Goal: Task Accomplishment & Management: Manage account settings

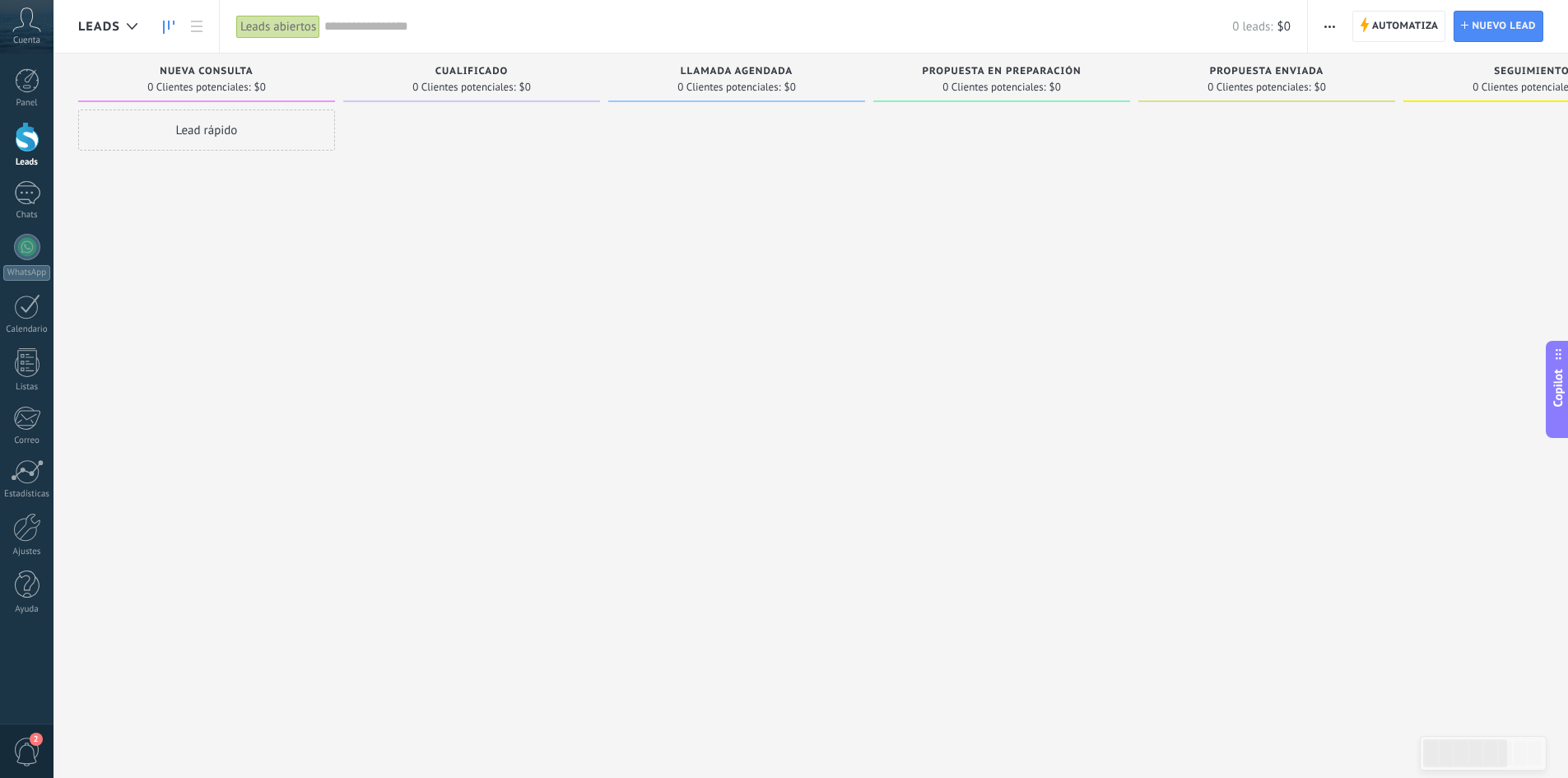
scroll to position [25, 0]
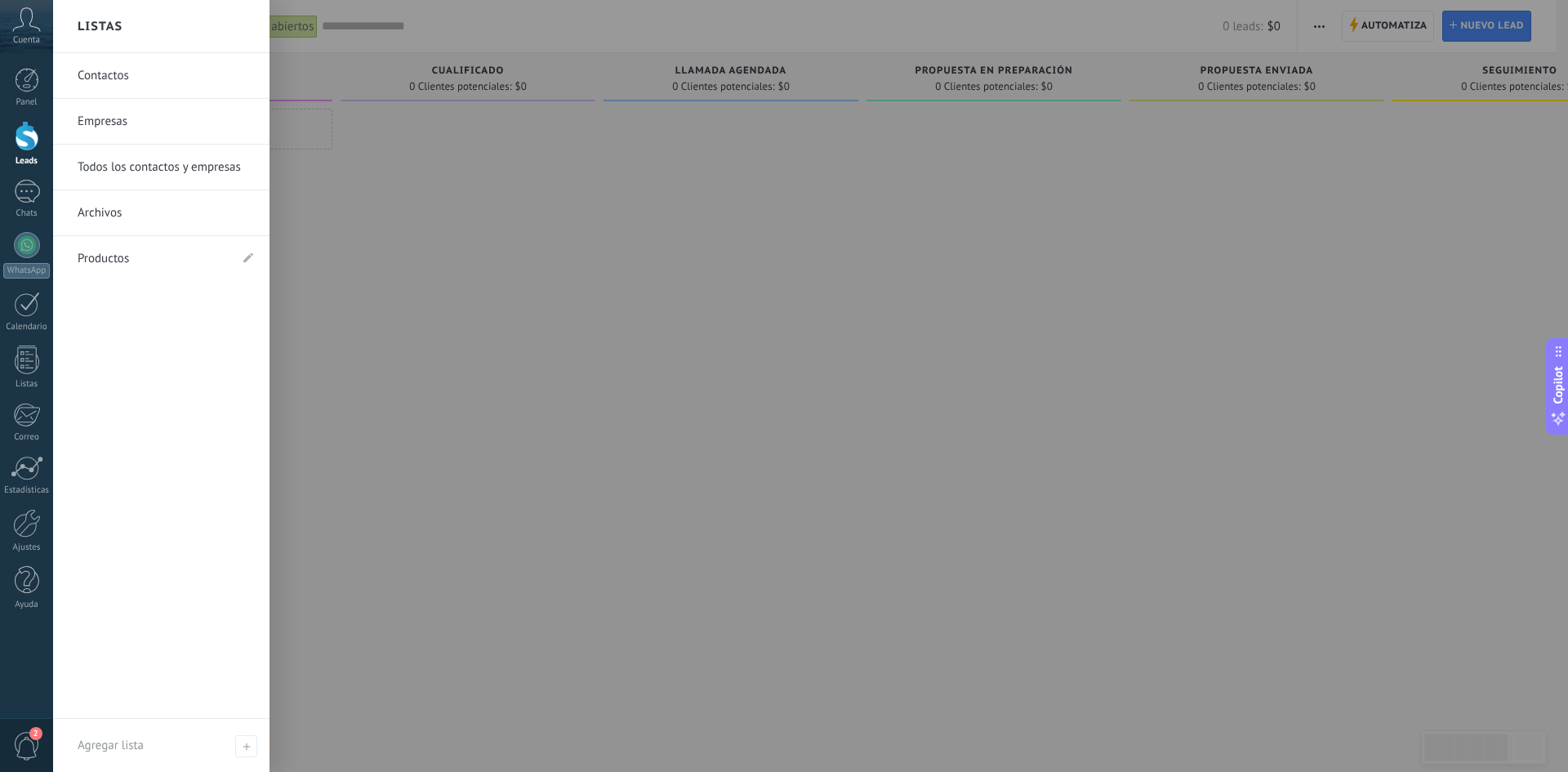
click at [119, 83] on link "Contactos" at bounding box center [165, 76] width 176 height 46
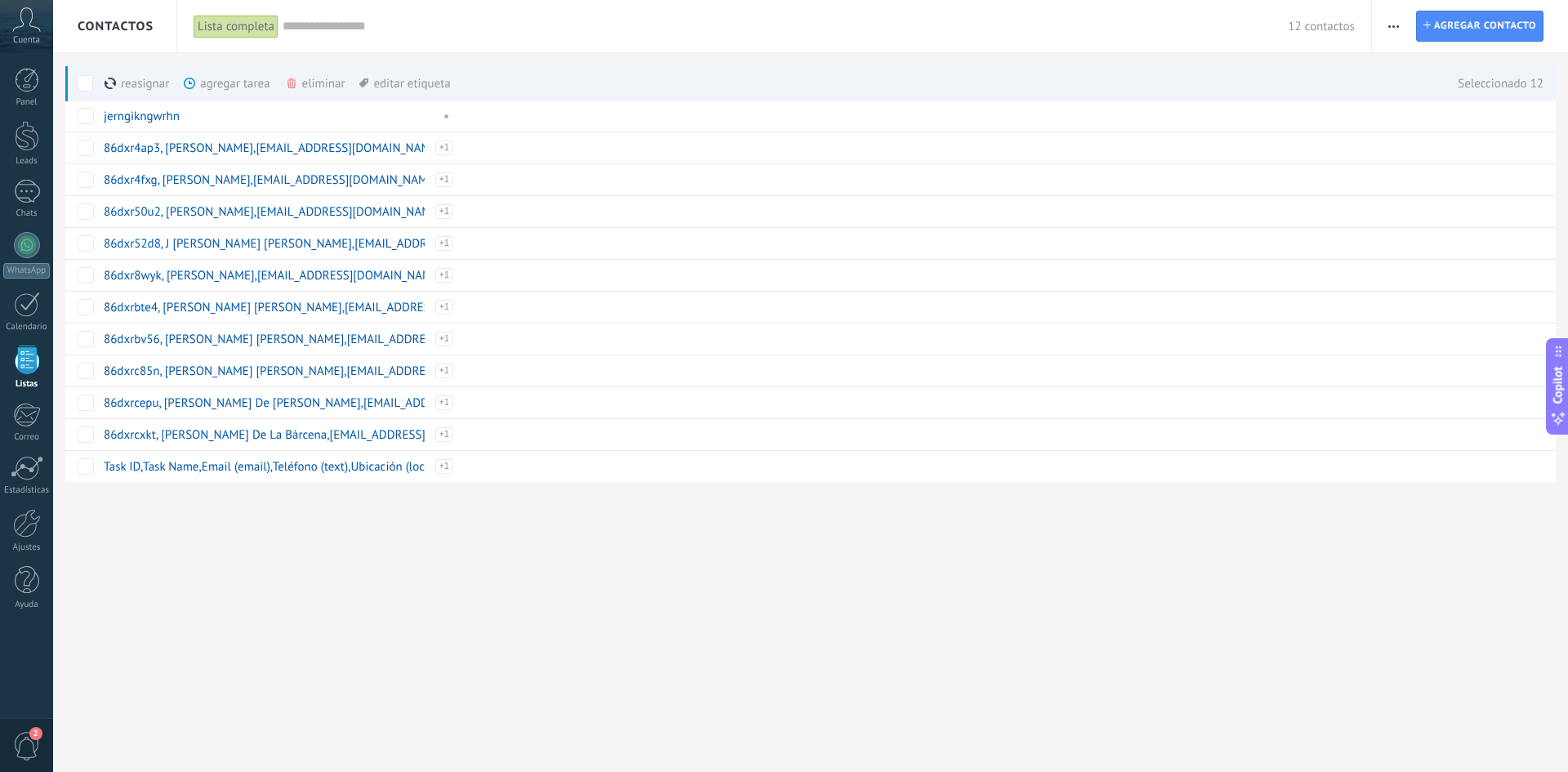
click at [316, 83] on div "eliminar màs" at bounding box center [342, 83] width 116 height 36
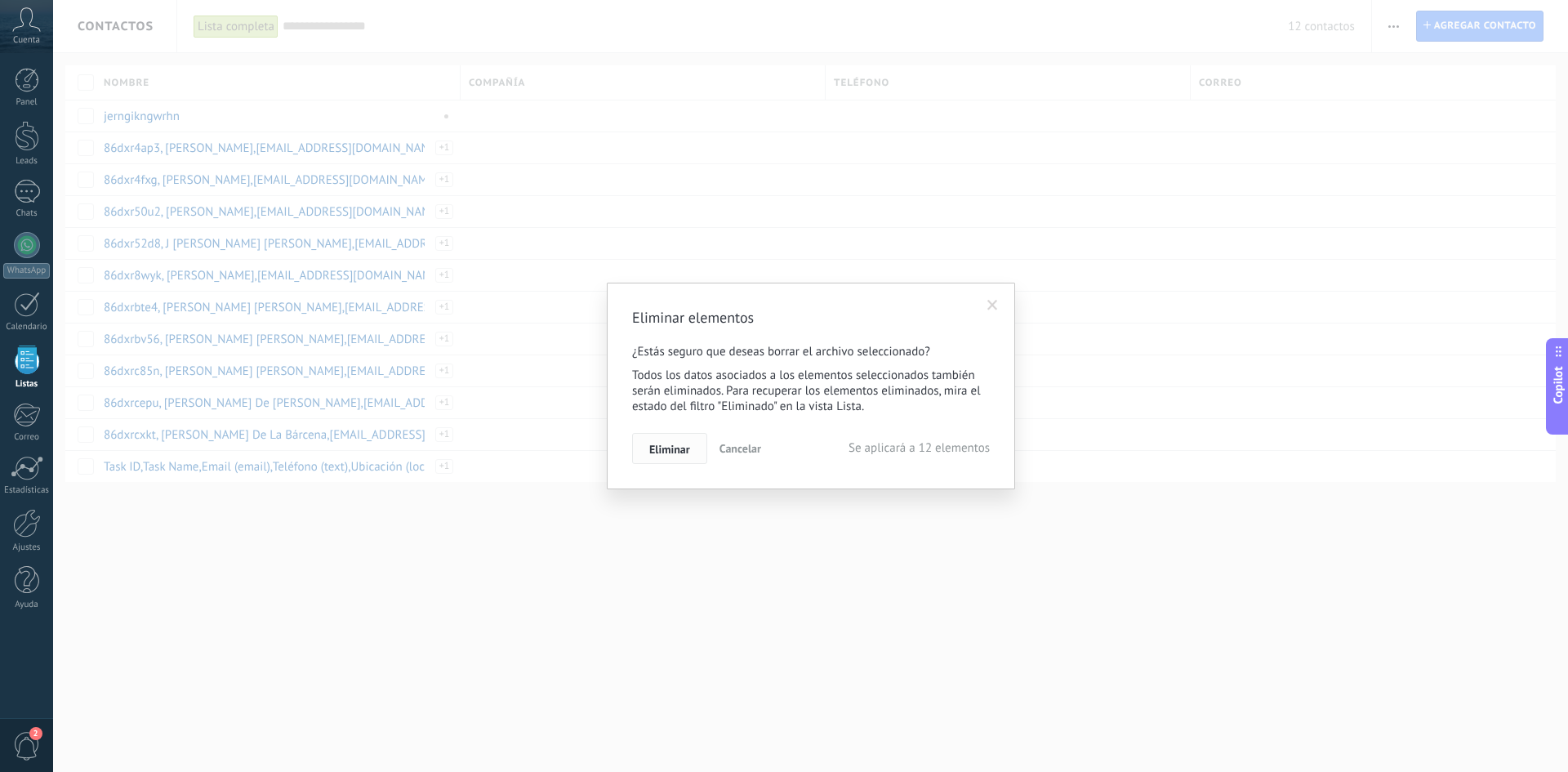
click at [677, 452] on span "Eliminar" at bounding box center [669, 449] width 41 height 11
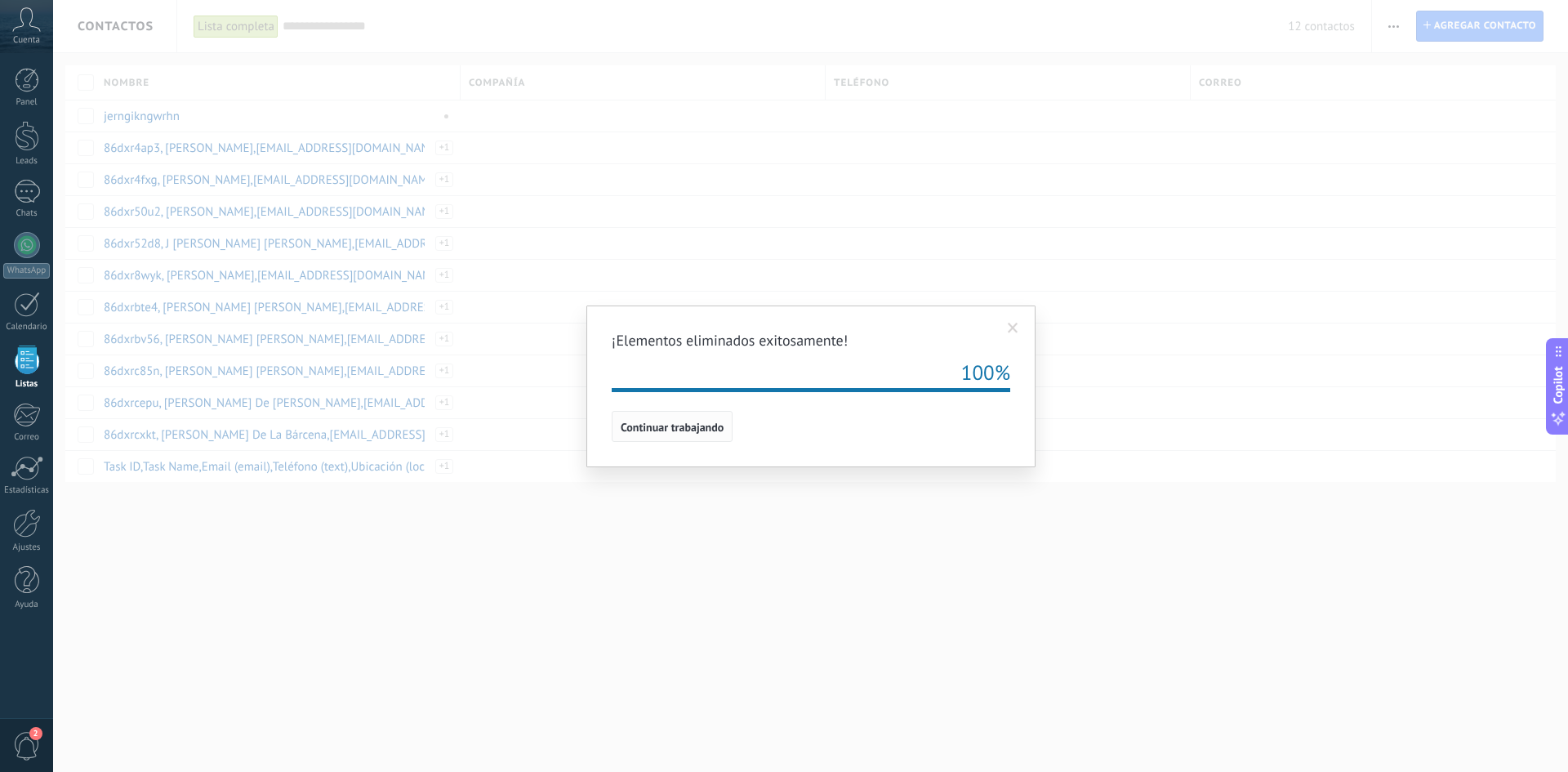
click at [695, 435] on button "Continuar trabajando" at bounding box center [672, 427] width 121 height 31
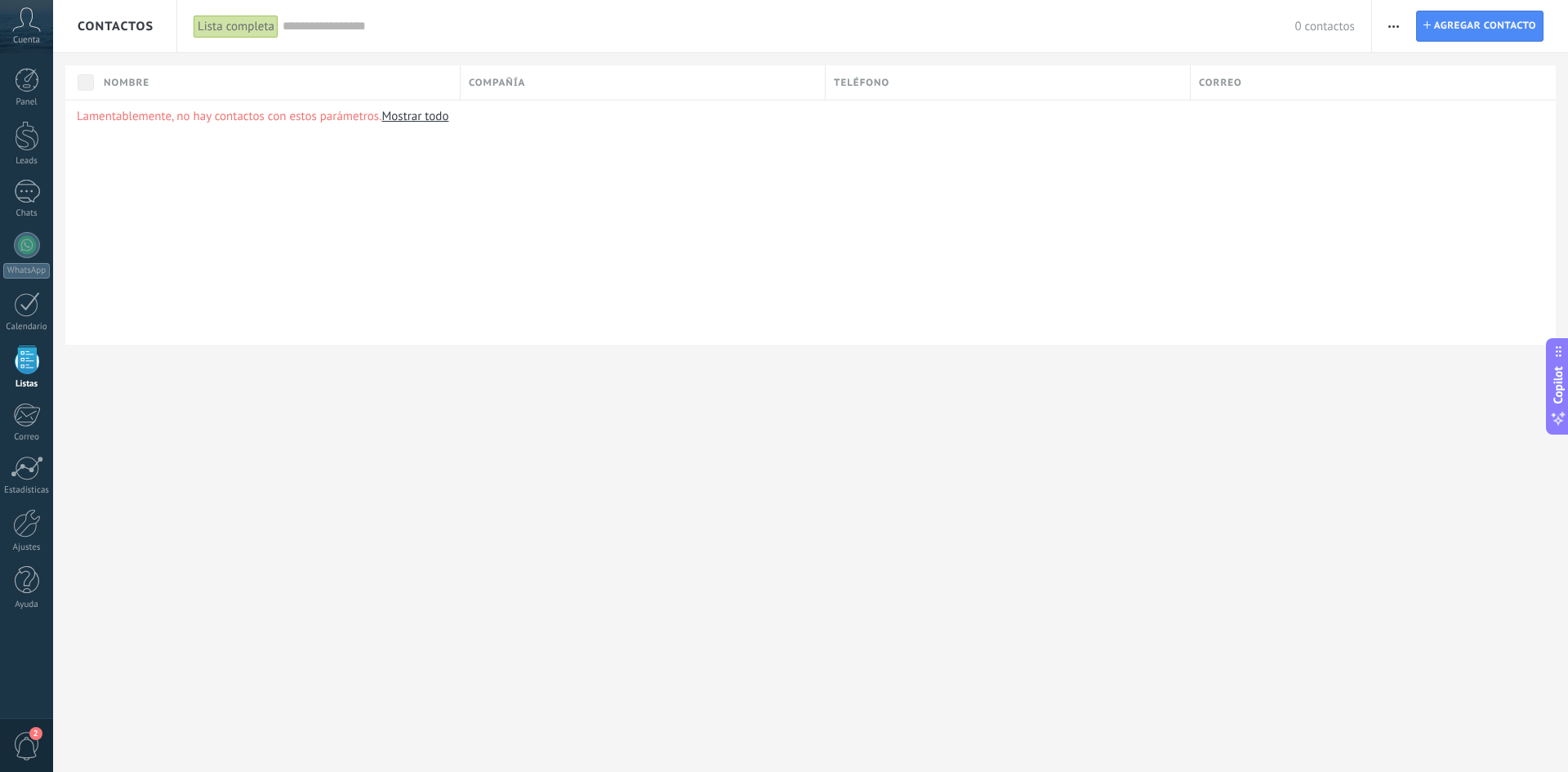
click at [1390, 28] on span "button" at bounding box center [1393, 26] width 10 height 31
click at [1438, 167] on span "Importar" at bounding box center [1425, 168] width 46 height 33
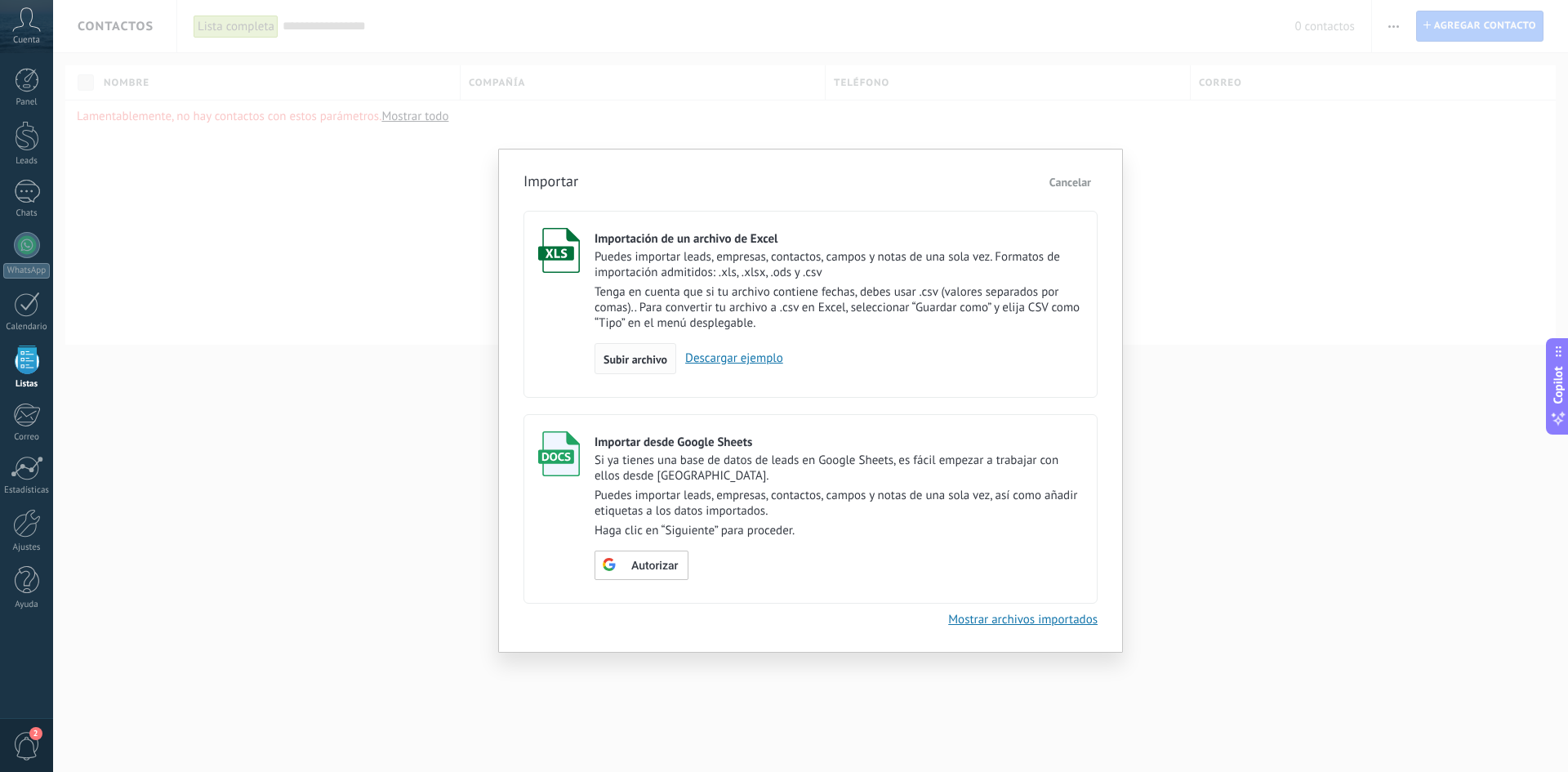
click at [648, 358] on span "Subir archivo" at bounding box center [635, 359] width 63 height 11
click at [0, 0] on input "Importación de un archivo de Excel Puedes importar leads, empresas, contactos, …" at bounding box center [0, 0] width 0 height 0
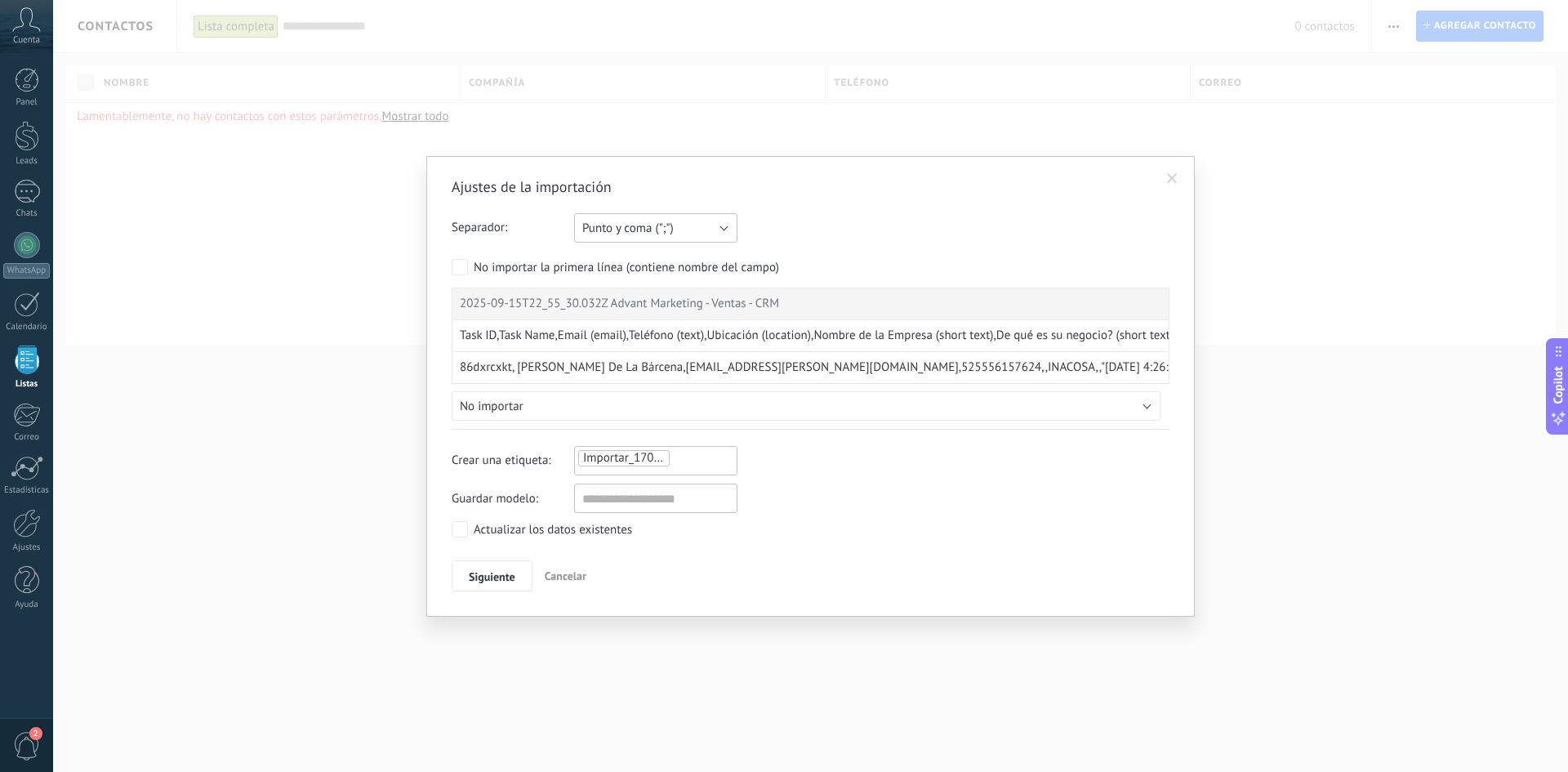
click at [673, 233] on span "Punto y coma (";")" at bounding box center [628, 229] width 91 height 16
click at [656, 250] on span "Coma (",")" at bounding box center [648, 256] width 168 height 16
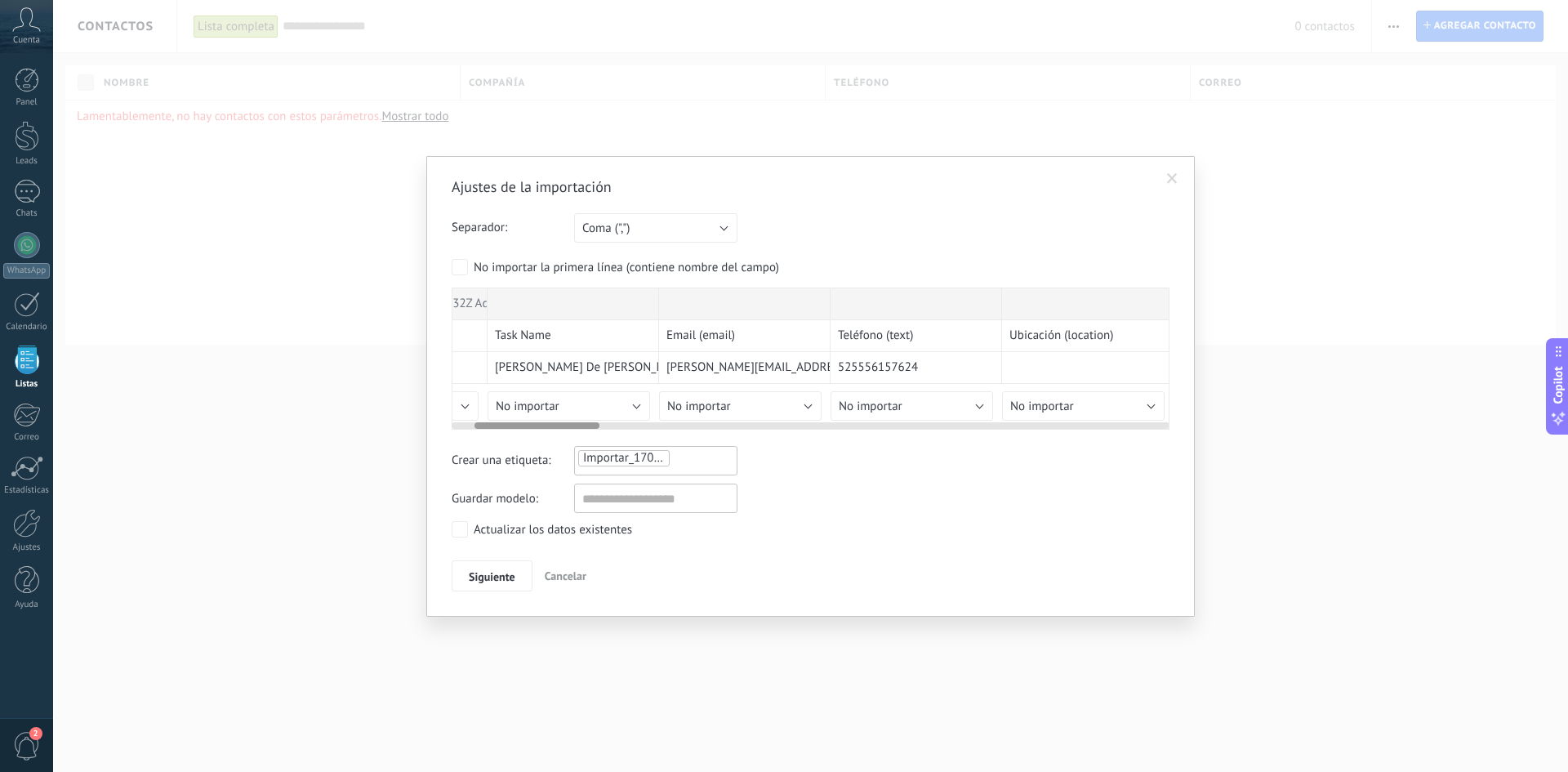
scroll to position [0, 130]
drag, startPoint x: 548, startPoint y: 425, endPoint x: 571, endPoint y: 429, distance: 23.3
click at [571, 429] on div at bounding box center [536, 426] width 125 height 7
click at [600, 410] on button "No importar" at bounding box center [574, 406] width 163 height 30
click at [581, 493] on span "Nombre completo" at bounding box center [576, 486] width 167 height 16
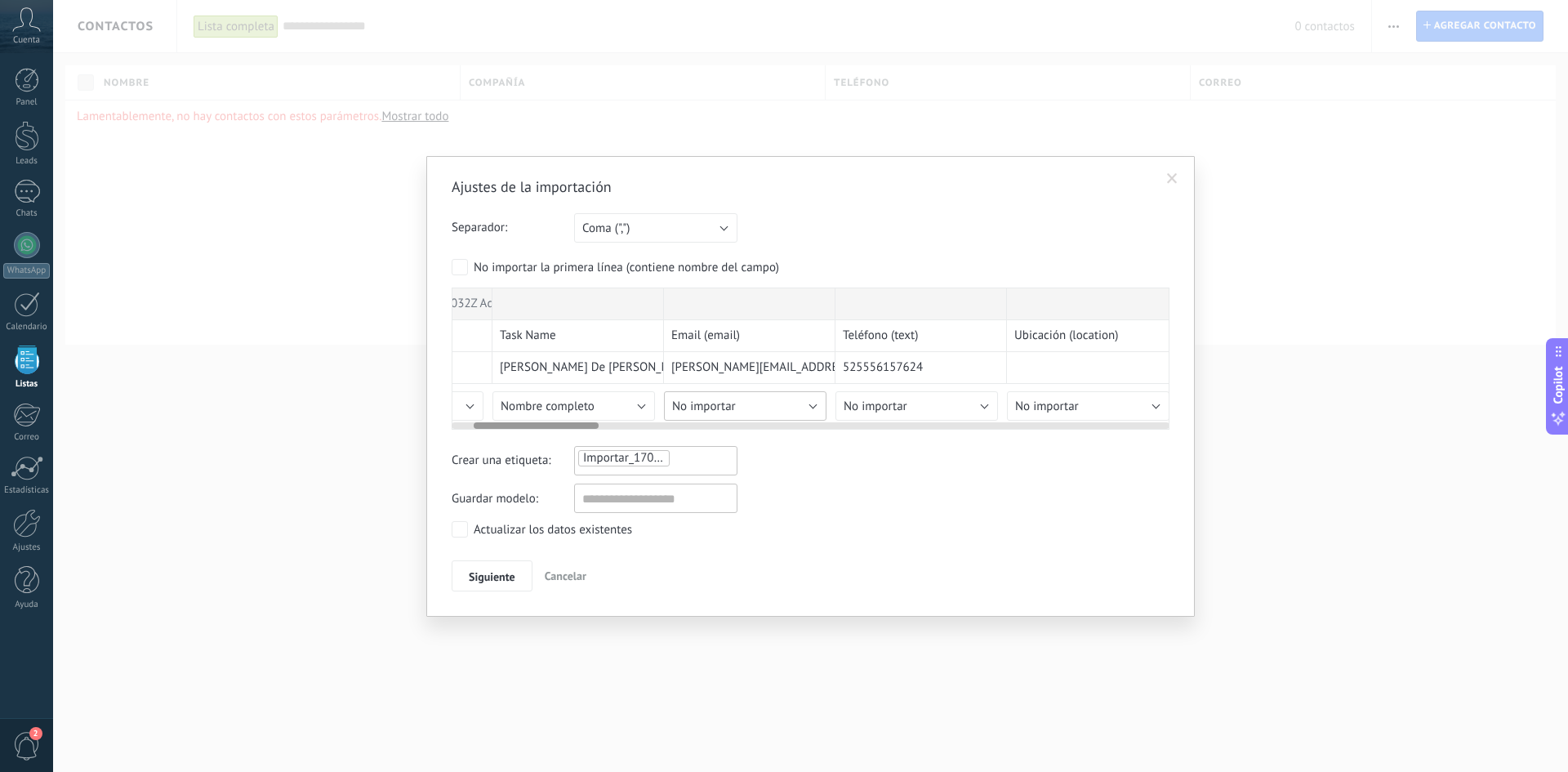
click at [735, 403] on span "No importar" at bounding box center [703, 406] width 63 height 16
click at [749, 443] on span "Correo" at bounding box center [748, 440] width 167 height 16
click at [908, 408] on button "No importar" at bounding box center [916, 406] width 163 height 30
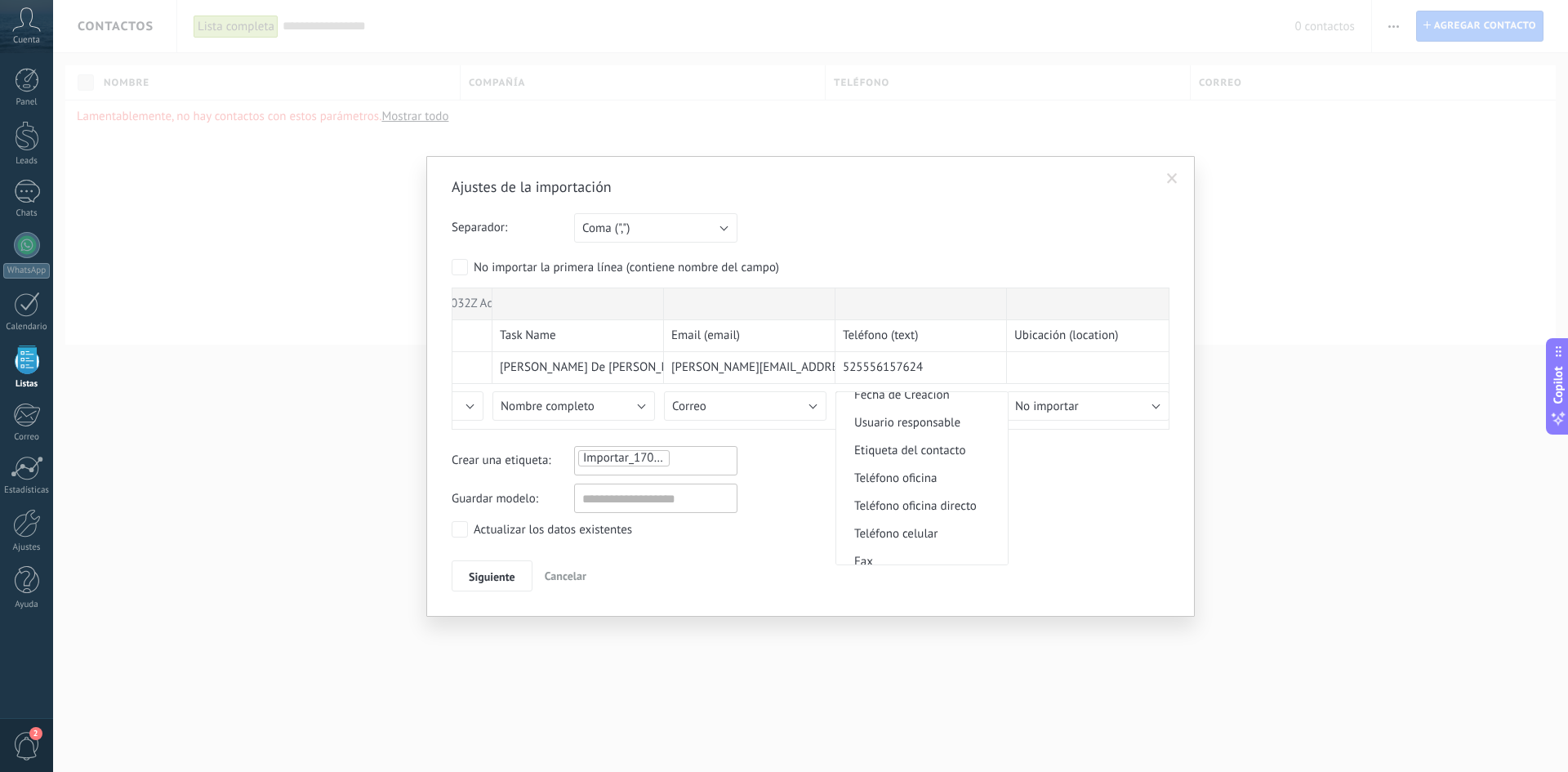
scroll to position [327, 0]
click at [946, 495] on span "Teléfono celular" at bounding box center [920, 492] width 167 height 16
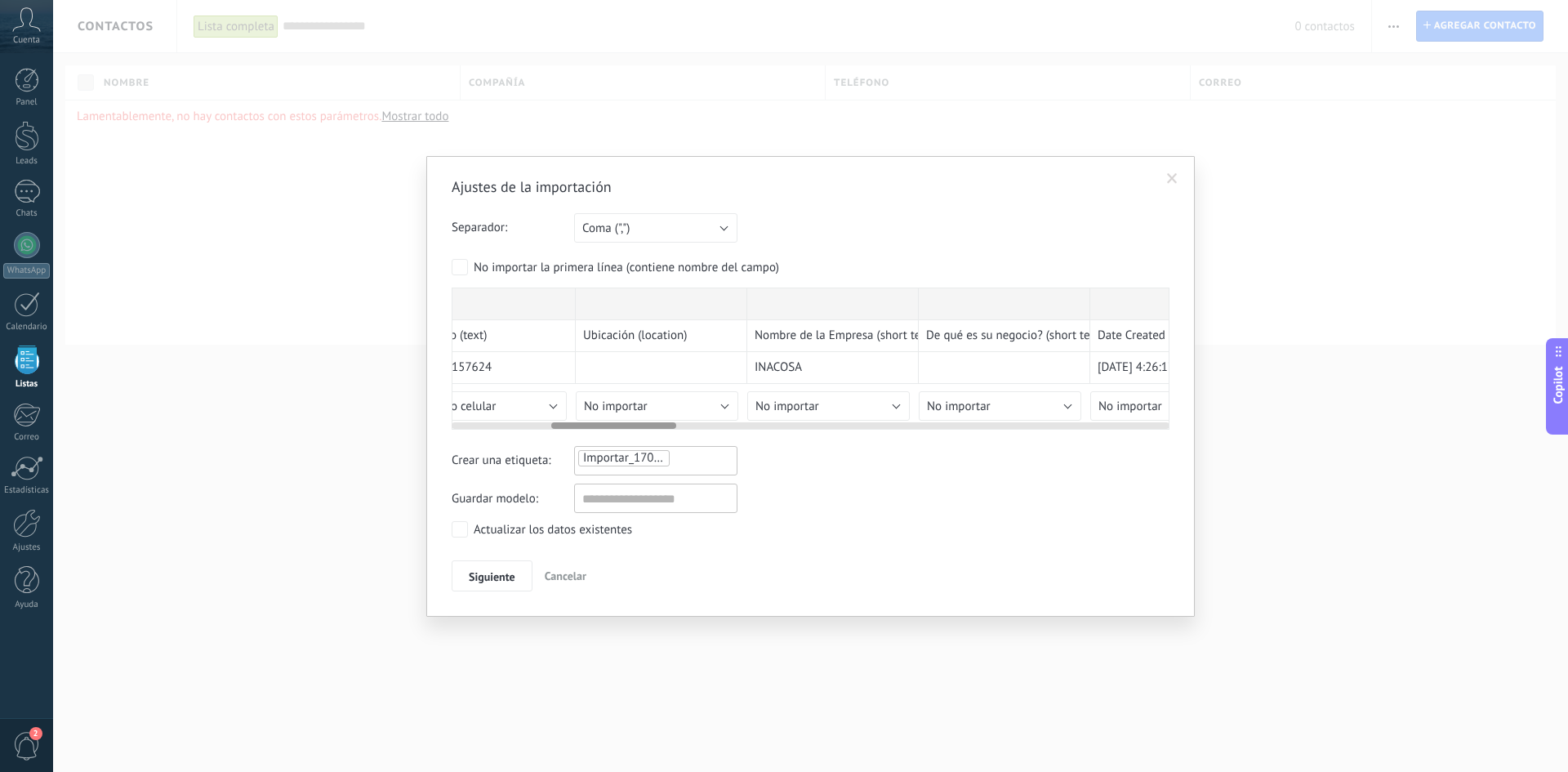
scroll to position [0, 567]
drag, startPoint x: 574, startPoint y: 423, endPoint x: 651, endPoint y: 422, distance: 77.0
click at [651, 422] on div at bounding box center [811, 422] width 718 height 13
click at [673, 403] on button "No importar" at bounding box center [652, 406] width 163 height 30
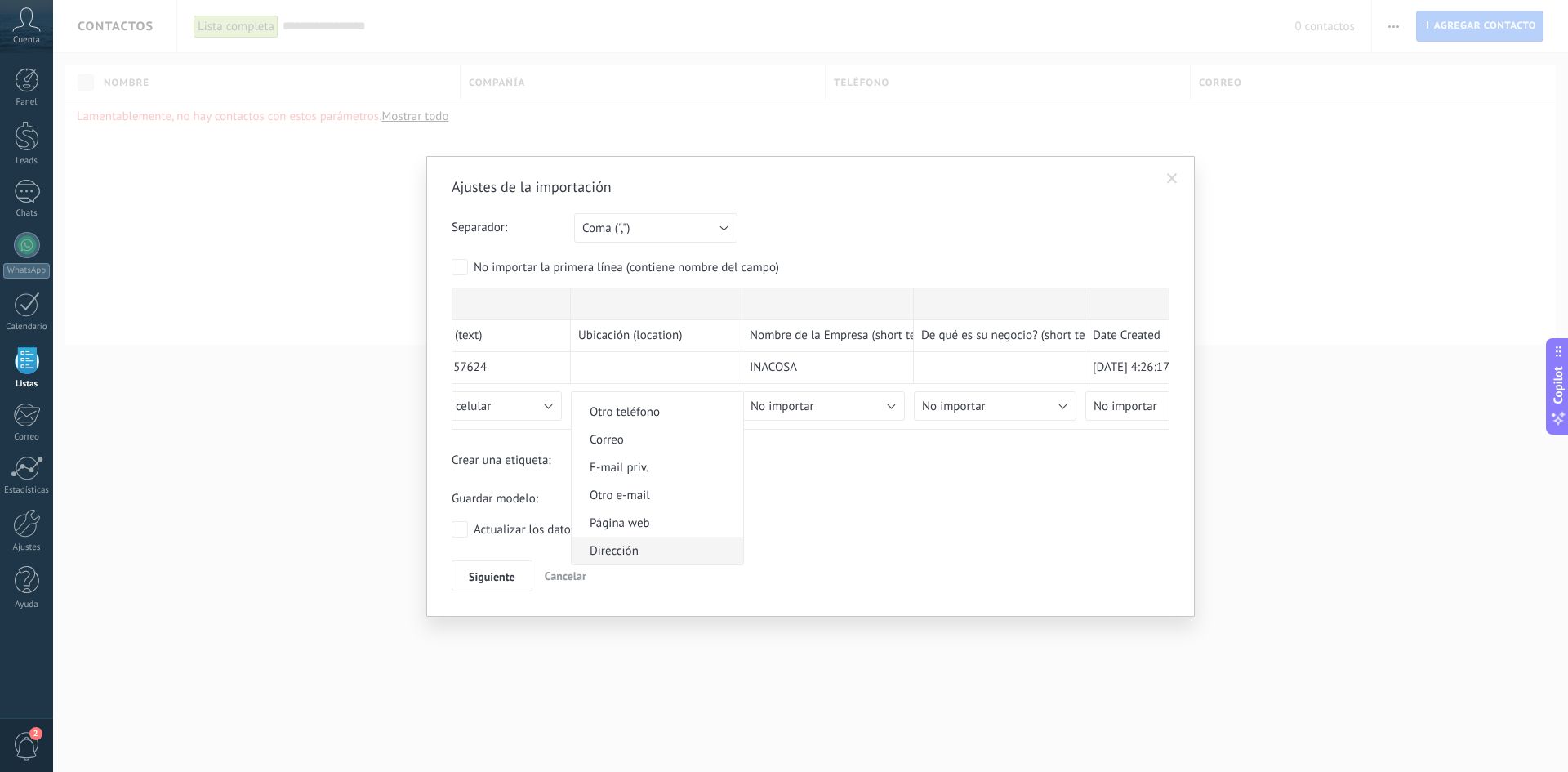
click at [668, 548] on span "Dirección" at bounding box center [655, 551] width 167 height 16
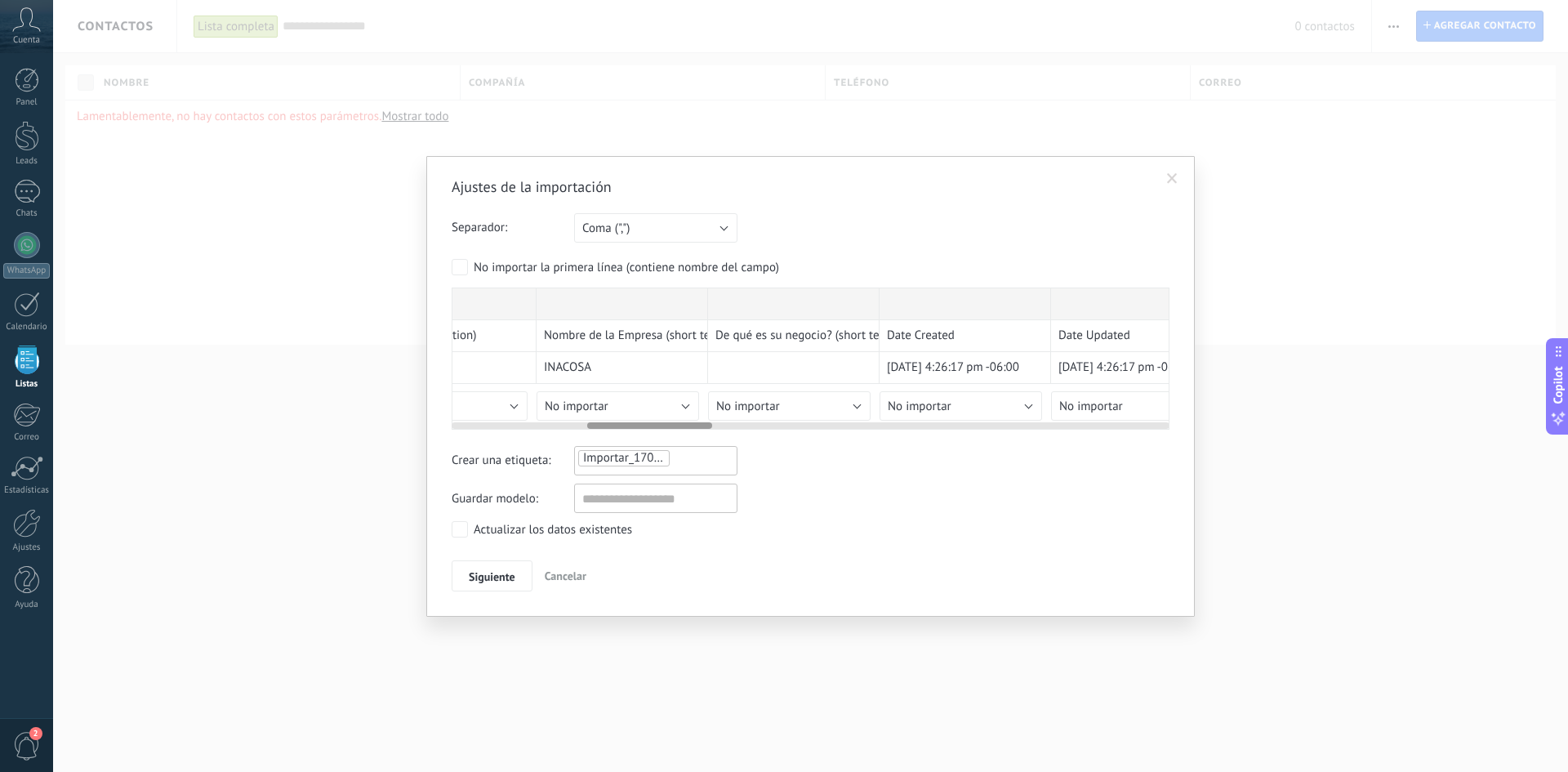
scroll to position [0, 776]
drag, startPoint x: 658, startPoint y: 425, endPoint x: 695, endPoint y: 425, distance: 37.0
click at [695, 425] on div at bounding box center [650, 426] width 125 height 7
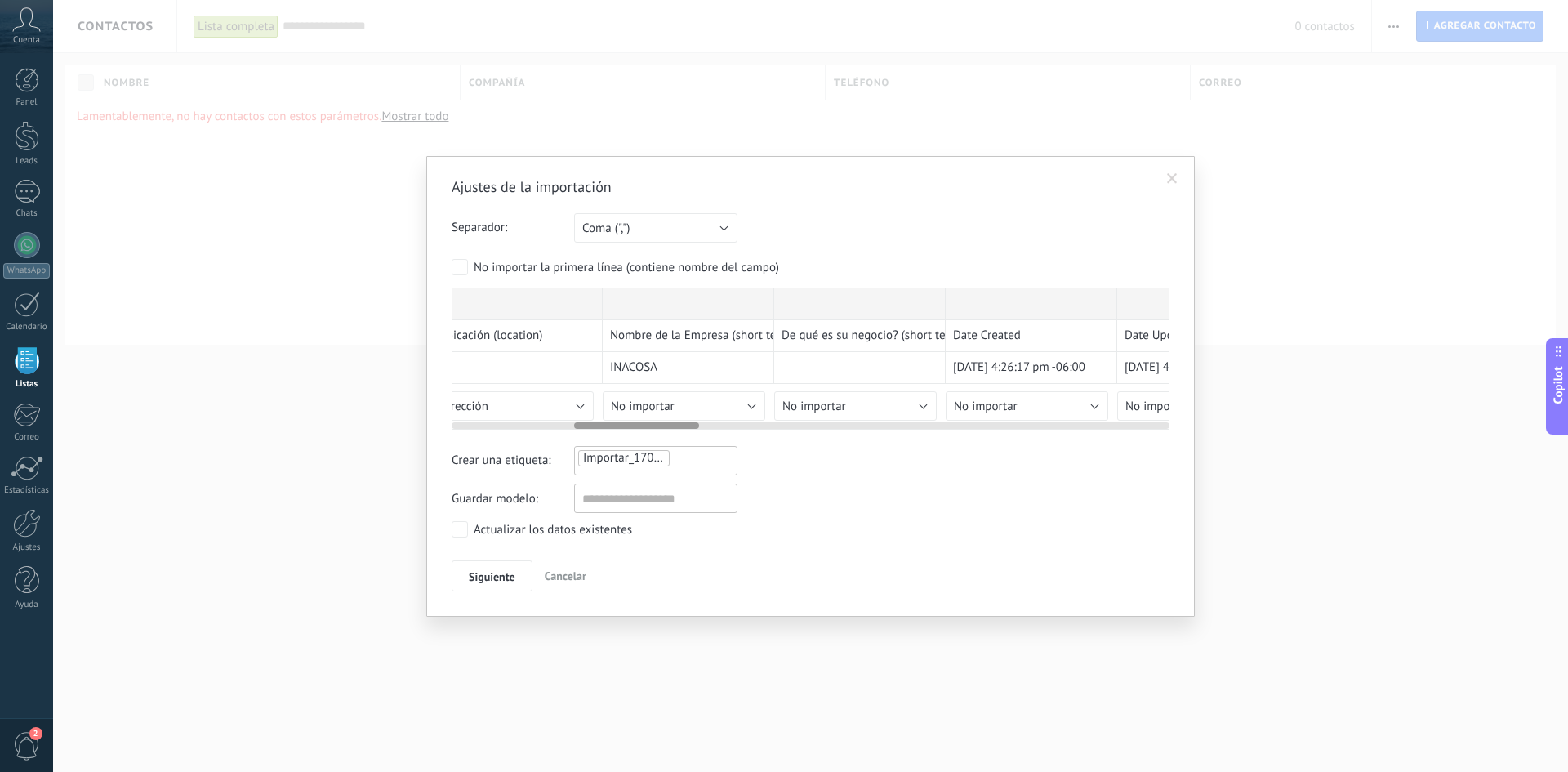
drag, startPoint x: 692, startPoint y: 425, endPoint x: 680, endPoint y: 429, distance: 12.6
click at [680, 429] on div at bounding box center [636, 426] width 125 height 7
click at [679, 412] on button "No importar" at bounding box center [683, 406] width 163 height 30
click at [717, 444] on li "Crear campo nuevo" at bounding box center [688, 434] width 171 height 28
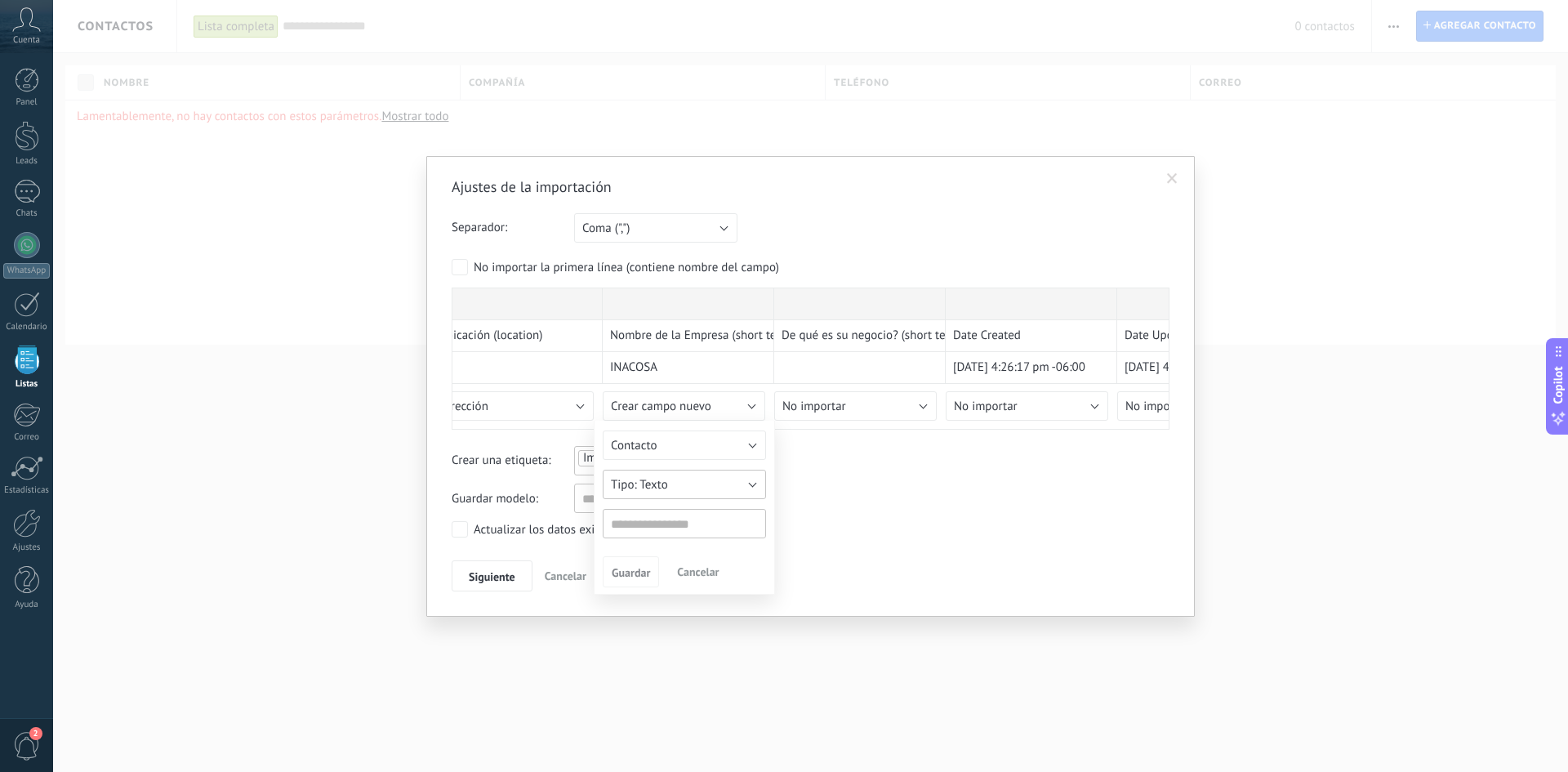
click at [715, 489] on button "Texto" at bounding box center [684, 484] width 163 height 30
click at [691, 477] on span "Texto" at bounding box center [676, 485] width 168 height 16
click at [670, 525] on input "text" at bounding box center [684, 523] width 163 height 30
type input "**********"
click at [645, 581] on button "Guardar" at bounding box center [630, 572] width 56 height 31
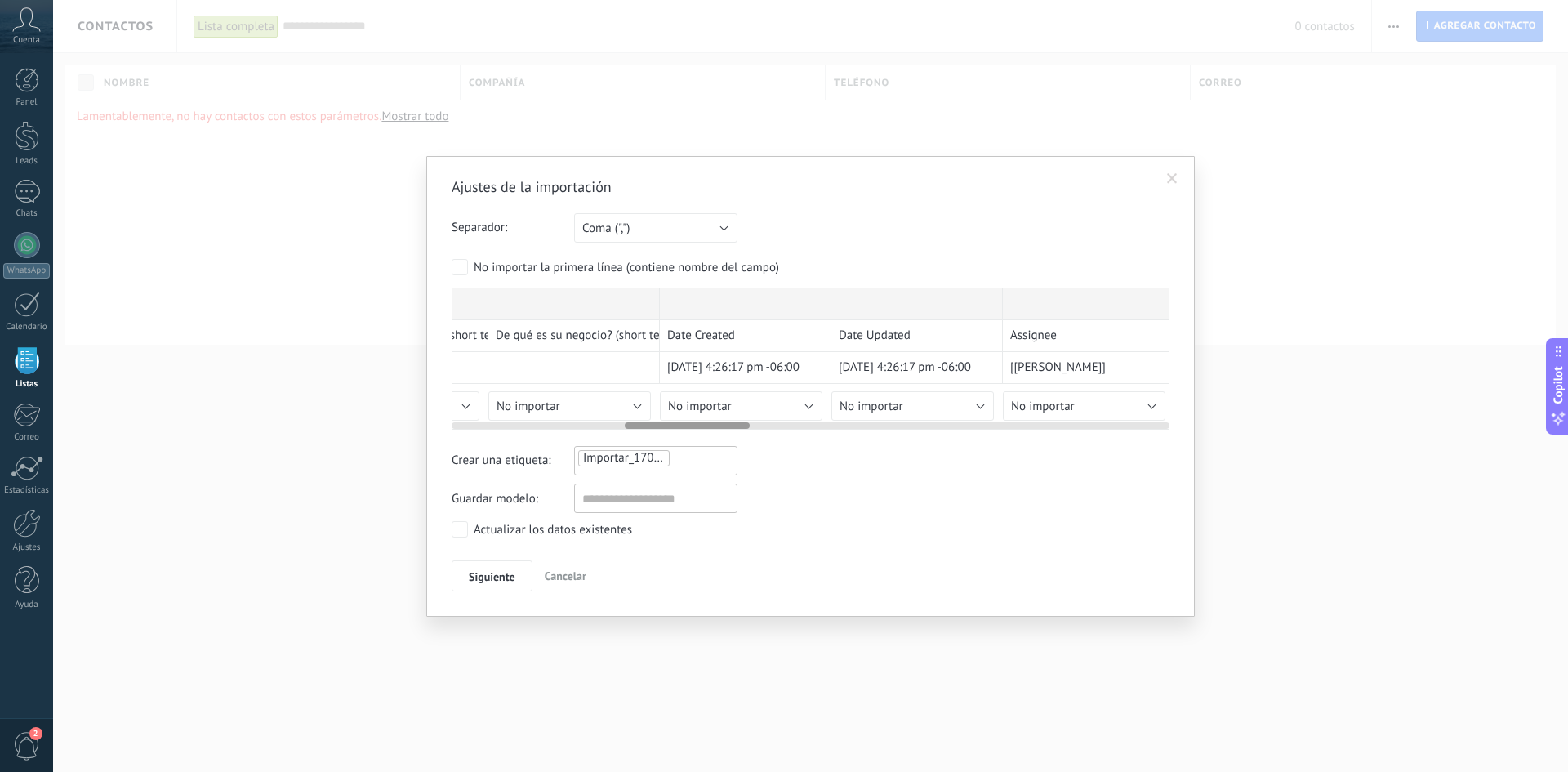
scroll to position [0, 1011]
drag, startPoint x: 681, startPoint y: 424, endPoint x: 734, endPoint y: 423, distance: 53.0
click at [734, 423] on div at bounding box center [691, 426] width 125 height 7
click at [727, 406] on button "No importar" at bounding box center [722, 406] width 163 height 30
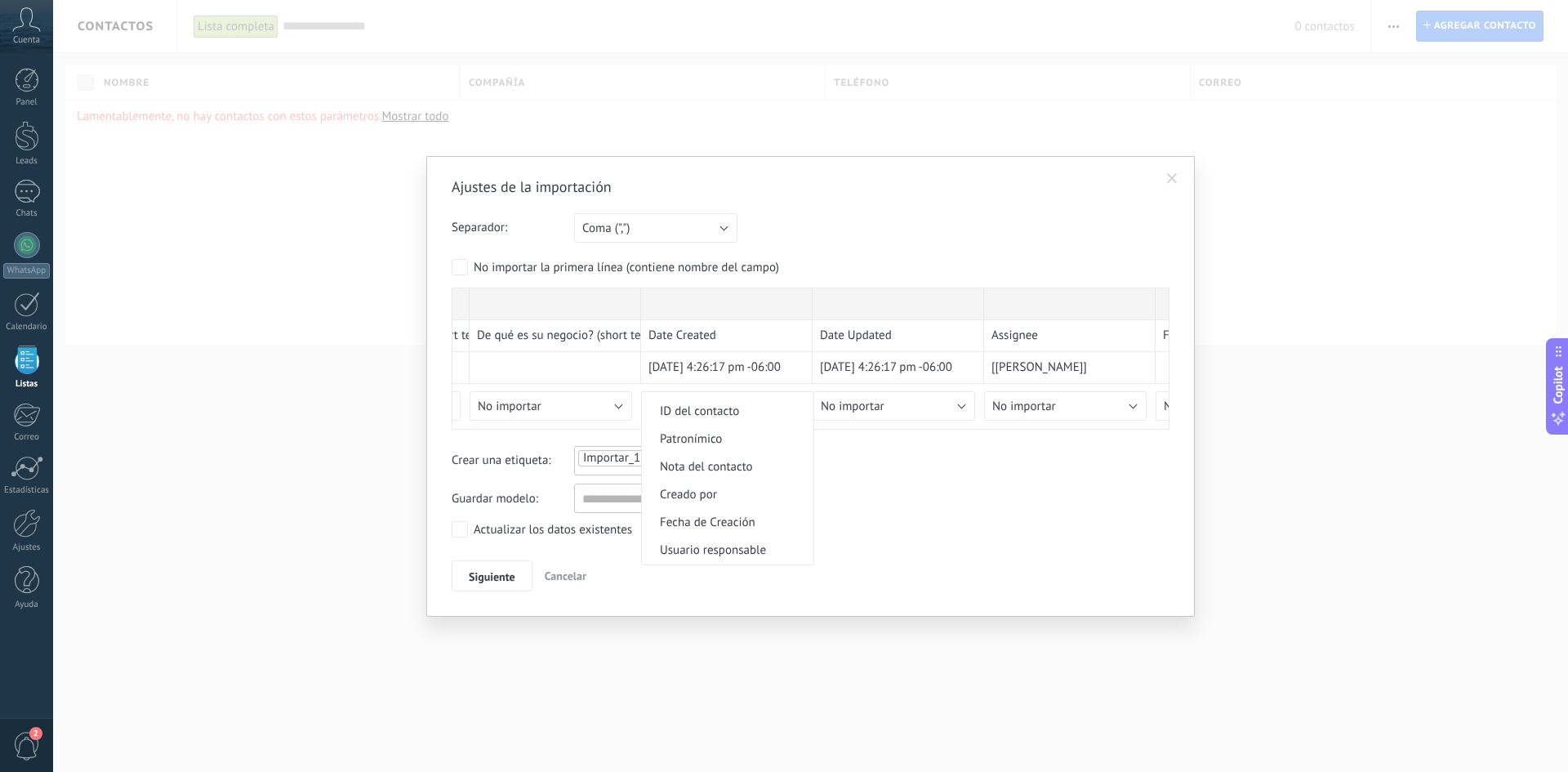
scroll to position [163, 0]
click at [757, 512] on span "Fecha de Creación" at bounding box center [725, 516] width 167 height 16
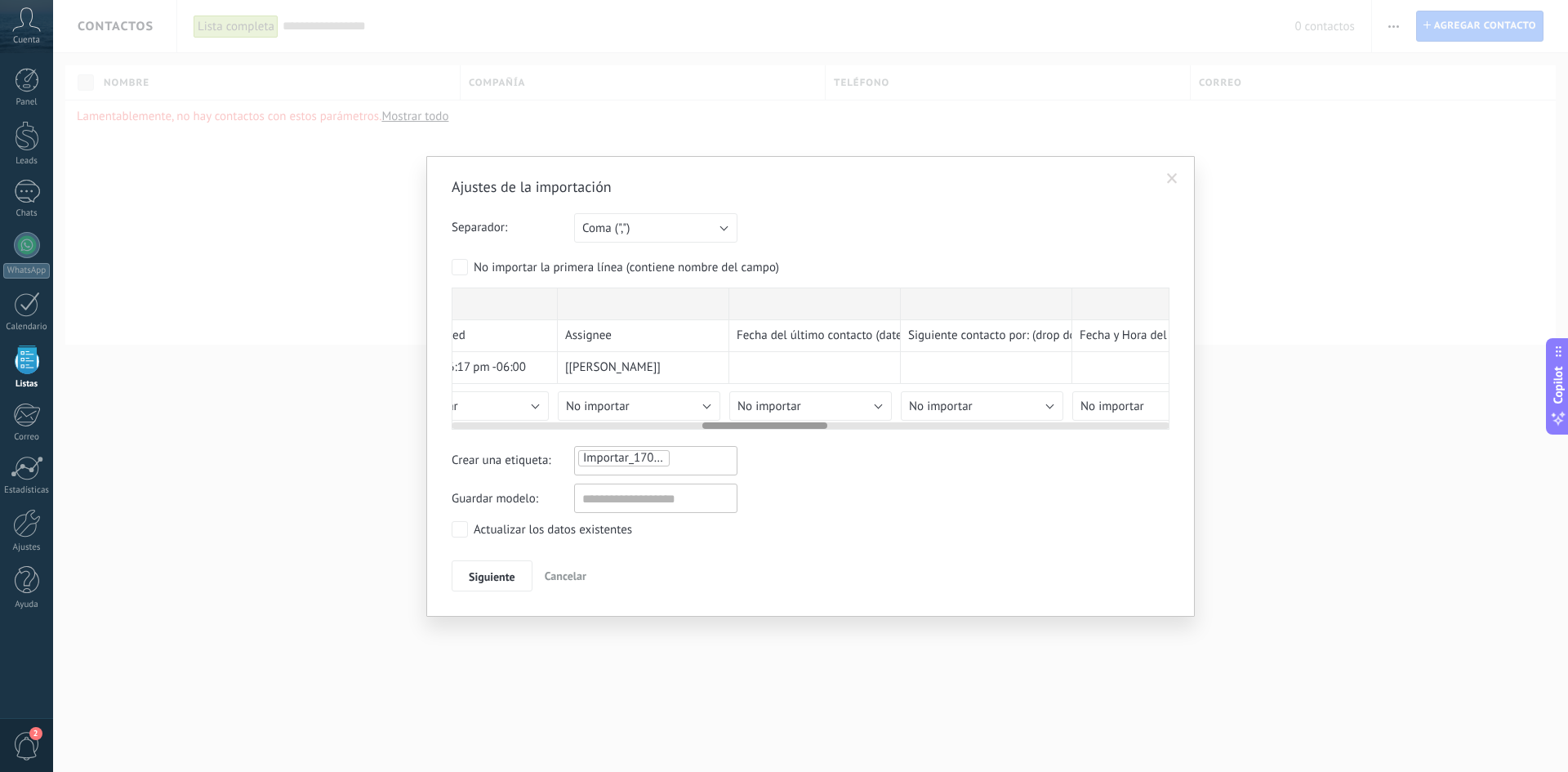
scroll to position [0, 1441]
drag, startPoint x: 716, startPoint y: 428, endPoint x: 791, endPoint y: 425, distance: 75.1
click at [791, 425] on div at bounding box center [765, 426] width 125 height 7
click at [668, 405] on button "No importar" at bounding box center [635, 406] width 163 height 30
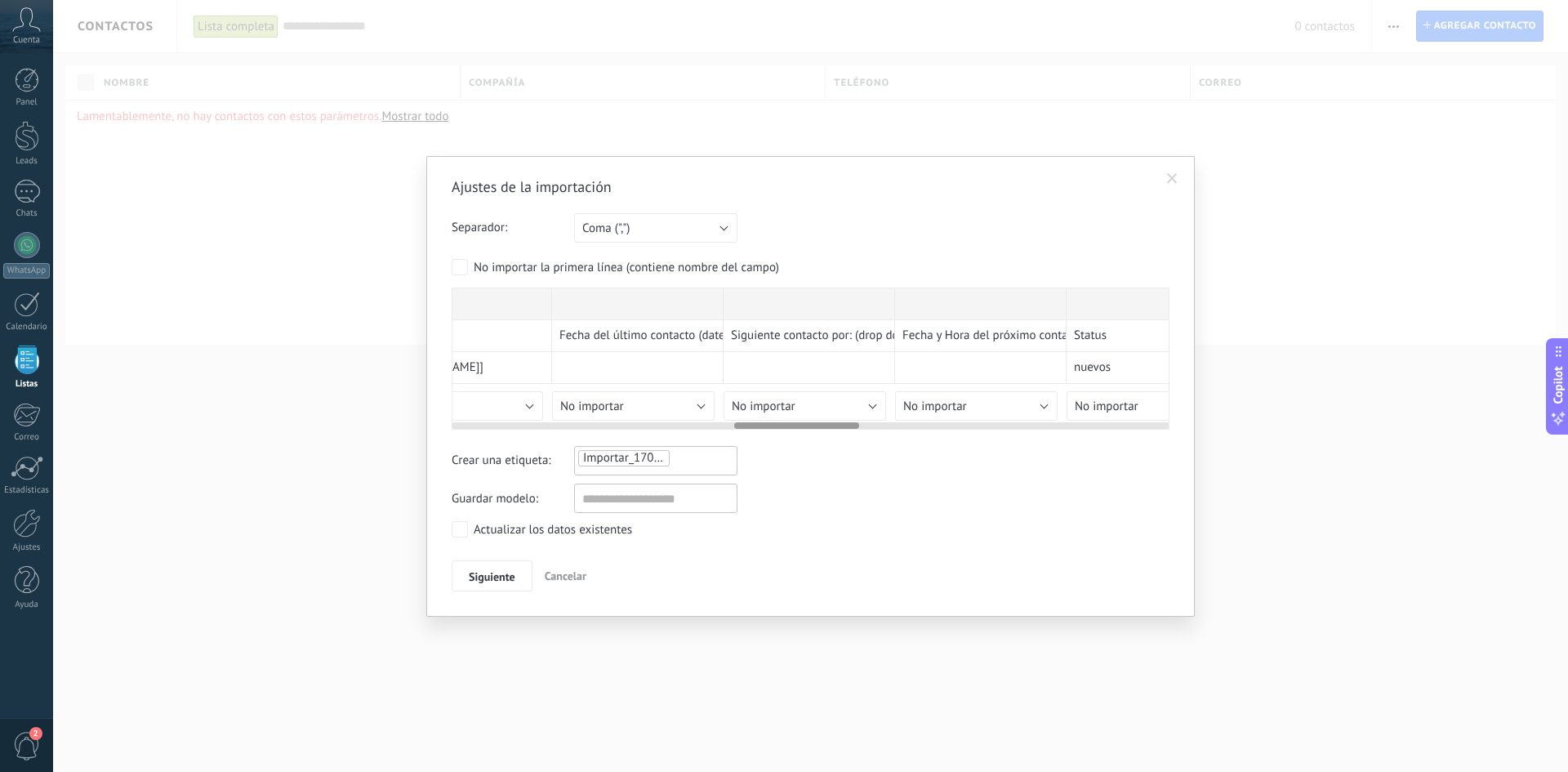
drag, startPoint x: 731, startPoint y: 424, endPoint x: 761, endPoint y: 424, distance: 30.0
click at [761, 424] on div at bounding box center [797, 426] width 125 height 7
click at [664, 403] on button "No importar" at bounding box center [633, 406] width 163 height 30
drag, startPoint x: 764, startPoint y: 423, endPoint x: 856, endPoint y: 411, distance: 92.8
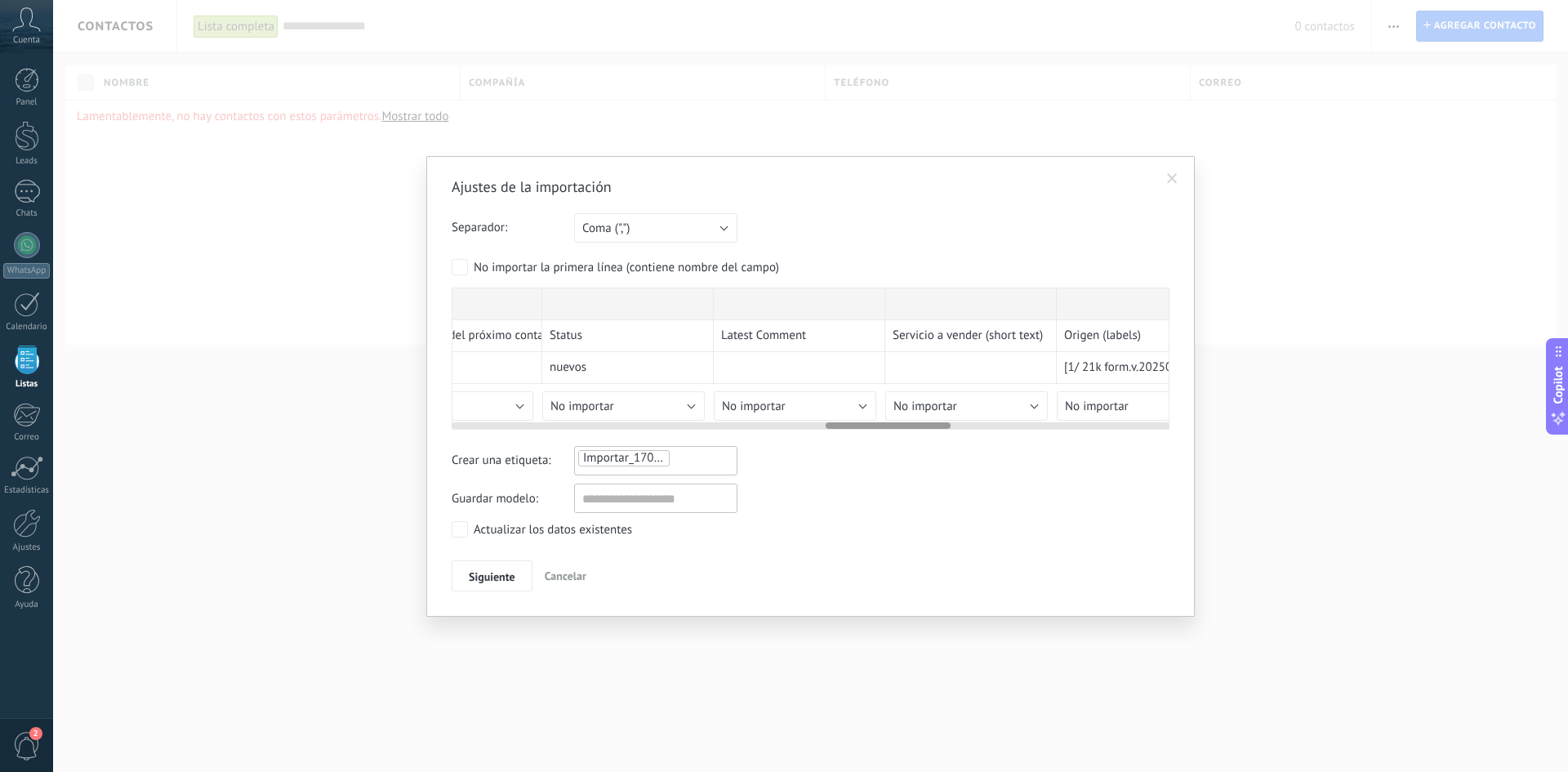
click at [856, 411] on div "2025-09-15T22_55_30.032Z Advant Marketing - Ventas - CRM Task ID Task Name Emai…" at bounding box center [811, 358] width 718 height 142
click at [643, 401] on button "No importar" at bounding box center [623, 406] width 163 height 30
click at [639, 490] on span "Etiqueta del contacto" at bounding box center [627, 490] width 167 height 16
click at [645, 399] on span "Etiqueta del contacto" at bounding box center [606, 406] width 111 height 16
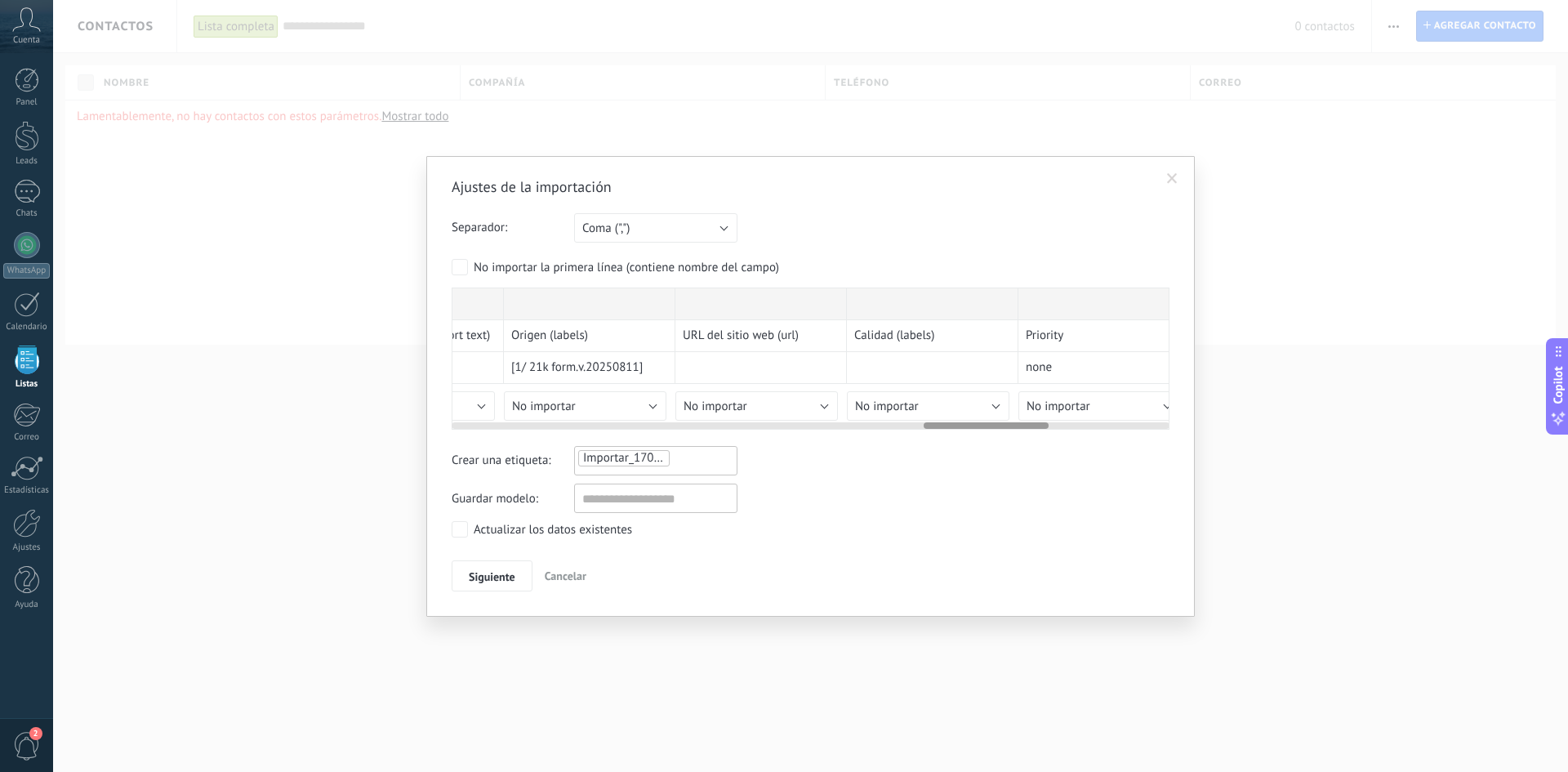
scroll to position [0, 2701]
drag, startPoint x: 861, startPoint y: 425, endPoint x: 960, endPoint y: 426, distance: 99.0
click at [960, 426] on div at bounding box center [987, 426] width 125 height 7
click at [603, 408] on button "No importar" at bounding box center [575, 406] width 163 height 30
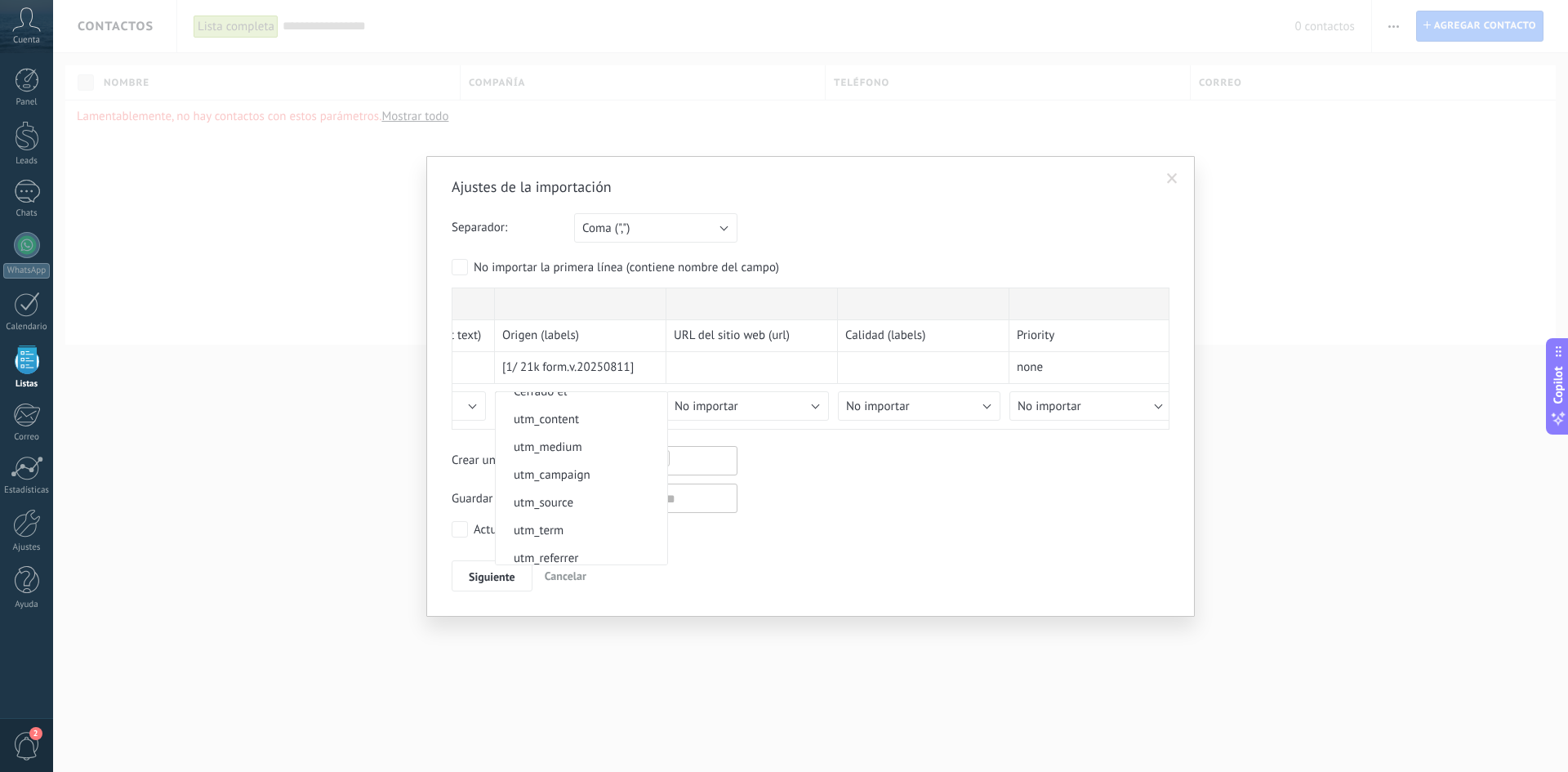
scroll to position [980, 0]
click at [615, 490] on li "utm_campaign" at bounding box center [581, 479] width 171 height 28
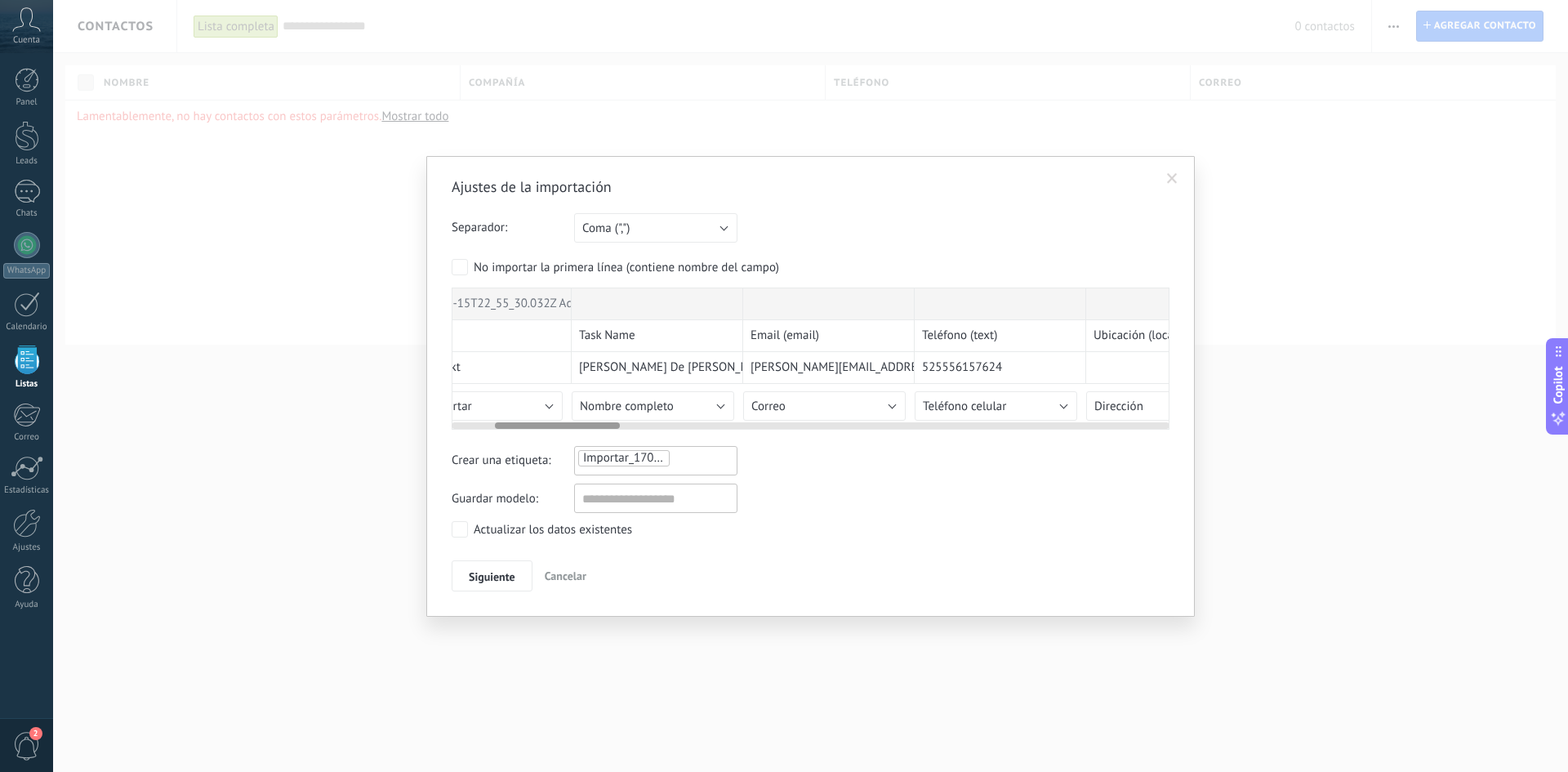
scroll to position [0, 0]
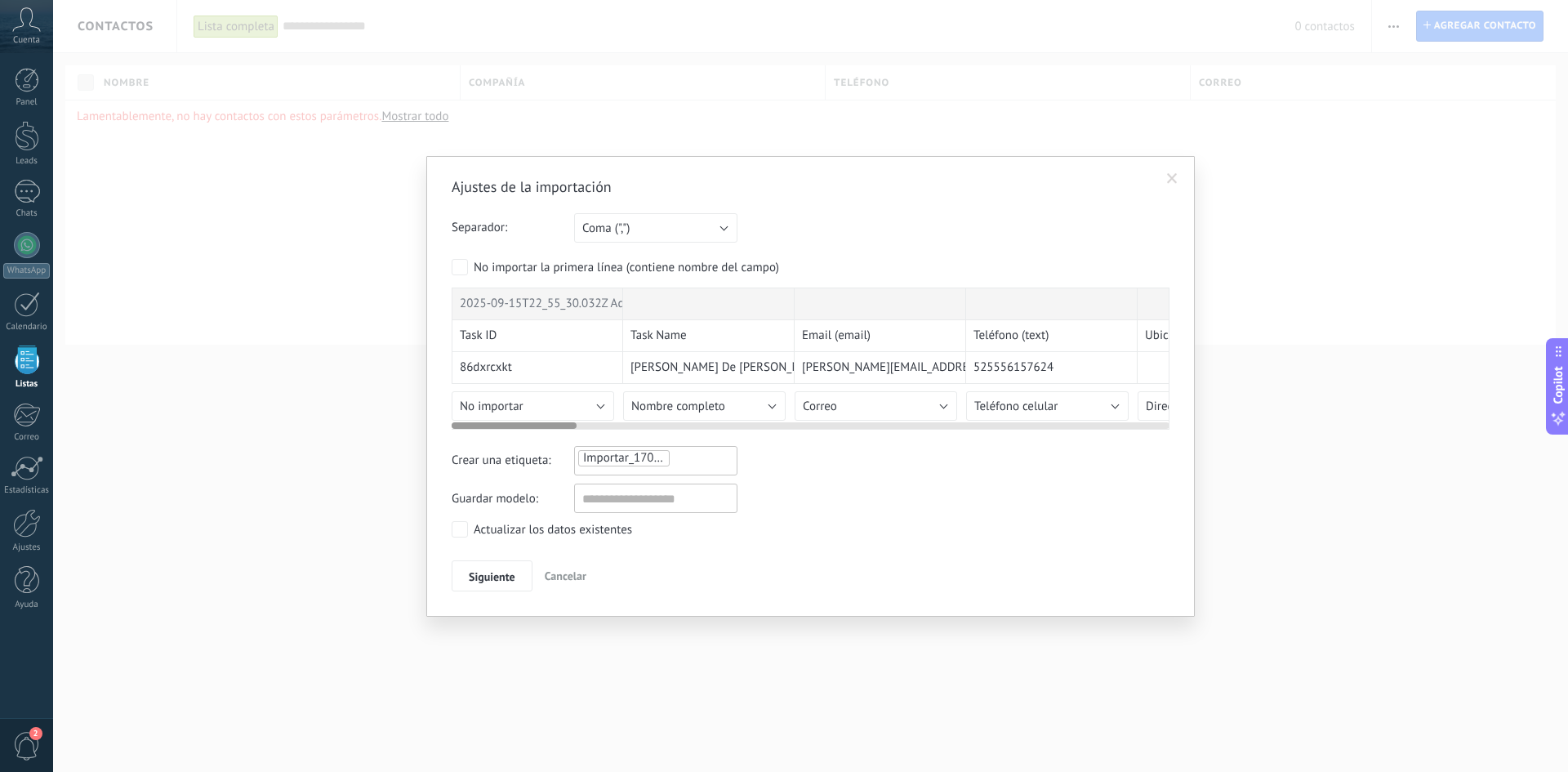
drag, startPoint x: 952, startPoint y: 425, endPoint x: 429, endPoint y: 432, distance: 523.0
click at [429, 432] on div "Ajustes de la importación Separador: Punto y coma (";") Coma (",") Tabulación (…" at bounding box center [810, 386] width 768 height 461
click at [508, 576] on span "Siguiente" at bounding box center [492, 576] width 47 height 11
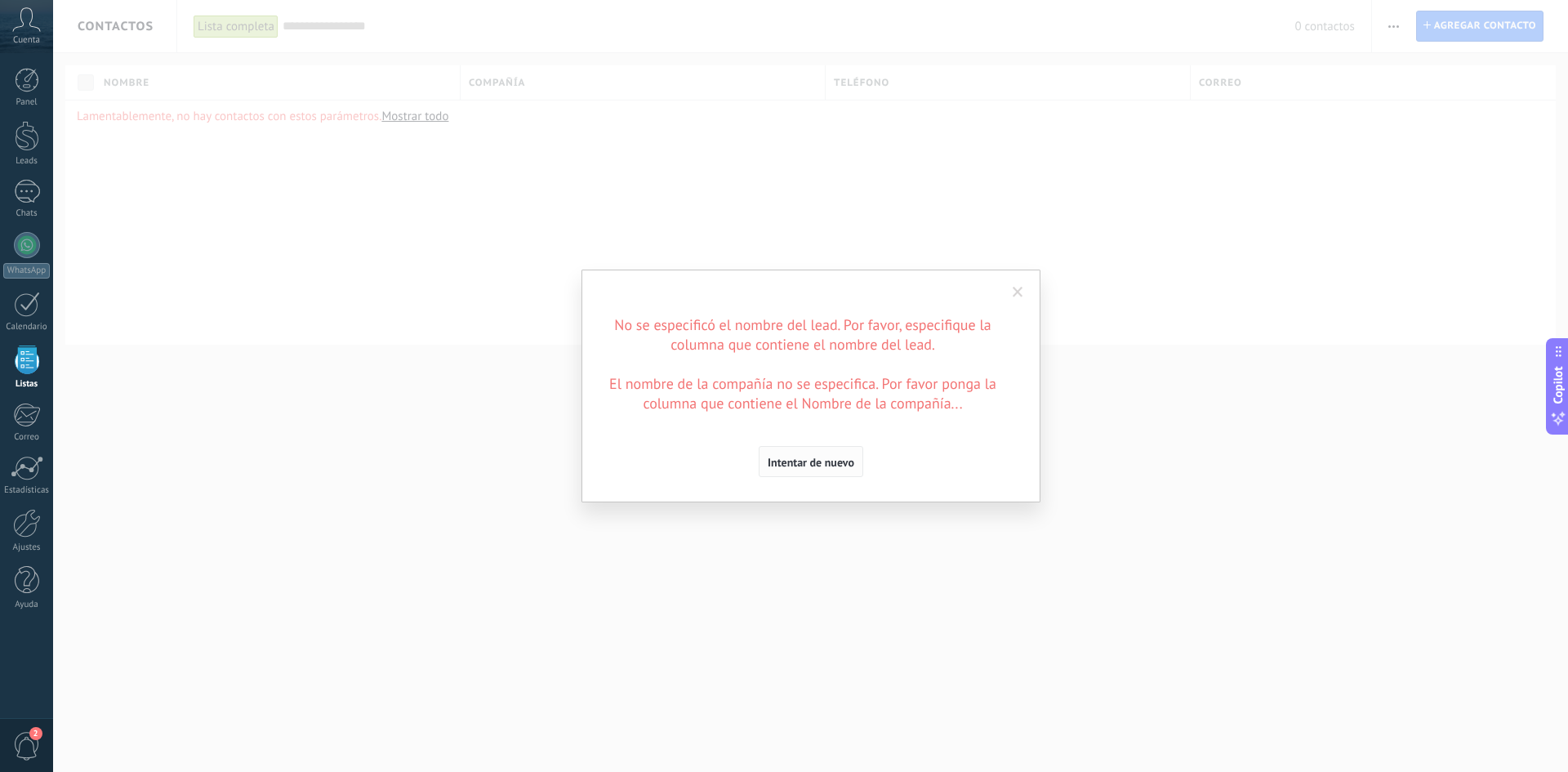
click at [783, 466] on span "Intentar de nuevo" at bounding box center [811, 462] width 87 height 11
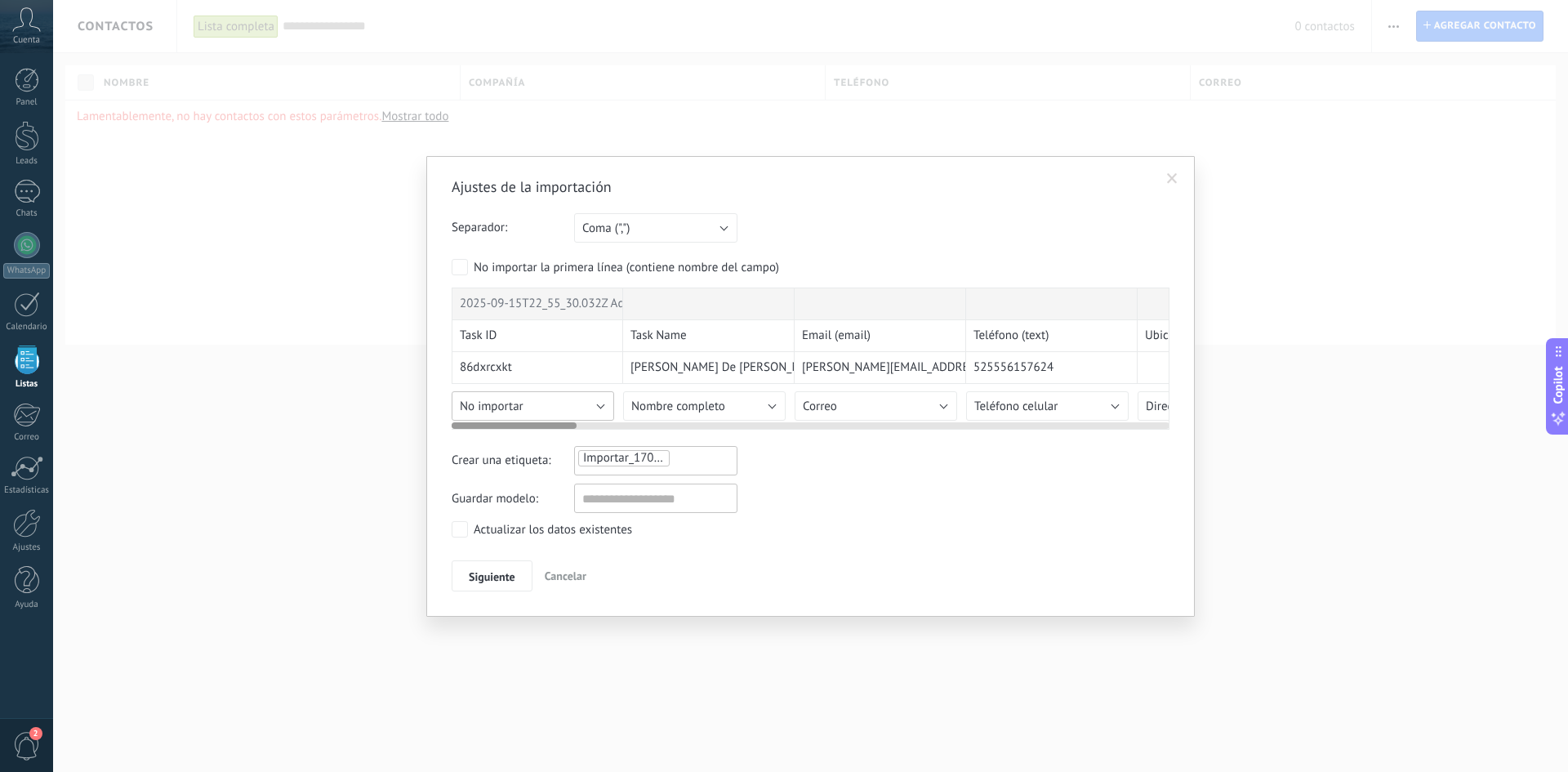
click at [580, 405] on button "No importar" at bounding box center [533, 406] width 163 height 30
click at [548, 412] on span "ID del contacto" at bounding box center [535, 406] width 167 height 16
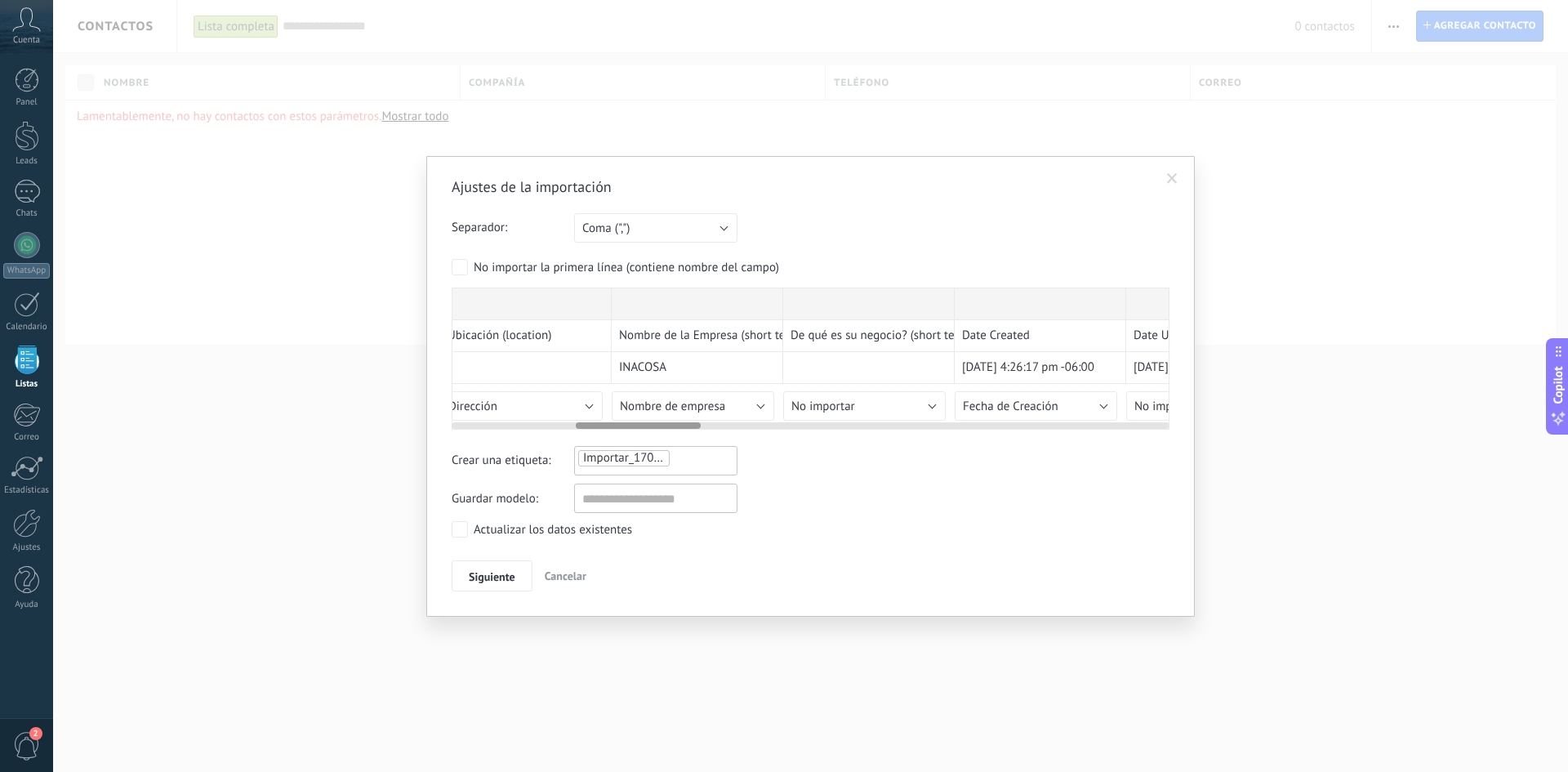
scroll to position [0, 707]
drag, startPoint x: 560, startPoint y: 425, endPoint x: 683, endPoint y: 422, distance: 123.0
click at [683, 422] on div at bounding box center [811, 422] width 718 height 13
click at [700, 403] on span "Nombre de empresa" at bounding box center [663, 406] width 105 height 16
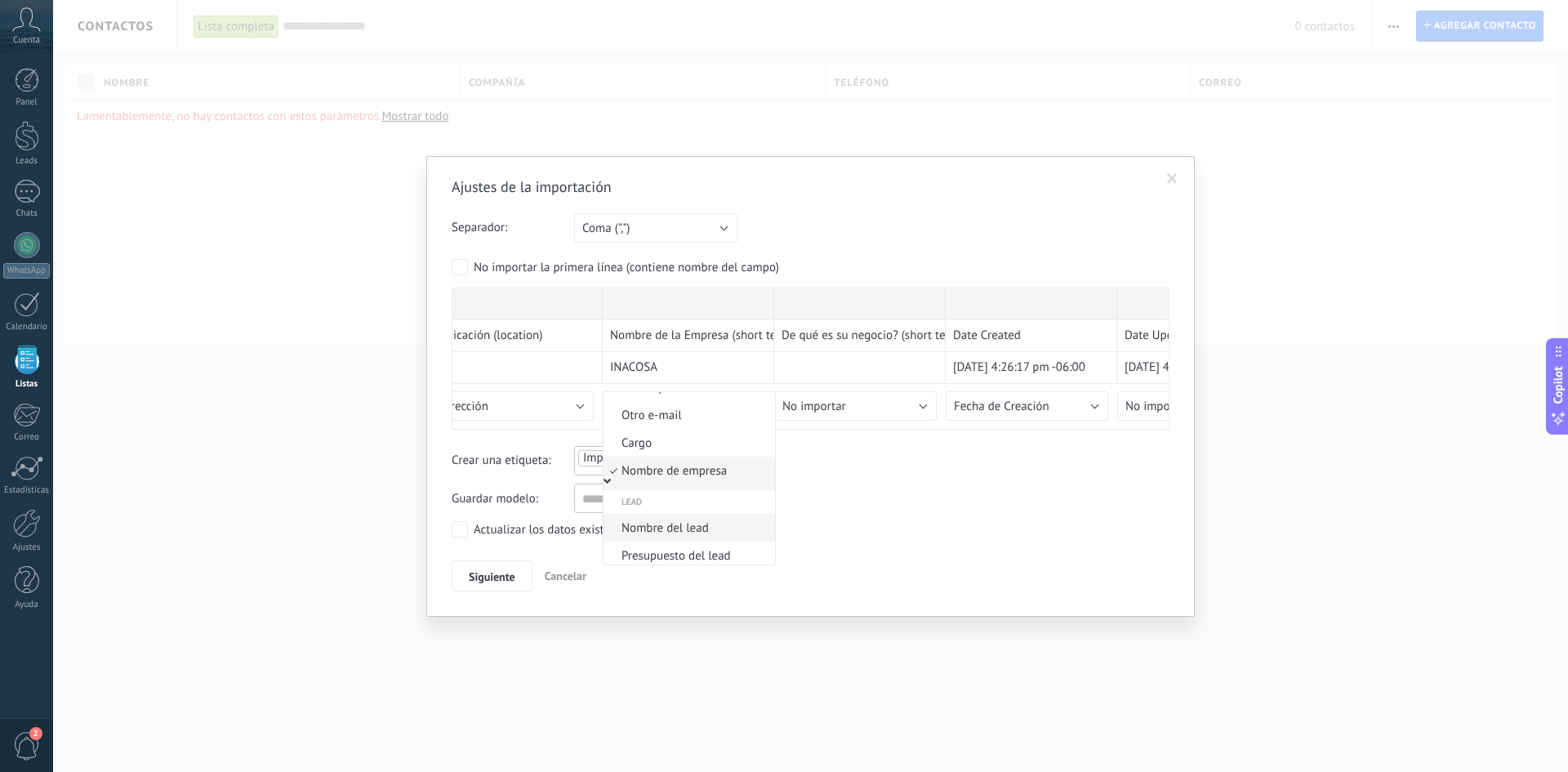
click at [707, 520] on li "Nombre del lead" at bounding box center [688, 528] width 171 height 28
click at [482, 575] on span "Siguiente" at bounding box center [492, 576] width 47 height 11
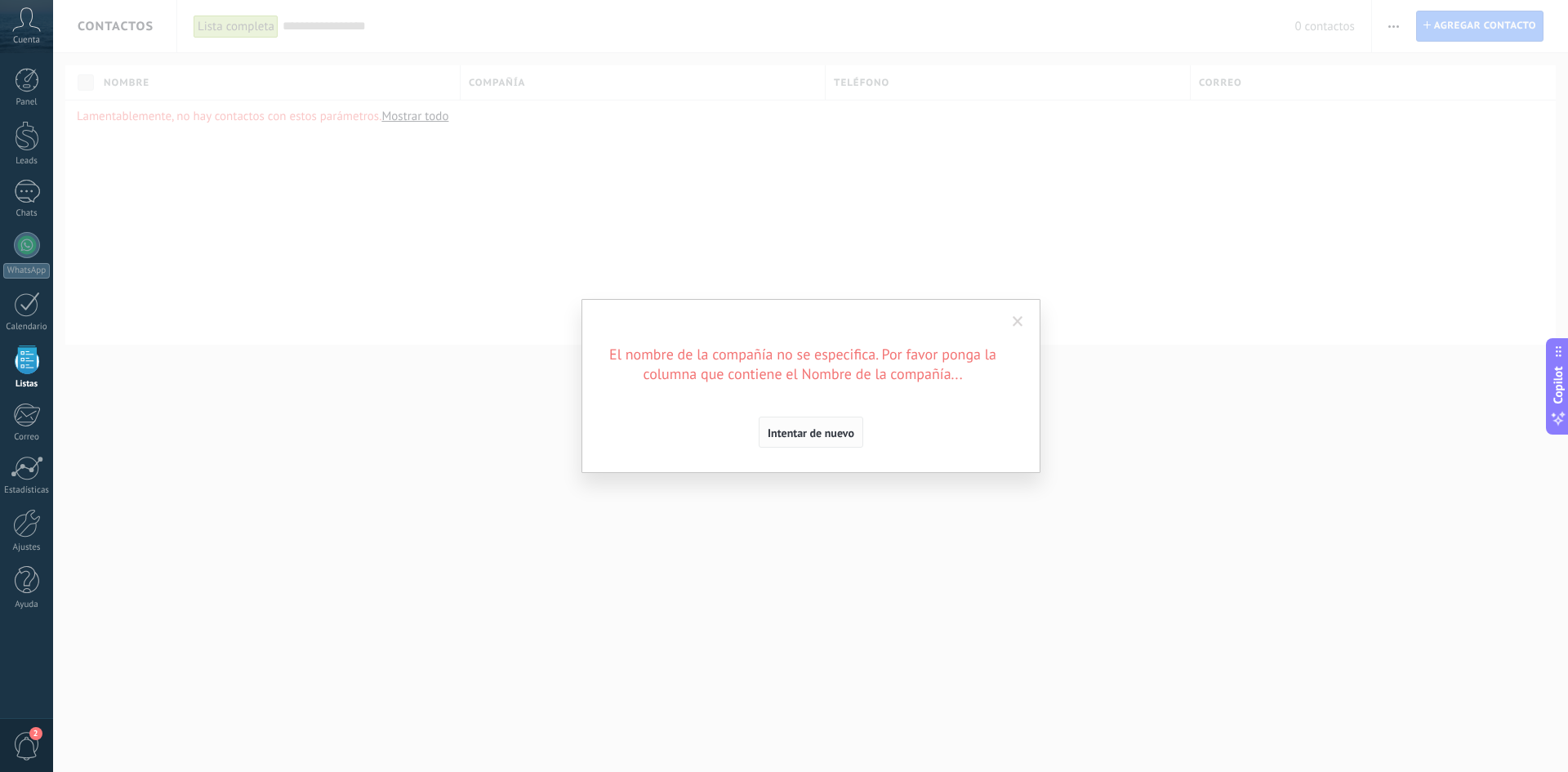
click at [831, 429] on span "Intentar de nuevo" at bounding box center [811, 432] width 87 height 11
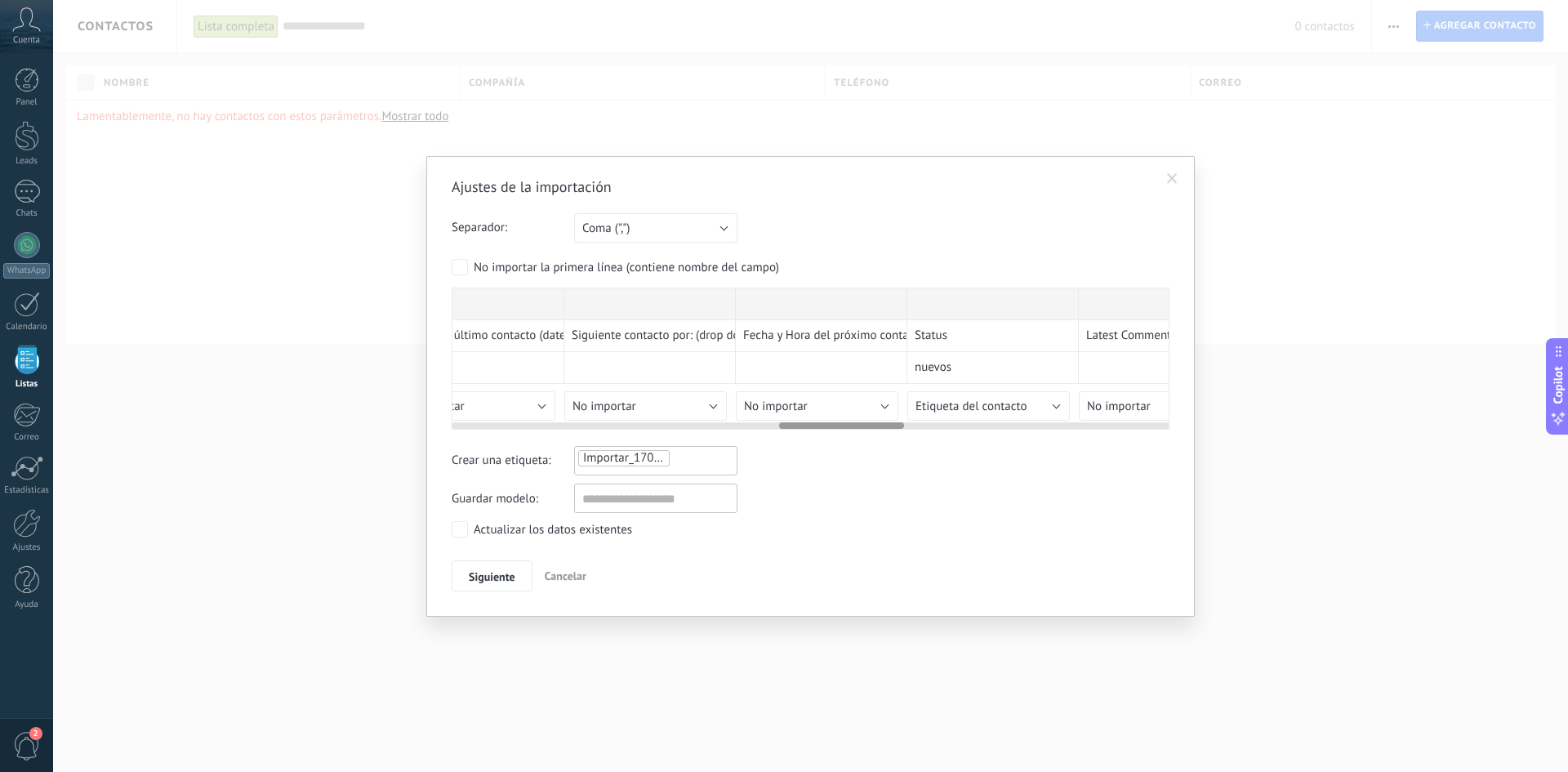
scroll to position [0, 1933]
drag, startPoint x: 663, startPoint y: 423, endPoint x: 877, endPoint y: 429, distance: 214.1
click at [877, 429] on div "2025-09-15T22_55_30.032Z Advant Marketing - Ventas - CRM Task ID Task Name Emai…" at bounding box center [811, 358] width 718 height 142
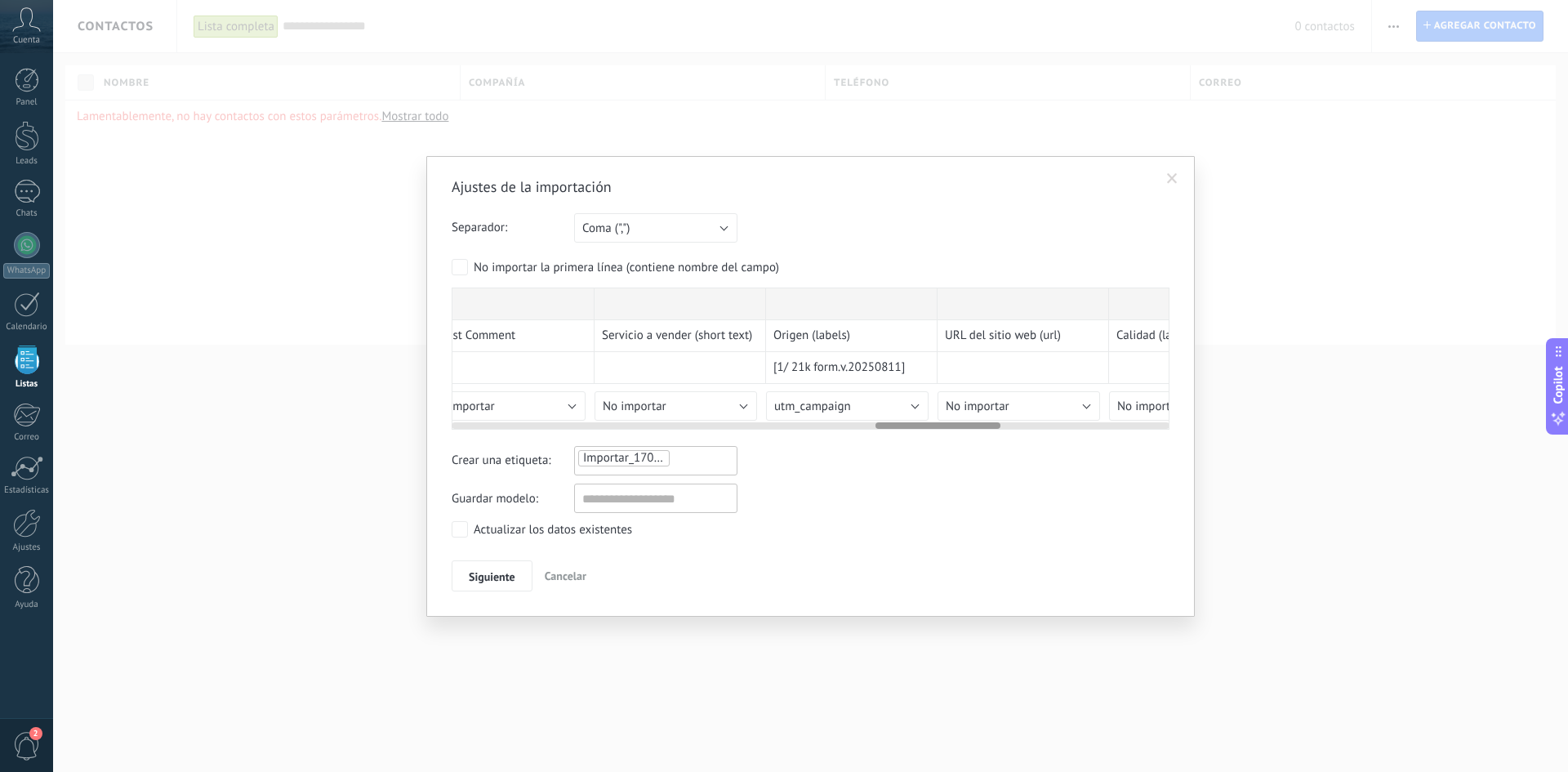
scroll to position [0, 2452]
drag, startPoint x: 867, startPoint y: 424, endPoint x: 957, endPoint y: 439, distance: 91.2
click at [957, 439] on div "Ajustes de la importación Separador: Punto y coma (";") Coma (",") Tabulación (…" at bounding box center [811, 384] width 718 height 414
drag, startPoint x: 951, startPoint y: 429, endPoint x: 1020, endPoint y: 429, distance: 69.0
click at [1020, 429] on div "2025-09-15T22_55_30.032Z Advant Marketing - Ventas - CRM Task ID Task Name Emai…" at bounding box center [811, 358] width 718 height 142
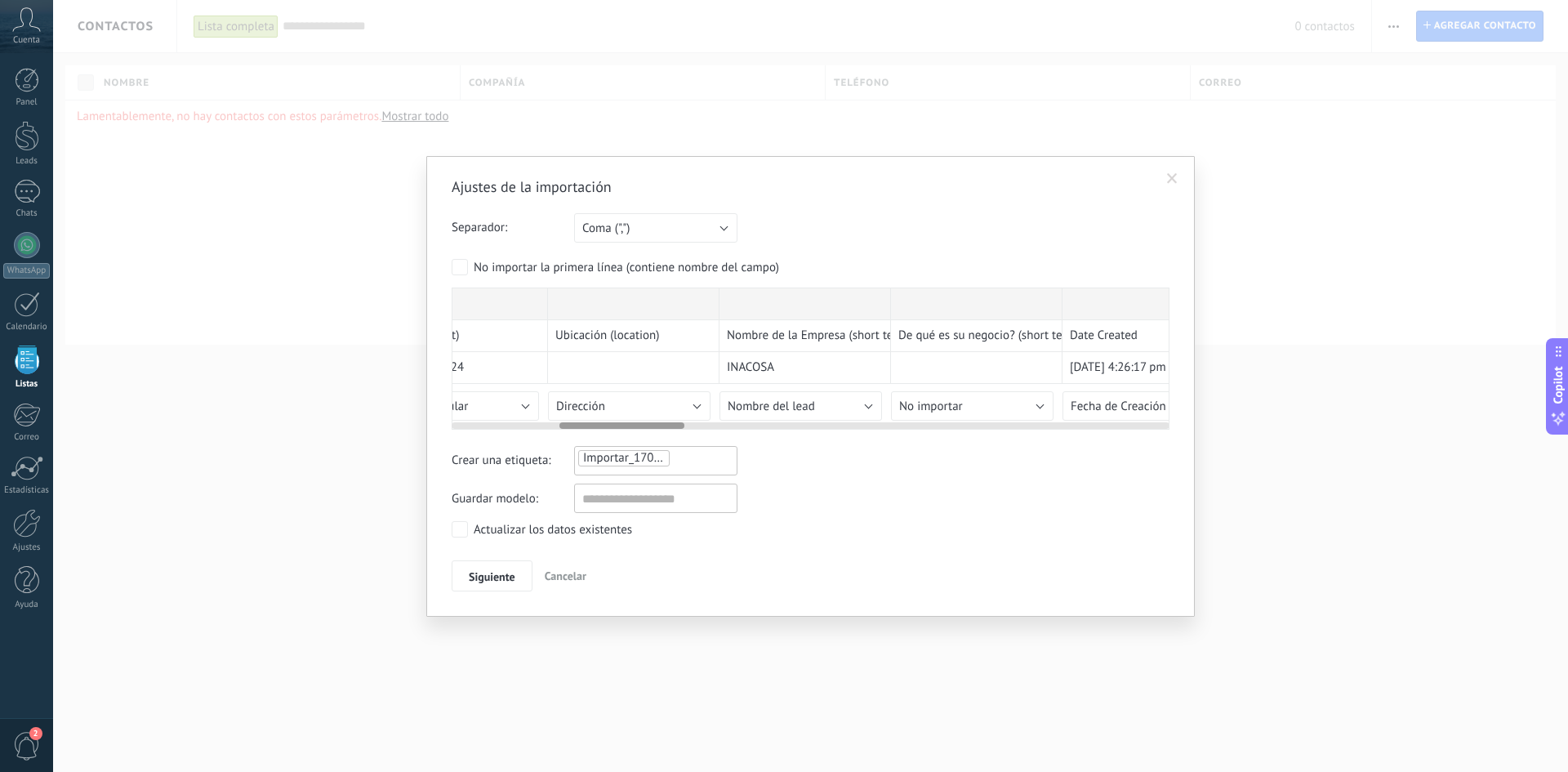
scroll to position [0, 628]
drag, startPoint x: 965, startPoint y: 423, endPoint x: 646, endPoint y: 429, distance: 319.1
click at [646, 429] on div "2025-09-15T22_55_30.032Z Advant Marketing - Ventas - CRM Task ID Task Name Emai…" at bounding box center [811, 358] width 718 height 142
click at [777, 403] on button "Nombre del lead" at bounding box center [762, 406] width 163 height 30
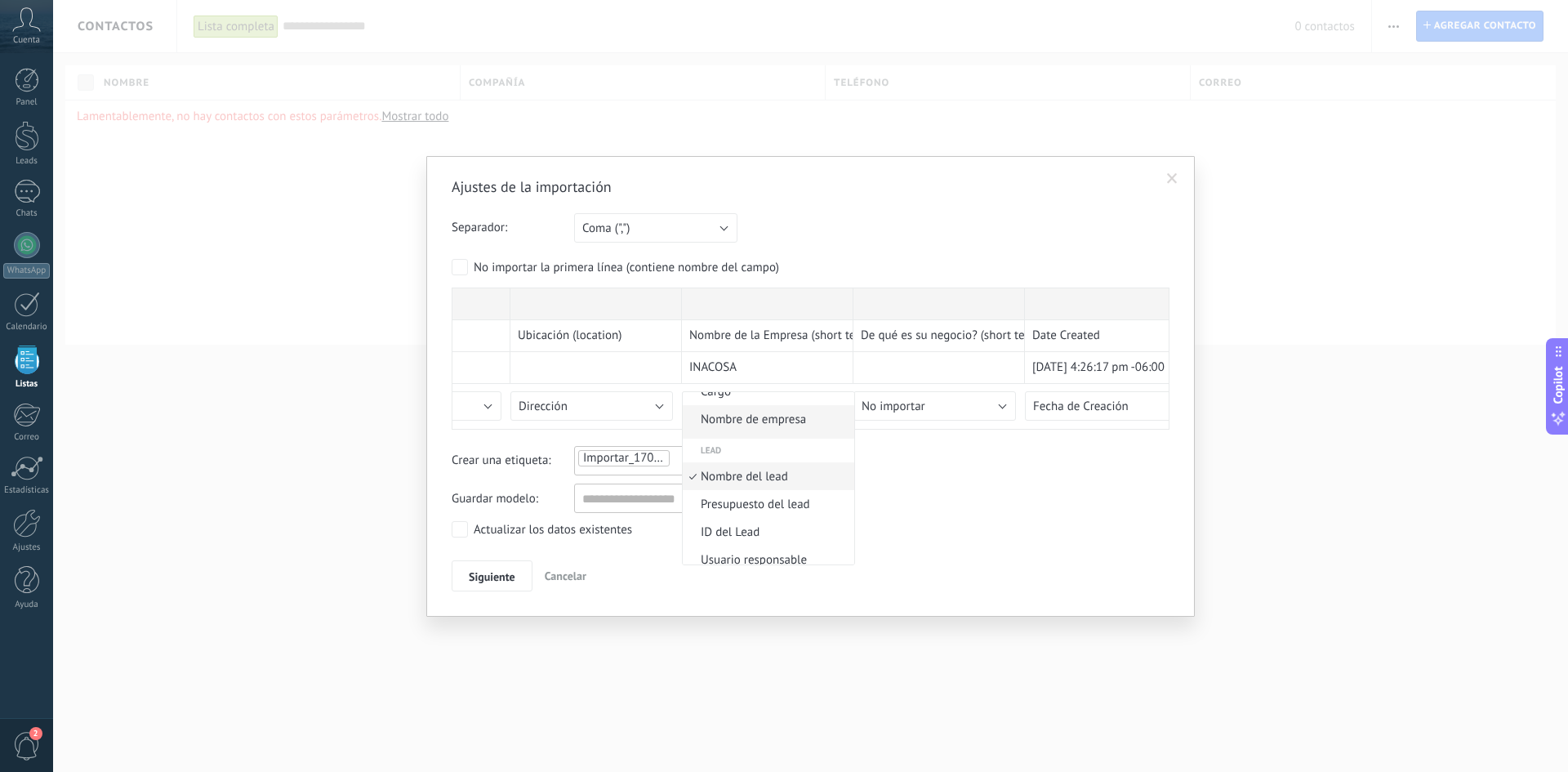
click at [801, 420] on span "Nombre de empresa" at bounding box center [766, 420] width 167 height 16
click at [482, 574] on span "Siguiente" at bounding box center [492, 576] width 47 height 11
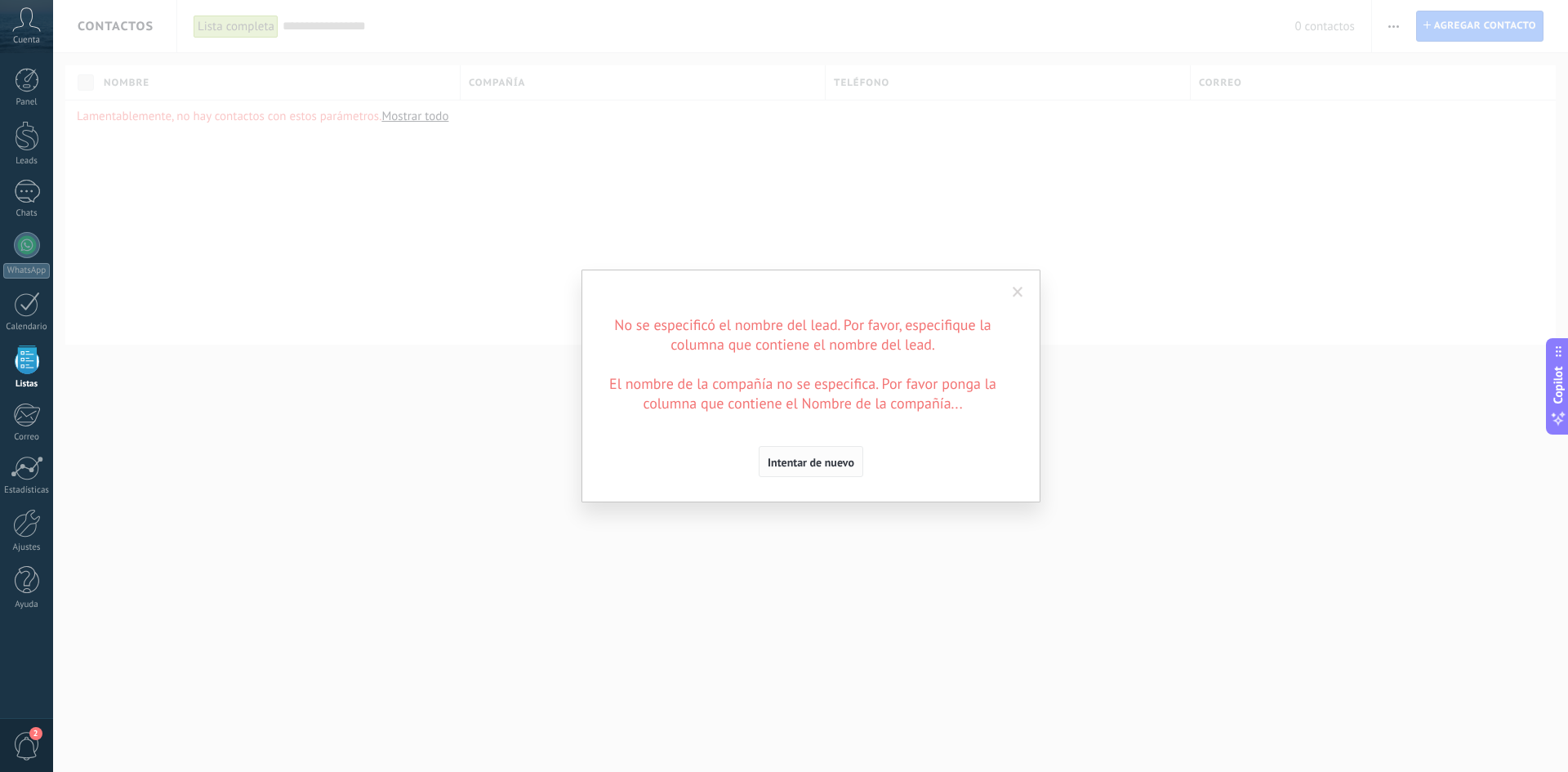
click at [821, 455] on button "Intentar de nuevo" at bounding box center [811, 462] width 104 height 31
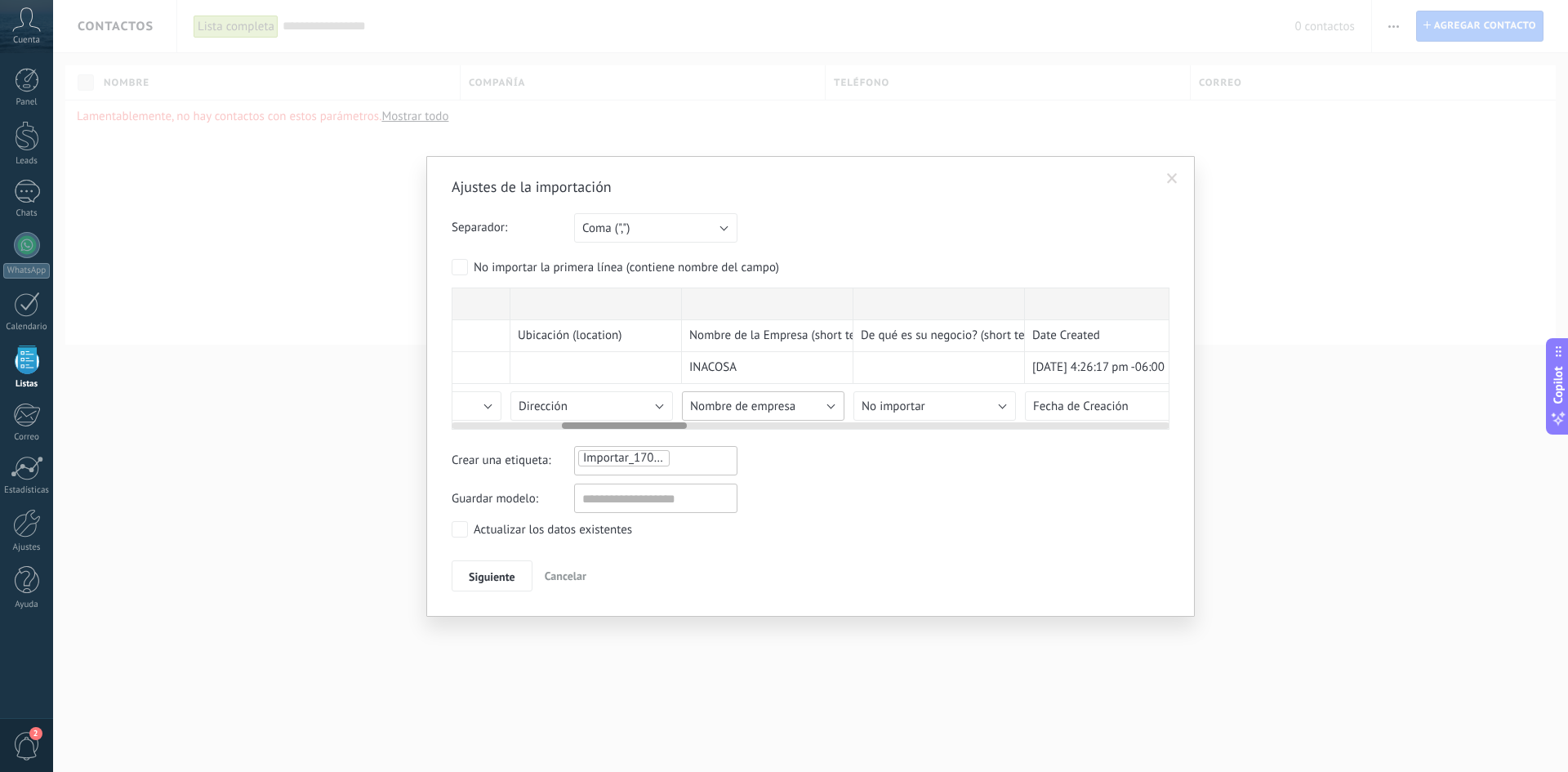
click at [782, 402] on span "Nombre de empresa" at bounding box center [742, 406] width 105 height 16
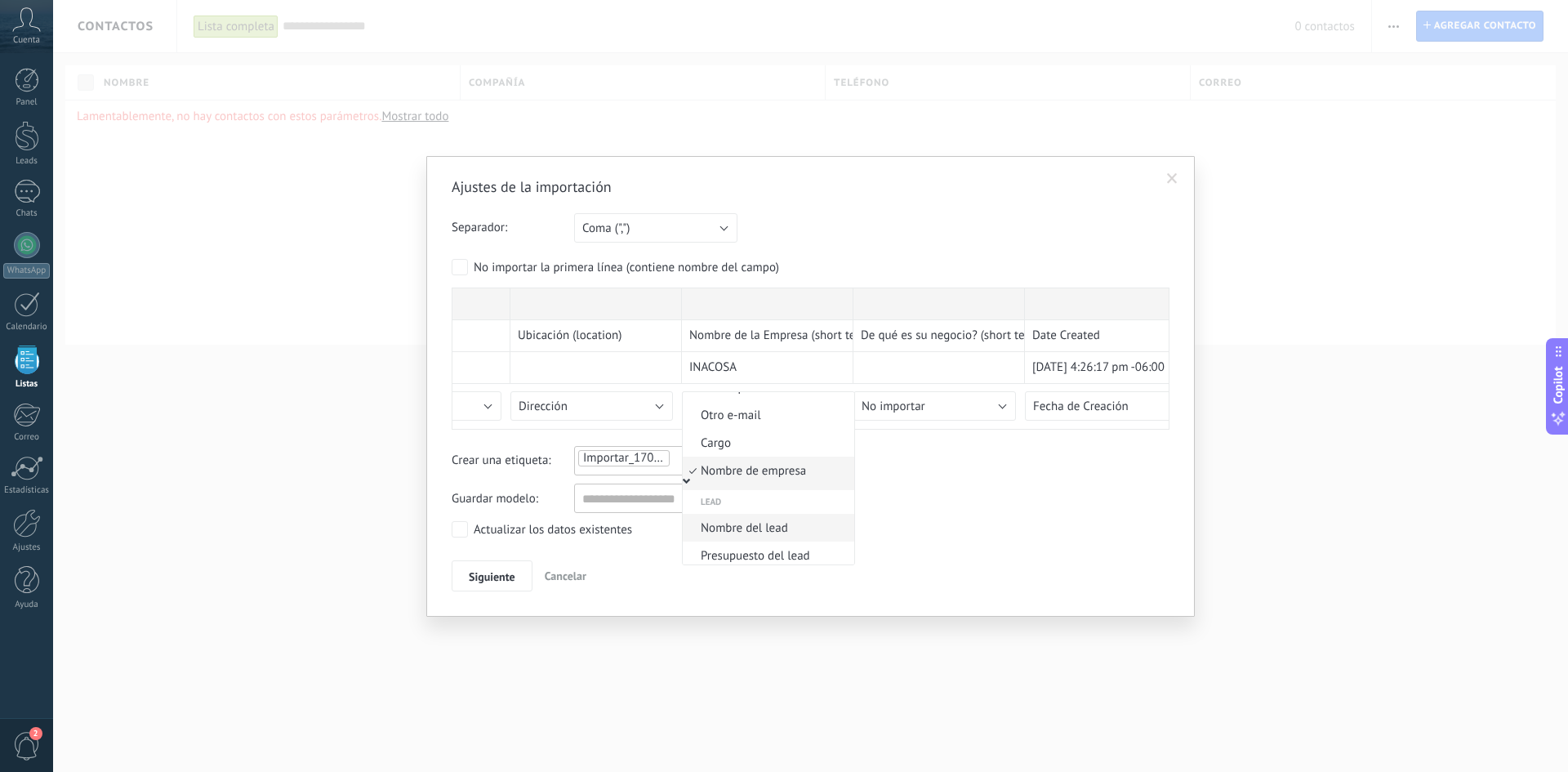
click at [770, 527] on span "Nombre del lead" at bounding box center [766, 528] width 167 height 16
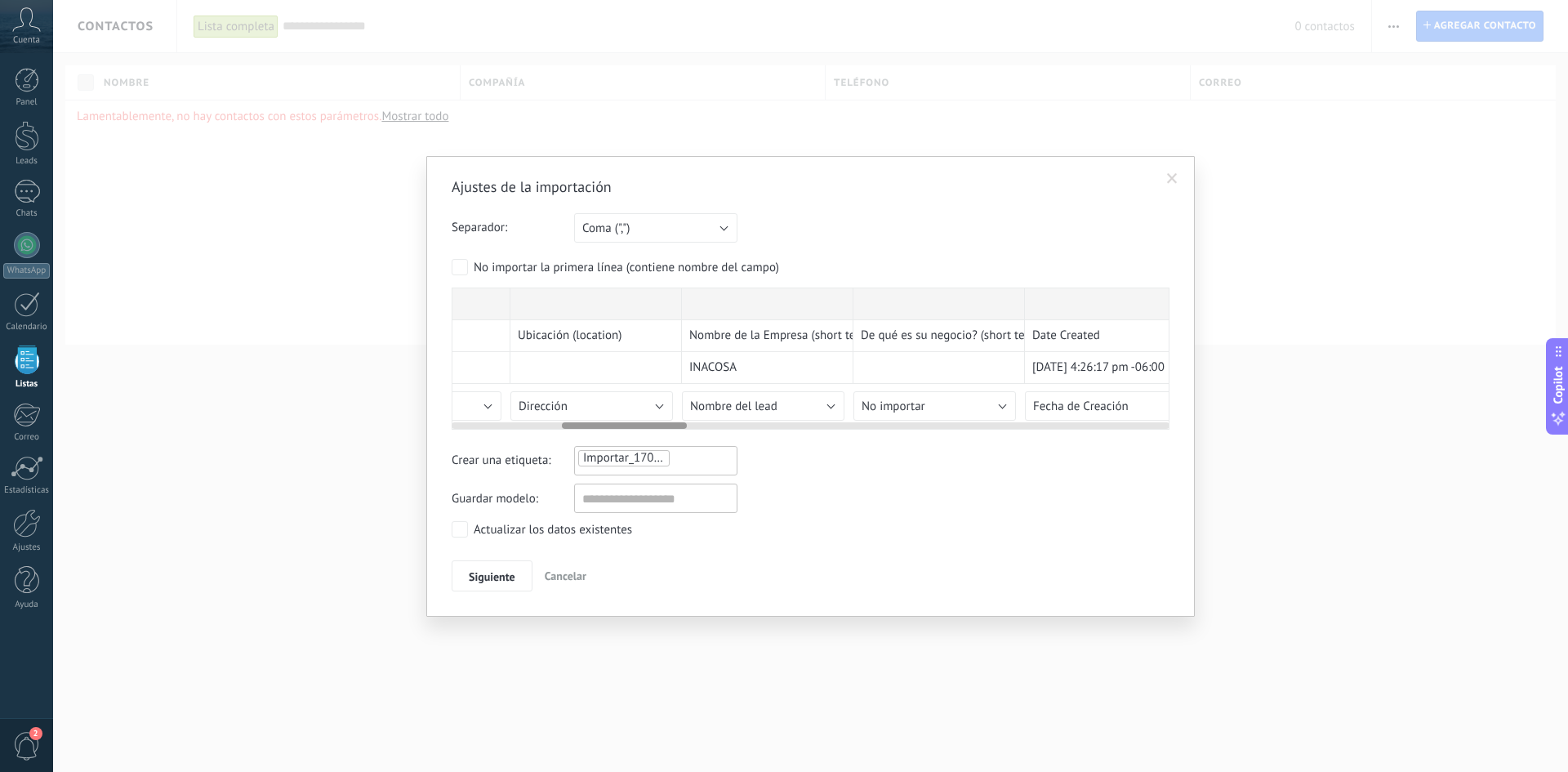
click at [746, 348] on div "Nombre de la Empresa (short text)" at bounding box center [767, 336] width 171 height 32
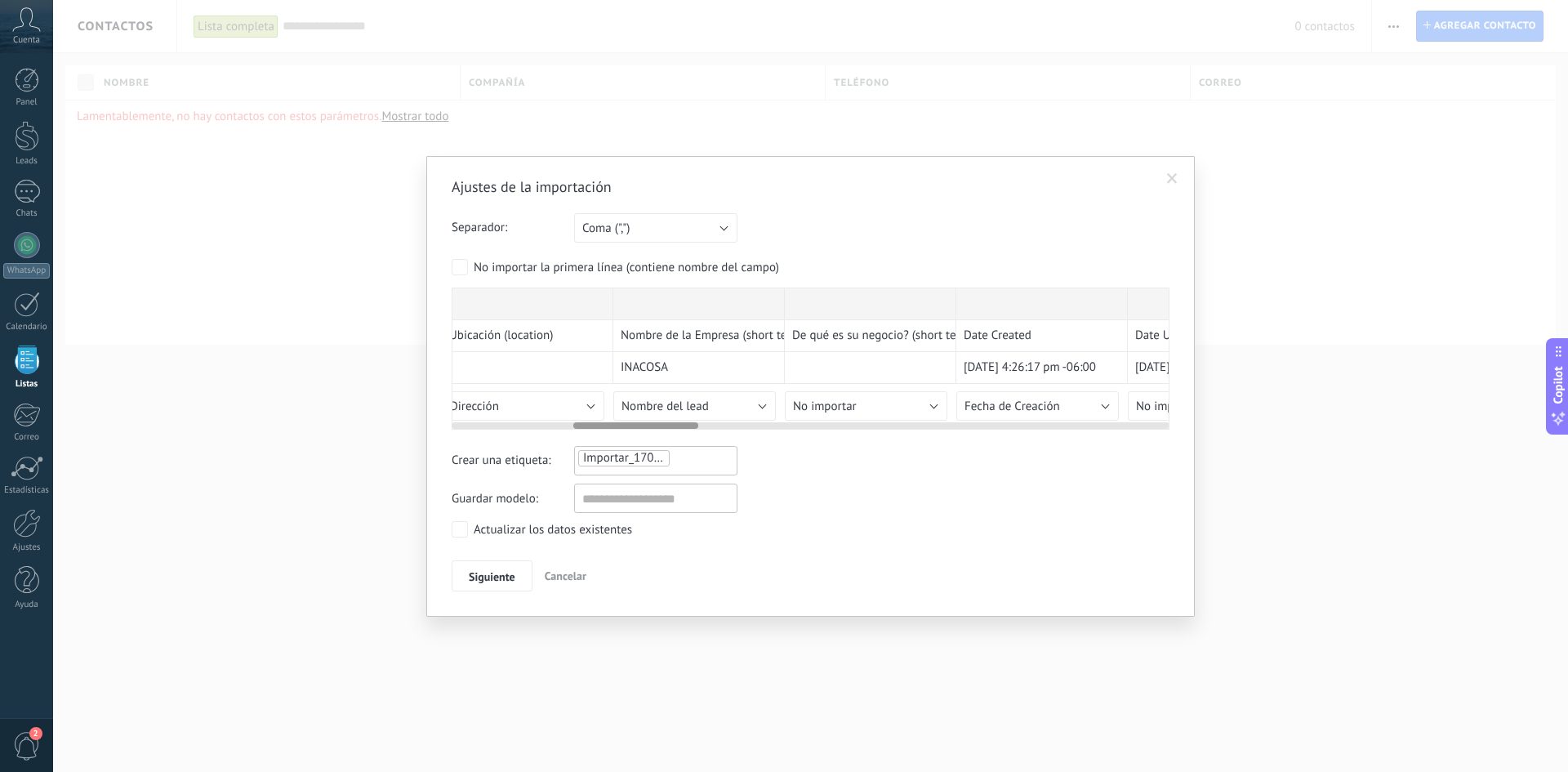
drag, startPoint x: 741, startPoint y: 365, endPoint x: 672, endPoint y: 366, distance: 69.0
click at [672, 366] on div "INACOSA" at bounding box center [699, 368] width 171 height 32
drag, startPoint x: 858, startPoint y: 376, endPoint x: 898, endPoint y: 352, distance: 46.6
click at [898, 352] on div at bounding box center [906, 368] width 171 height 32
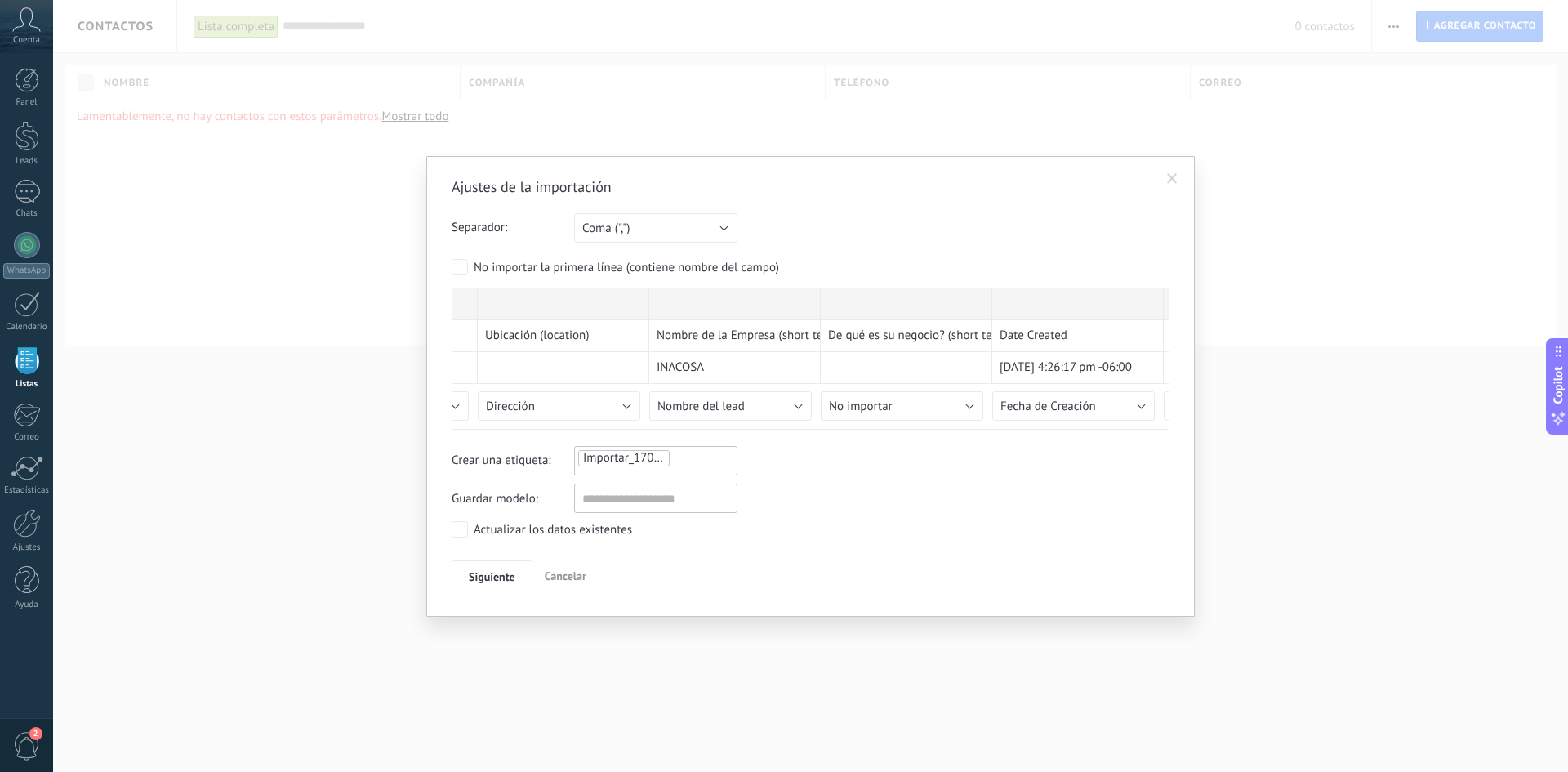
scroll to position [0, 656]
click at [504, 576] on span "Siguiente" at bounding box center [492, 576] width 47 height 11
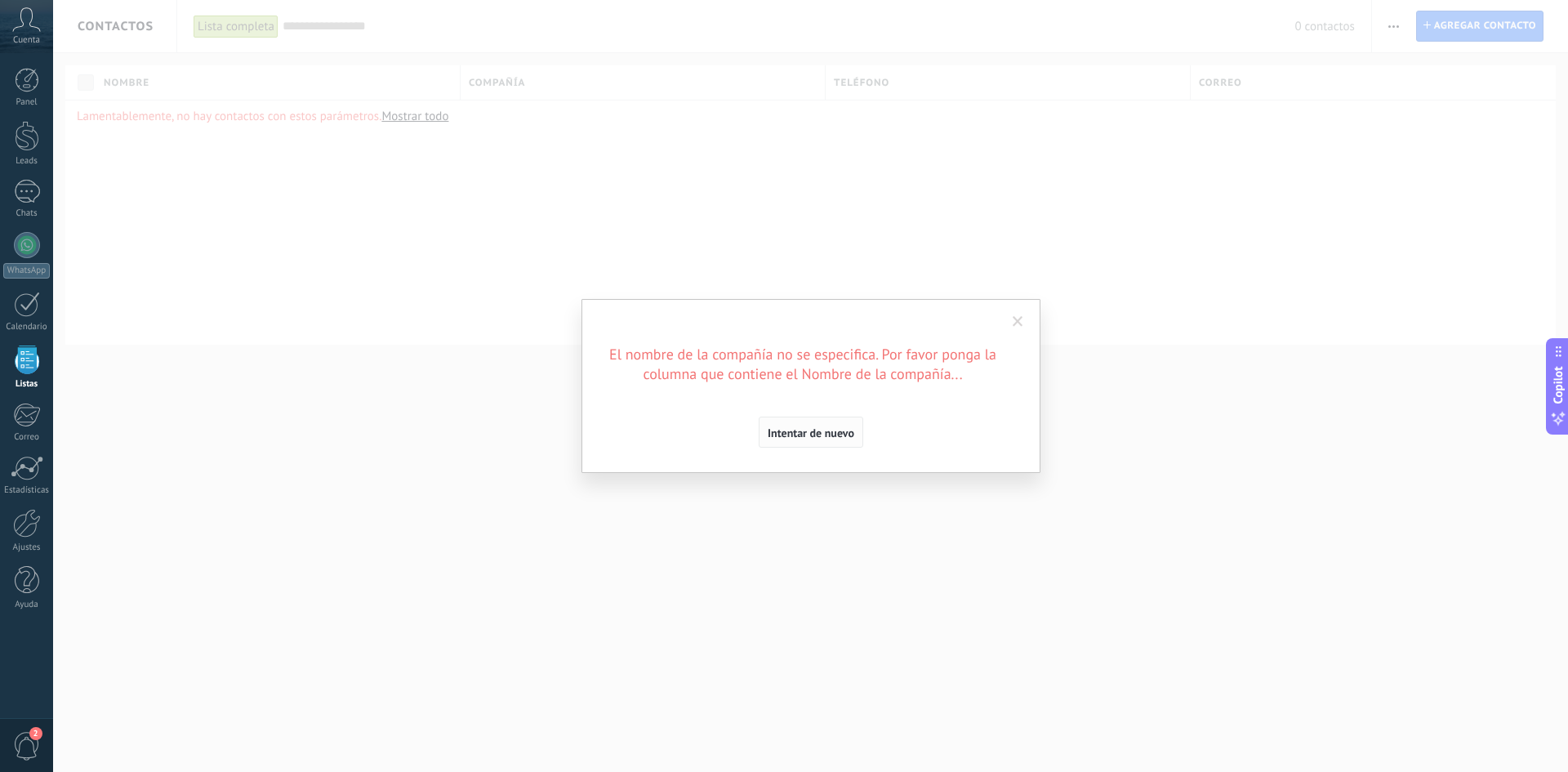
click at [822, 425] on button "Intentar de nuevo" at bounding box center [811, 432] width 104 height 31
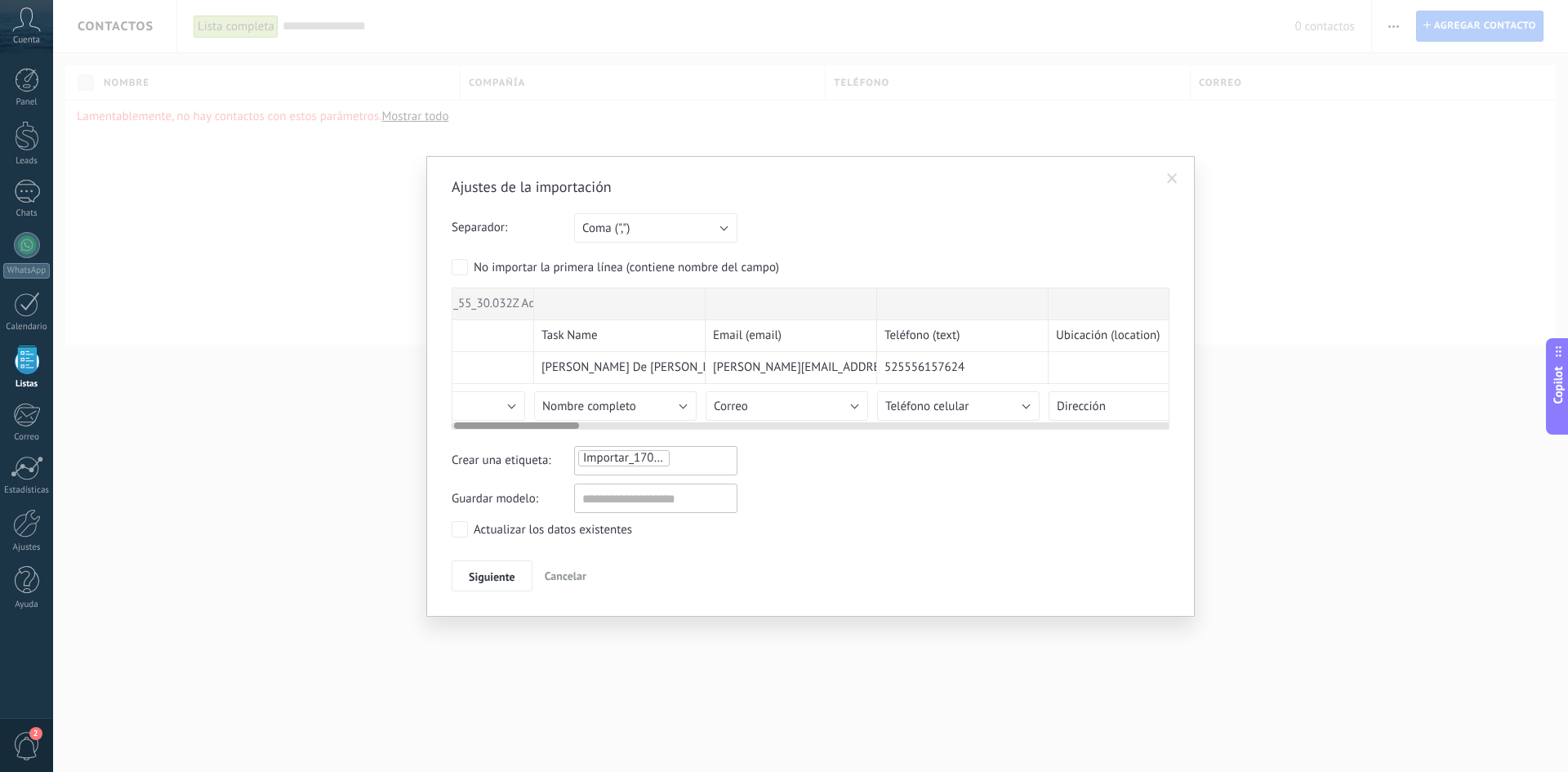
scroll to position [0, 0]
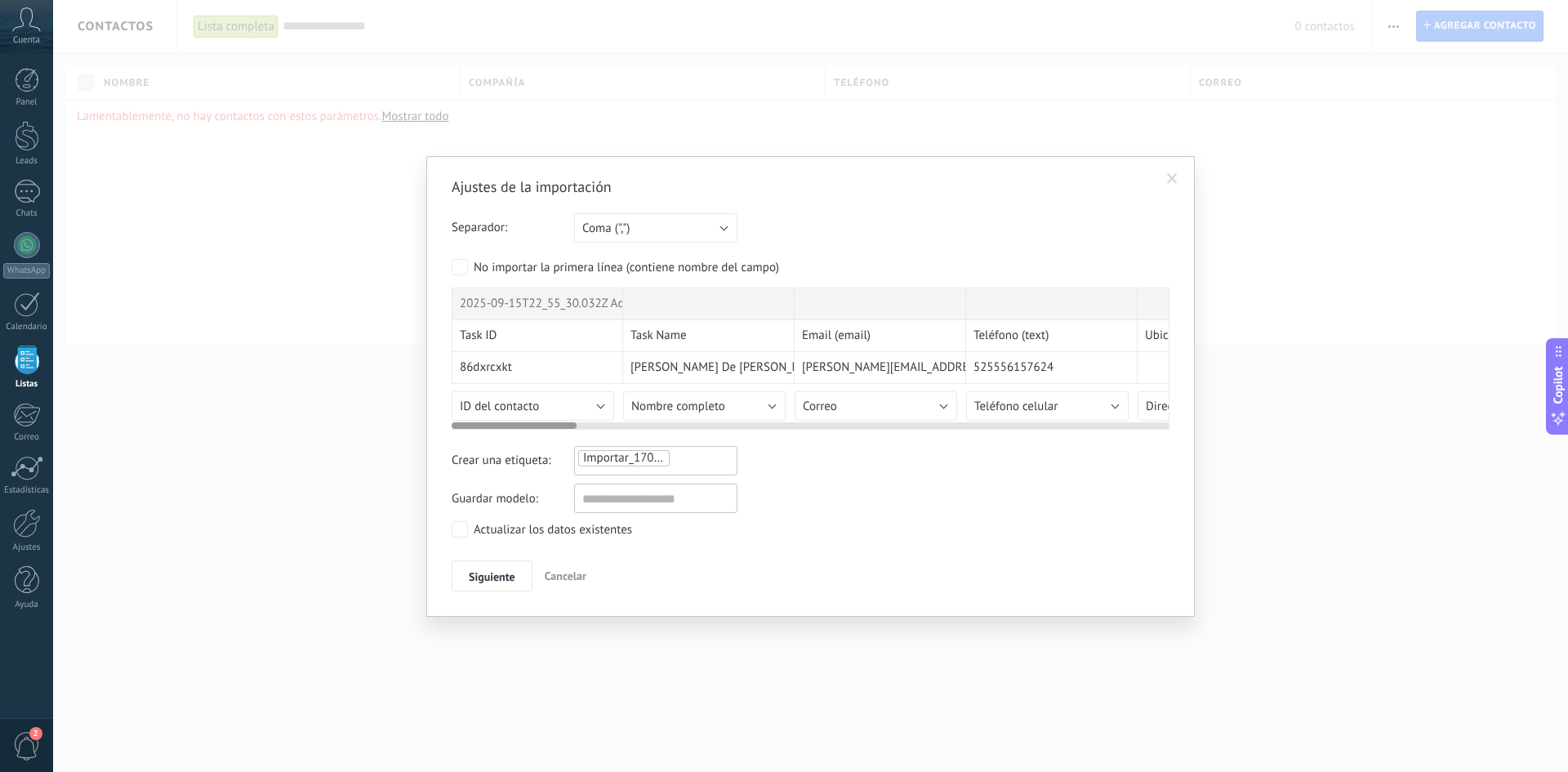
drag, startPoint x: 661, startPoint y: 429, endPoint x: 507, endPoint y: 422, distance: 154.2
click at [507, 422] on div at bounding box center [811, 422] width 718 height 13
drag, startPoint x: 507, startPoint y: 422, endPoint x: 538, endPoint y: 423, distance: 31.0
click at [538, 423] on div at bounding box center [811, 422] width 718 height 13
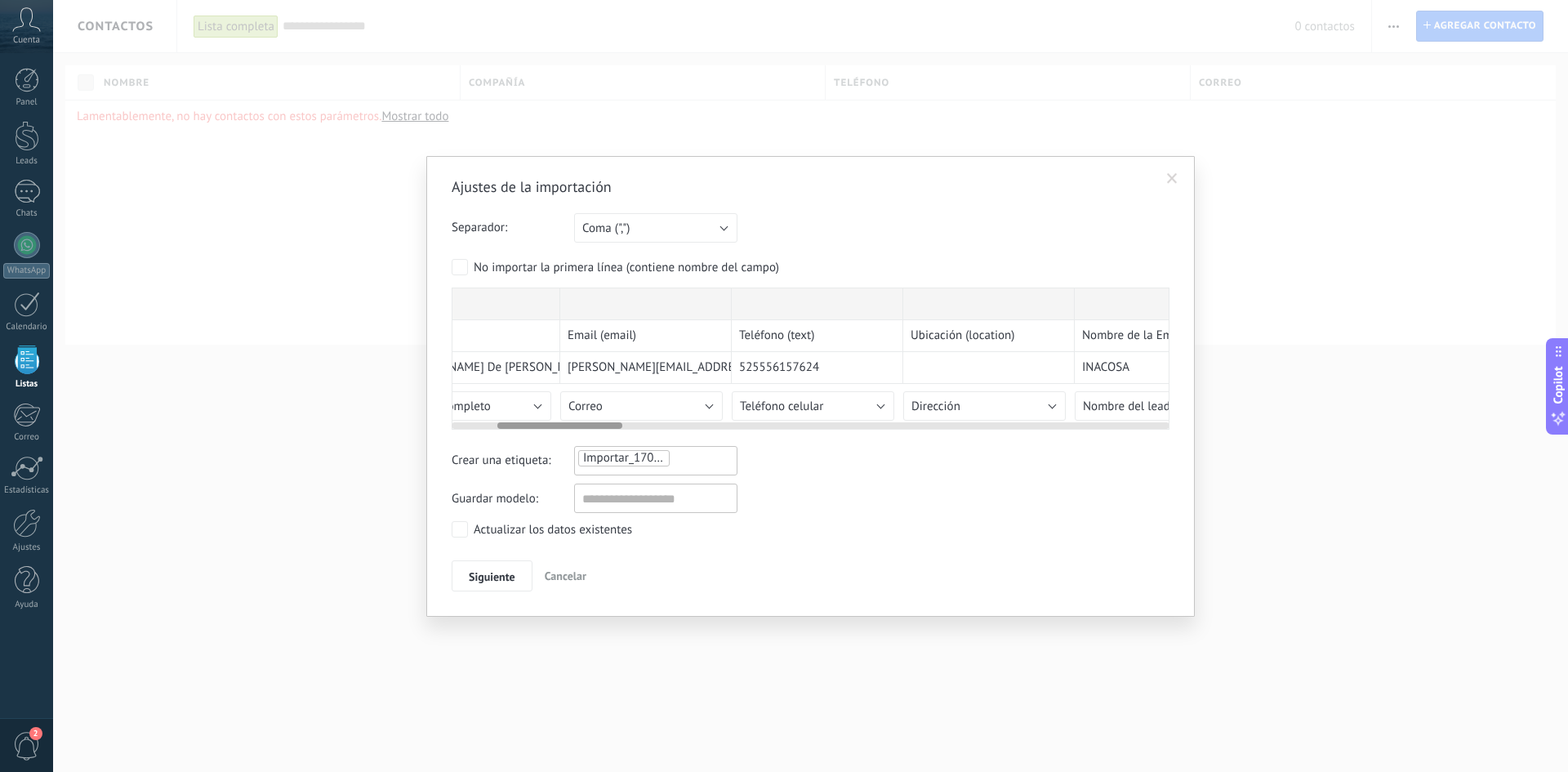
drag, startPoint x: 530, startPoint y: 424, endPoint x: 575, endPoint y: 424, distance: 45.0
click at [575, 424] on div at bounding box center [560, 426] width 125 height 7
click at [518, 400] on button "Nombre completo" at bounding box center [455, 406] width 163 height 30
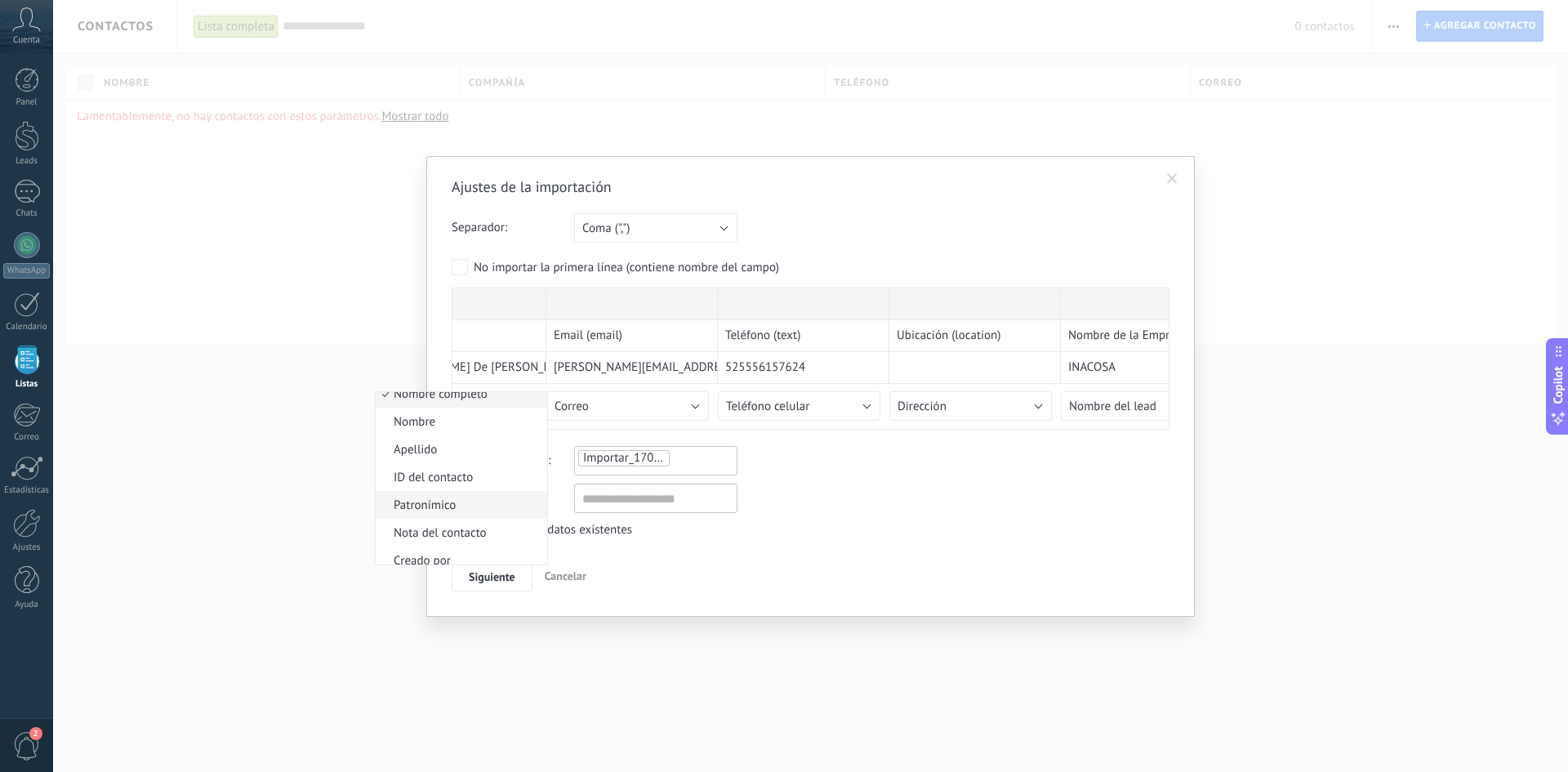
scroll to position [90, 0]
click at [440, 428] on span "Nombre" at bounding box center [459, 423] width 167 height 16
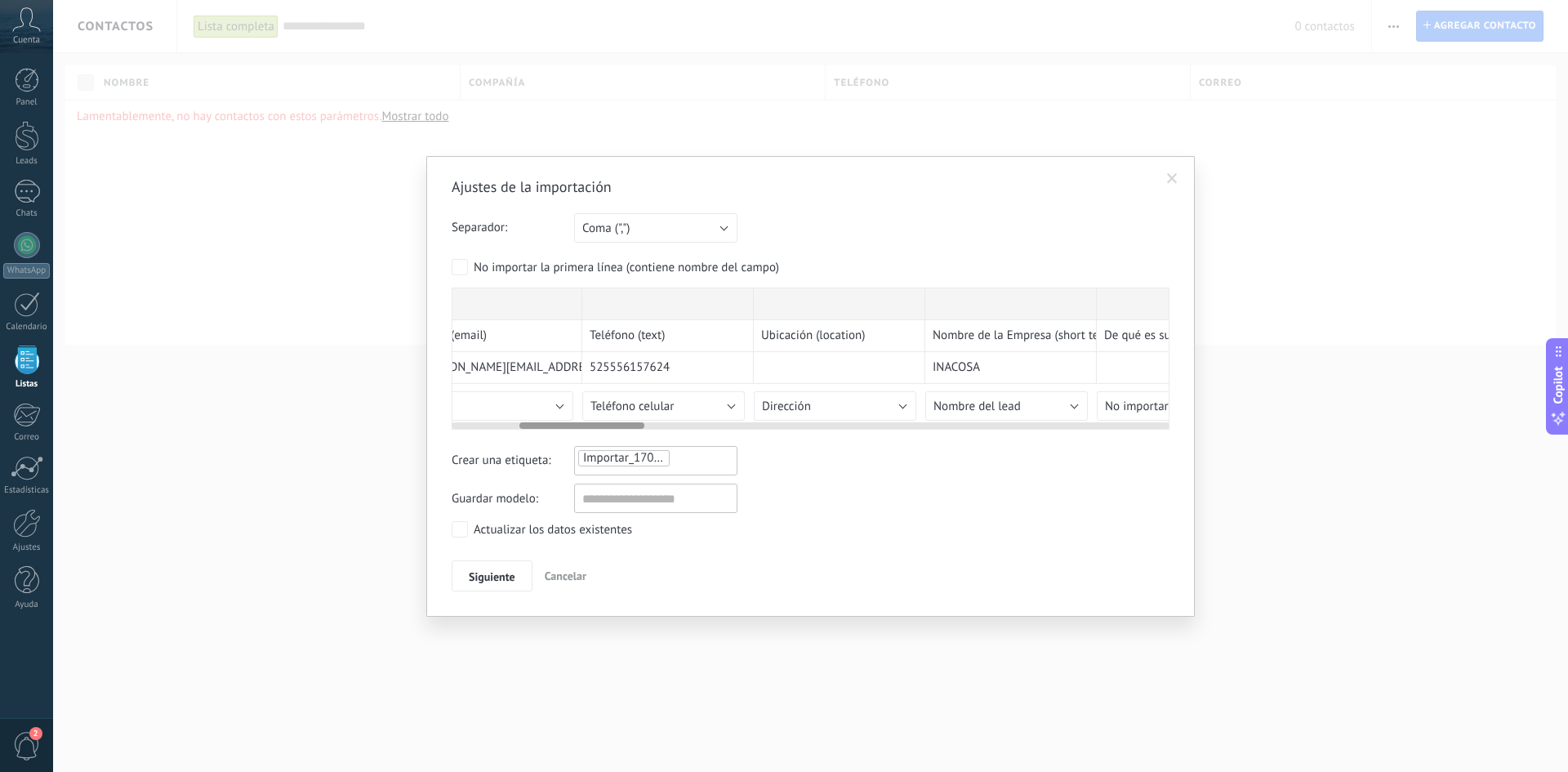
drag, startPoint x: 561, startPoint y: 427, endPoint x: 583, endPoint y: 423, distance: 22.4
click at [583, 423] on div at bounding box center [582, 426] width 125 height 7
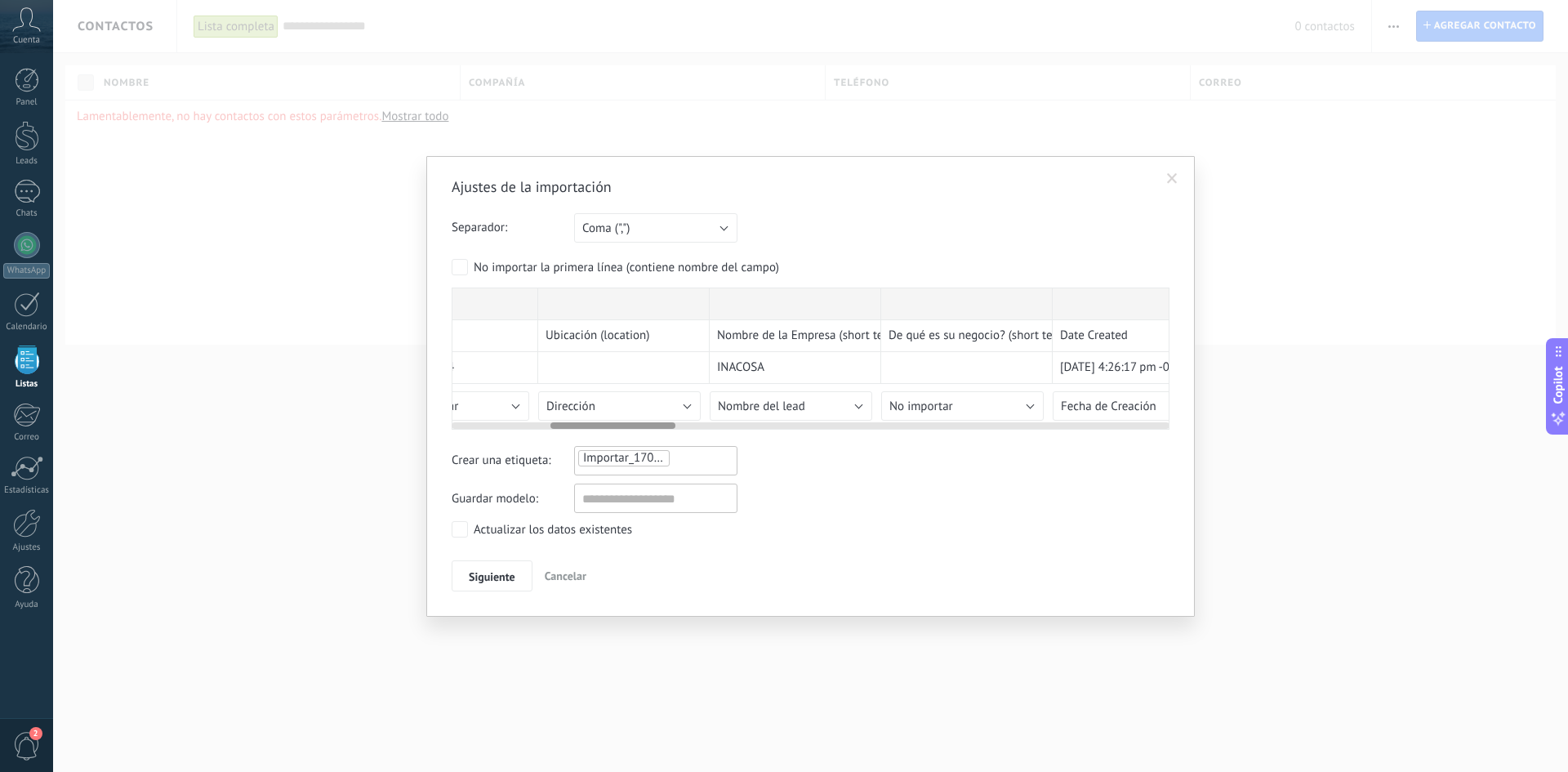
drag, startPoint x: 583, startPoint y: 423, endPoint x: 621, endPoint y: 423, distance: 38.0
click at [621, 423] on div at bounding box center [613, 426] width 125 height 7
click at [626, 401] on button "Dirección" at bounding box center [619, 406] width 163 height 30
click at [628, 403] on span "No importar" at bounding box center [622, 406] width 167 height 16
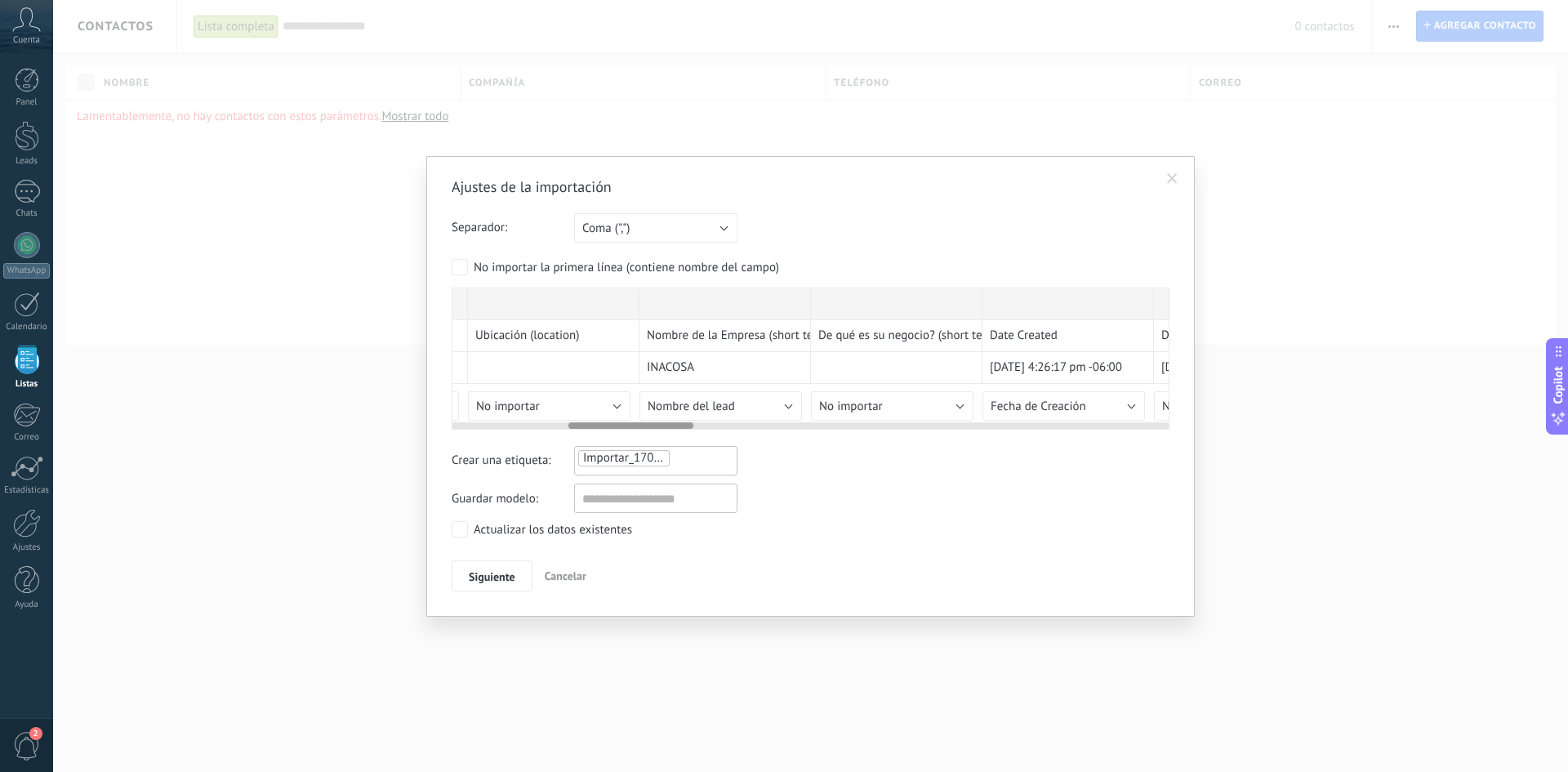
drag, startPoint x: 648, startPoint y: 427, endPoint x: 663, endPoint y: 429, distance: 15.1
click at [663, 429] on div "2025-09-15T22_55_30.032Z Advant Marketing - Ventas - CRM Task ID Task Name Emai…" at bounding box center [811, 358] width 718 height 142
click at [664, 409] on span "Nombre del lead" at bounding box center [672, 406] width 88 height 16
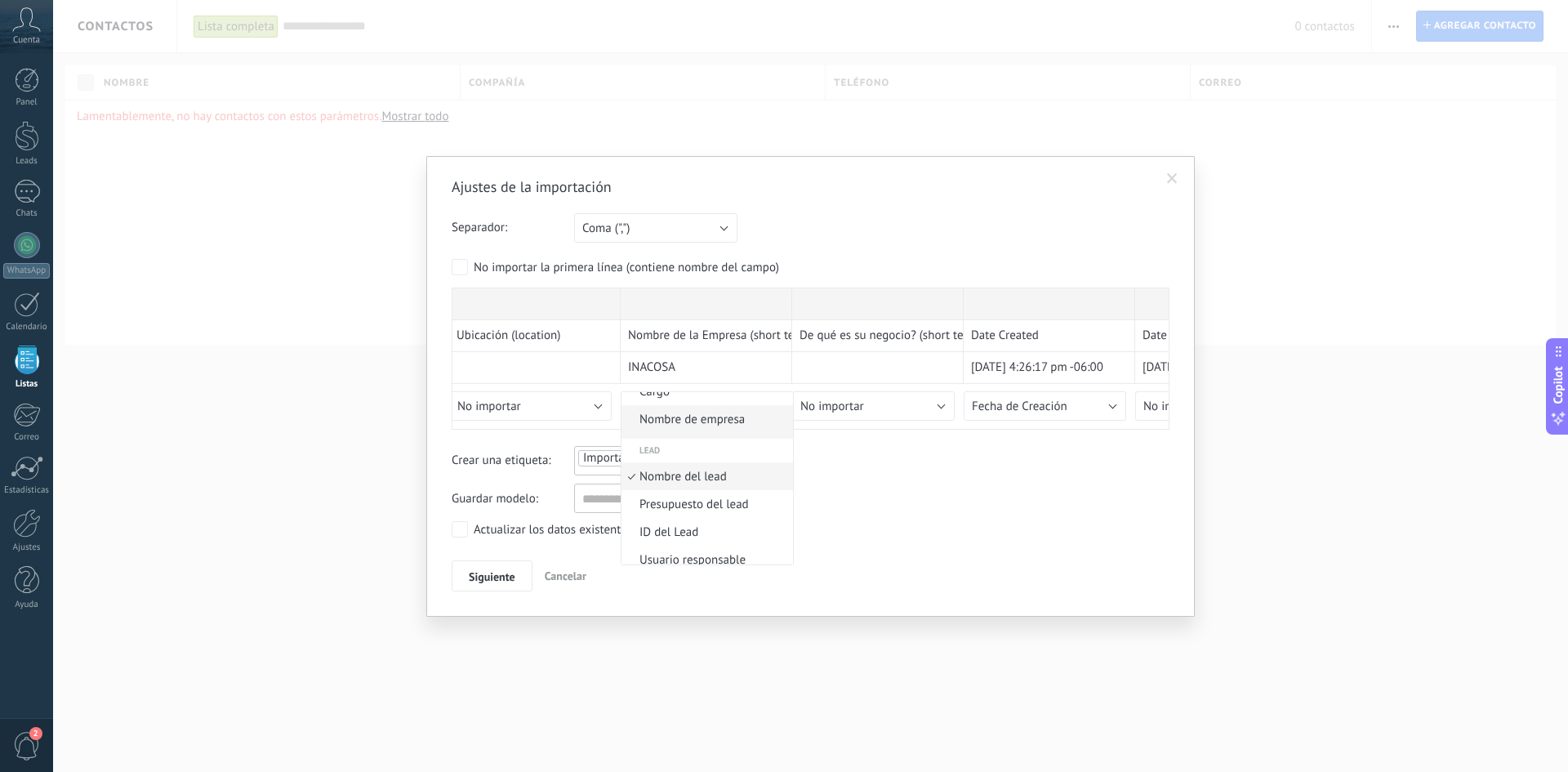
click at [718, 415] on span "Nombre de empresa" at bounding box center [705, 420] width 167 height 16
click at [459, 579] on button "Siguiente" at bounding box center [492, 576] width 81 height 31
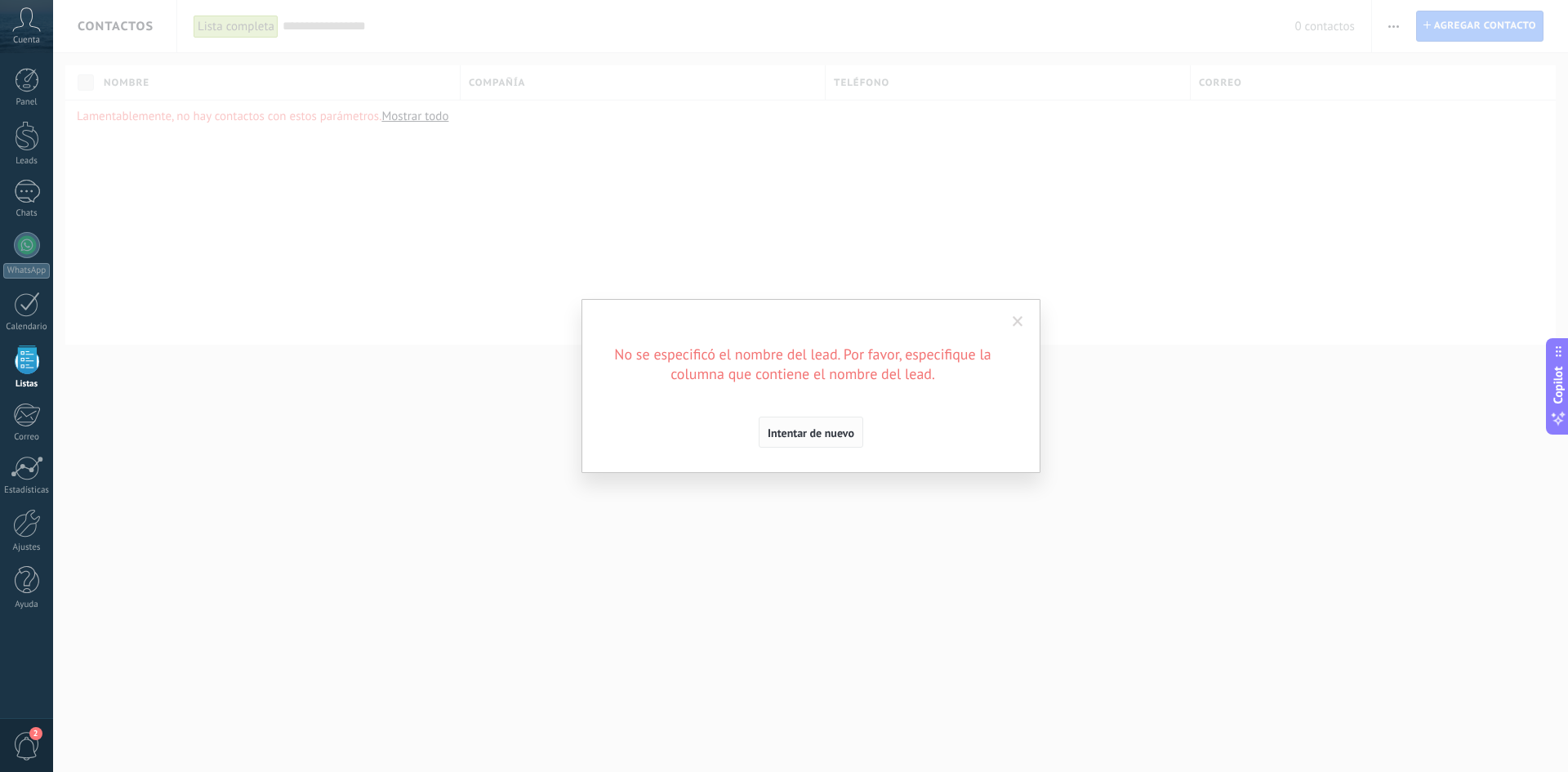
click at [801, 429] on span "Intentar de nuevo" at bounding box center [811, 432] width 87 height 11
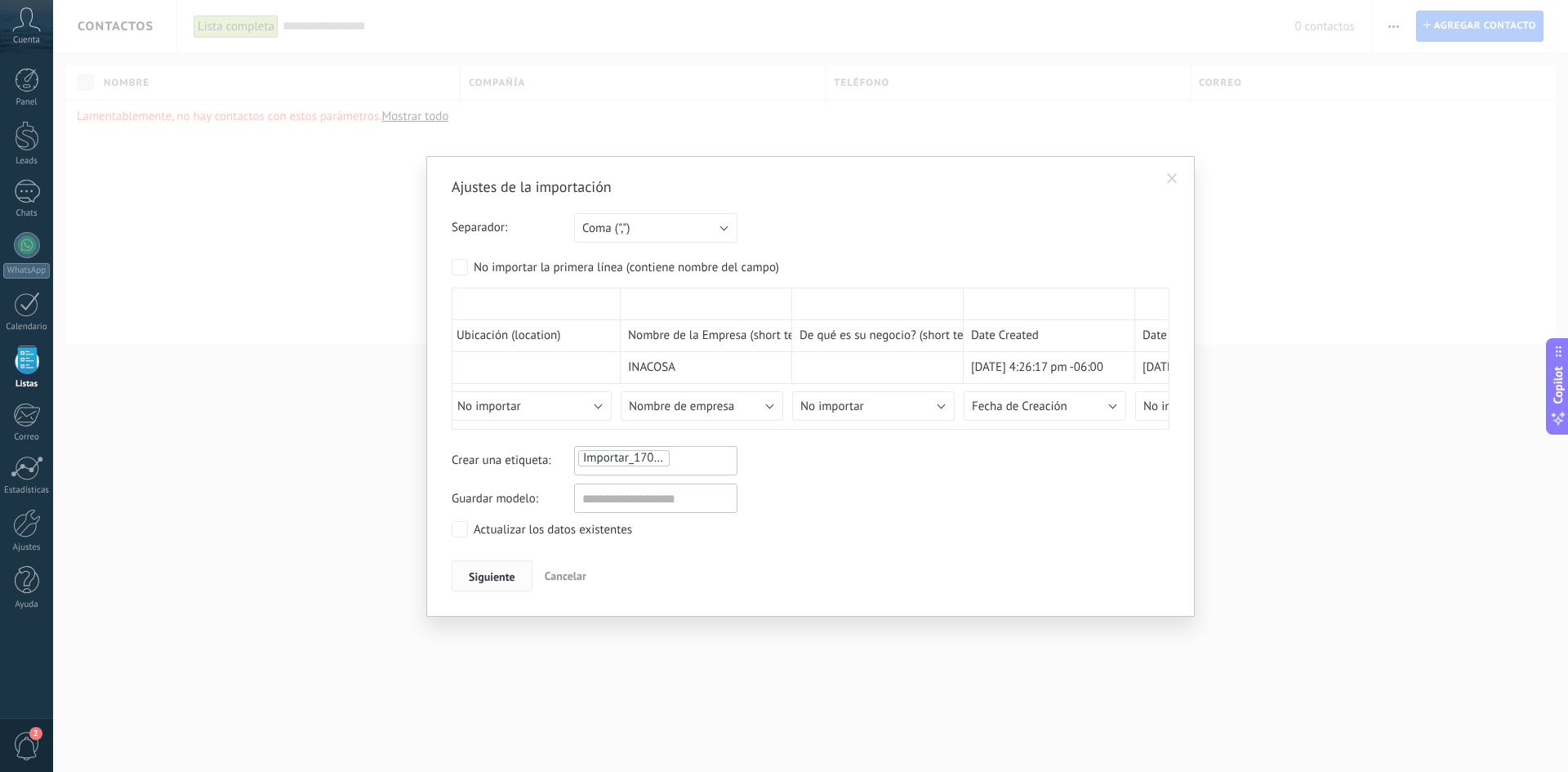
click at [482, 562] on button "Siguiente" at bounding box center [492, 576] width 81 height 31
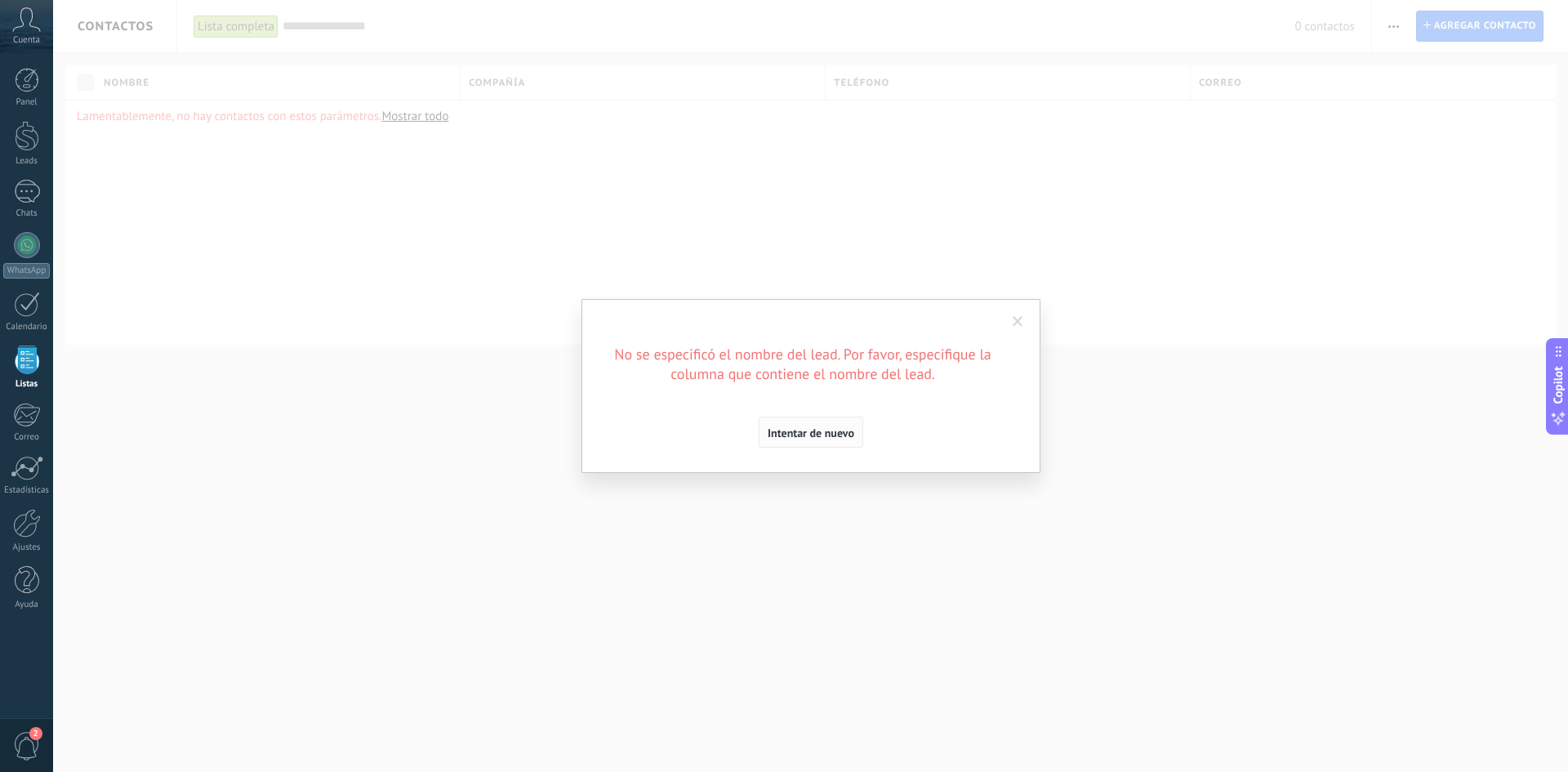
click at [840, 432] on span "Intentar de nuevo" at bounding box center [811, 432] width 87 height 11
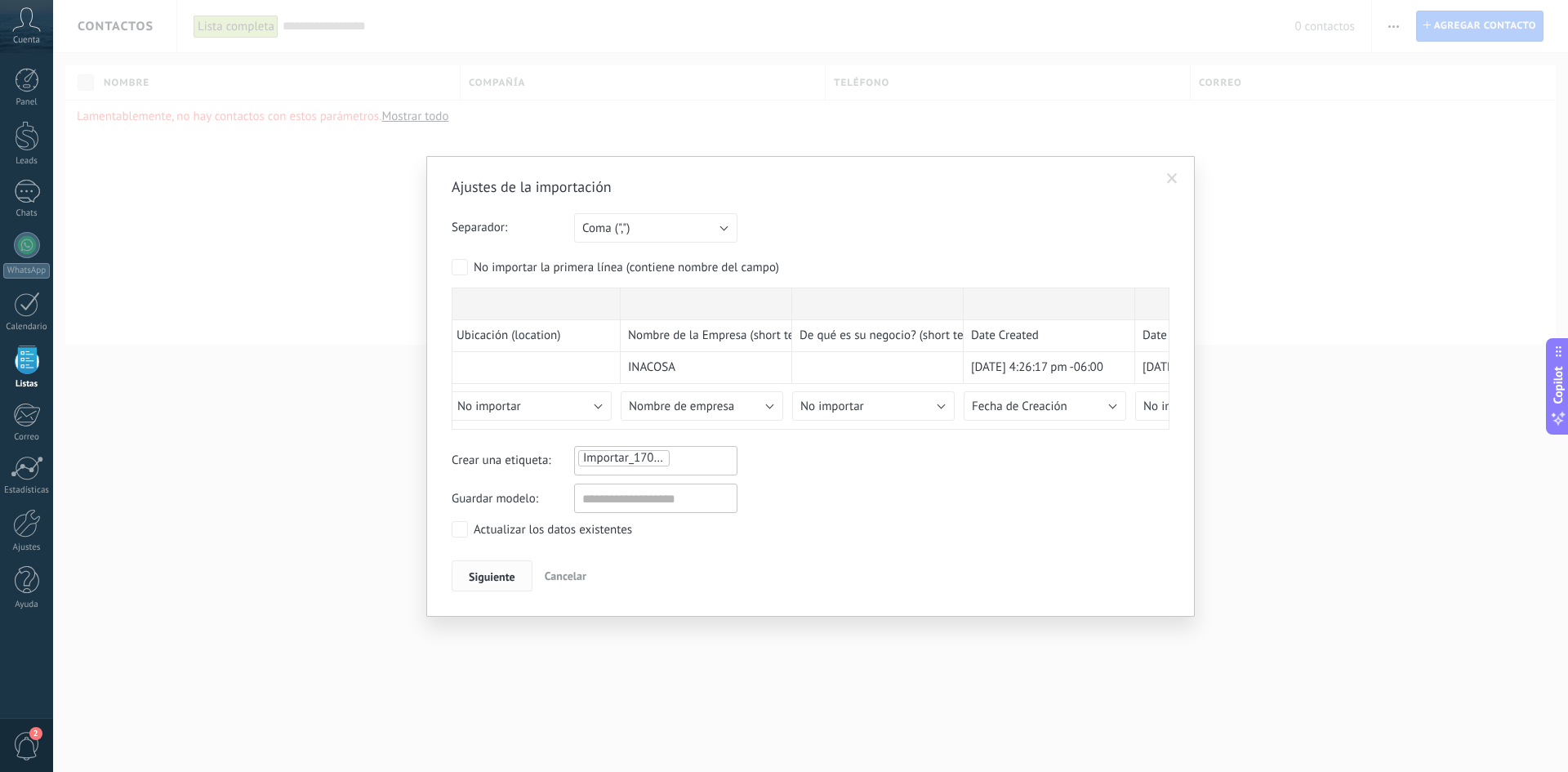
click at [496, 561] on button "Siguiente" at bounding box center [492, 576] width 81 height 31
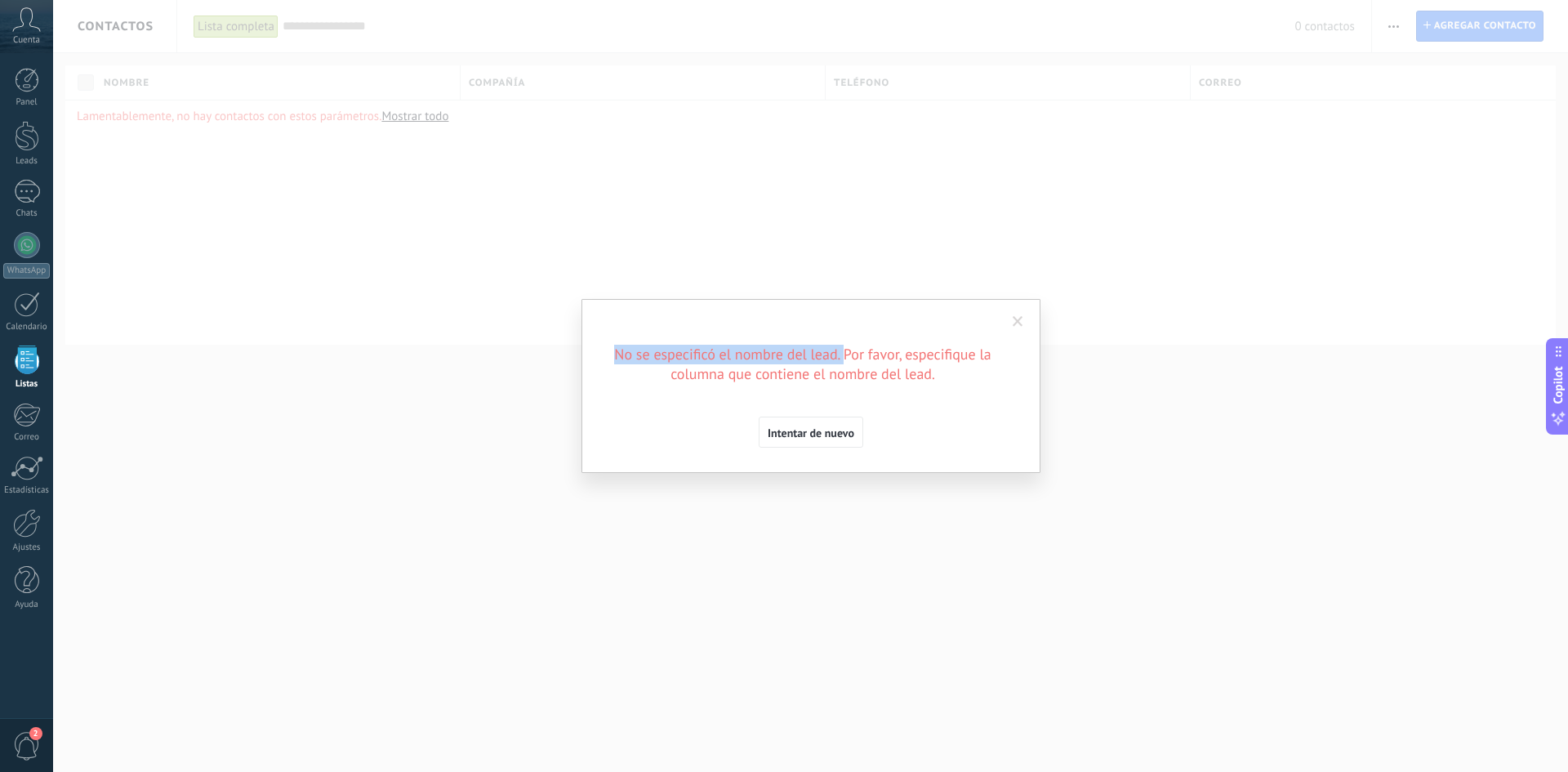
drag, startPoint x: 617, startPoint y: 353, endPoint x: 847, endPoint y: 342, distance: 230.3
click at [847, 342] on div "Ajustes de la importación Separador: Punto y coma (";") Coma (",") Tabulación (…" at bounding box center [811, 386] width 459 height 174
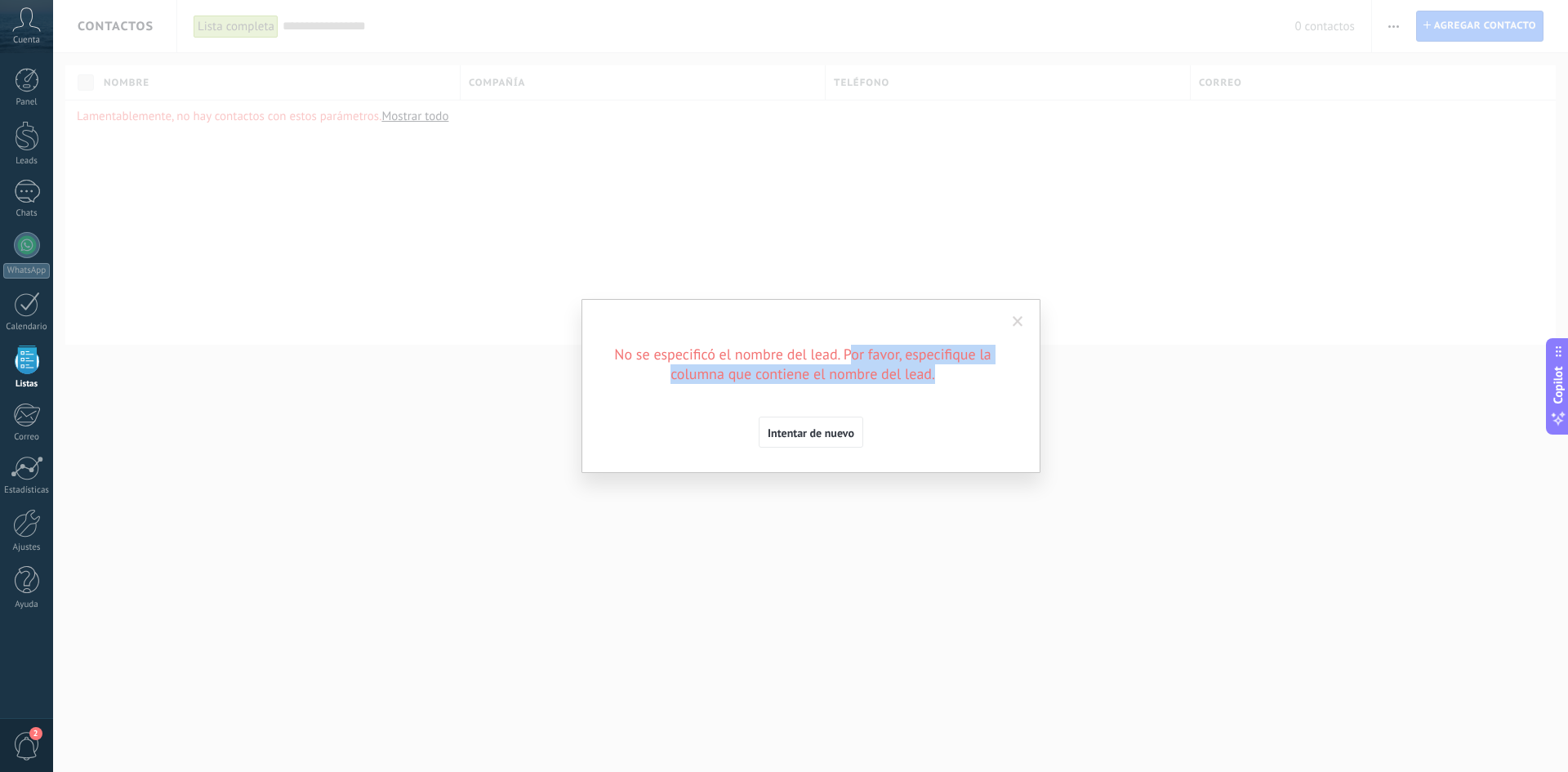
drag, startPoint x: 849, startPoint y: 344, endPoint x: 980, endPoint y: 375, distance: 134.6
click at [980, 375] on h2 "No se especificó el nombre del lead. Por favor, especifique la columna que cont…" at bounding box center [802, 363] width 392 height 39
click at [844, 432] on span "Intentar de nuevo" at bounding box center [811, 432] width 87 height 11
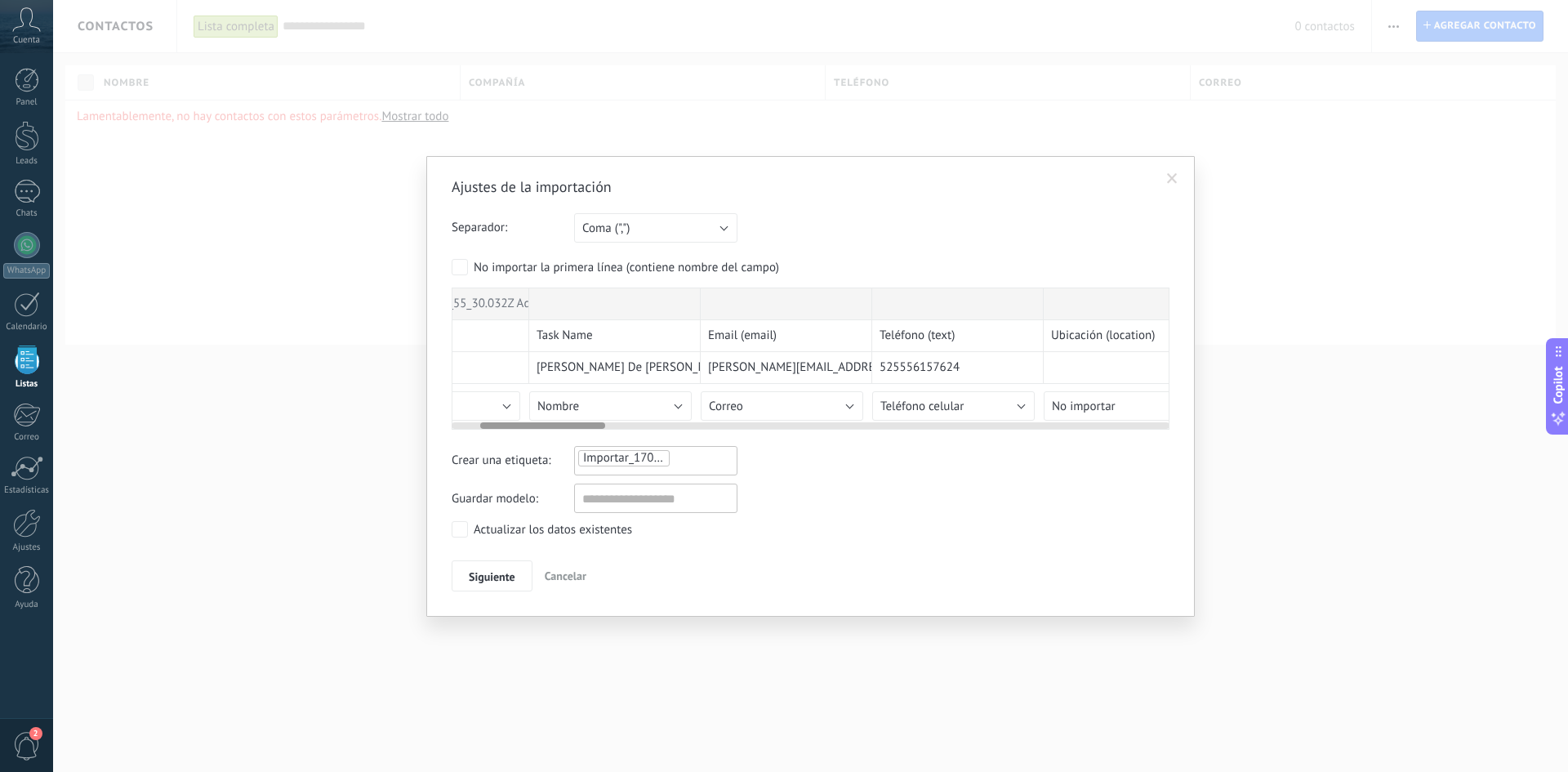
scroll to position [0, 0]
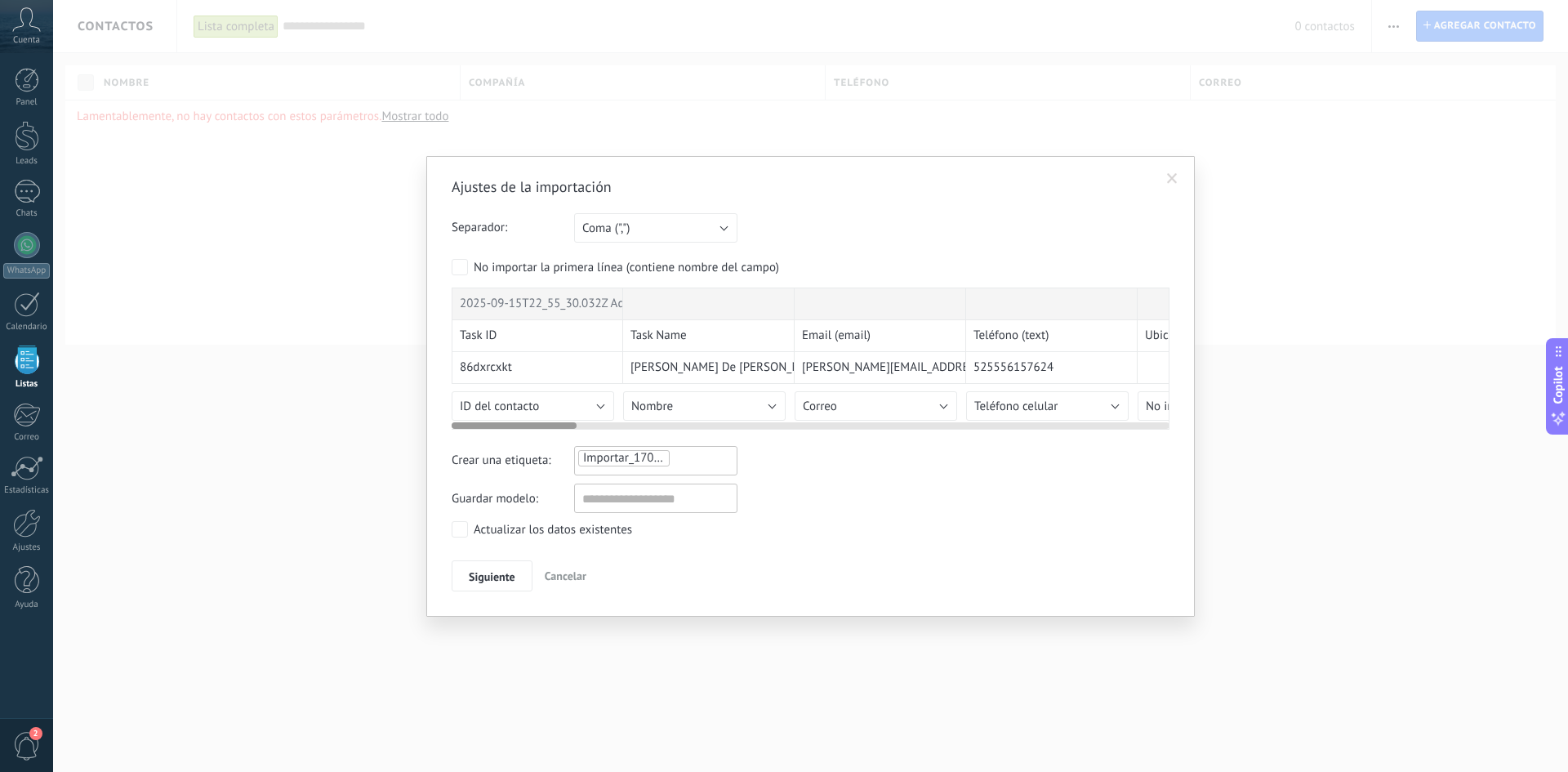
drag, startPoint x: 668, startPoint y: 425, endPoint x: 509, endPoint y: 436, distance: 159.4
click at [509, 436] on div "Ajustes de la importación Separador: Punto y coma (";") Coma (",") Tabulación (…" at bounding box center [811, 384] width 718 height 414
click at [651, 407] on span "Nombre" at bounding box center [652, 406] width 42 height 16
click at [716, 495] on span "Nombre del lead" at bounding box center [708, 489] width 167 height 16
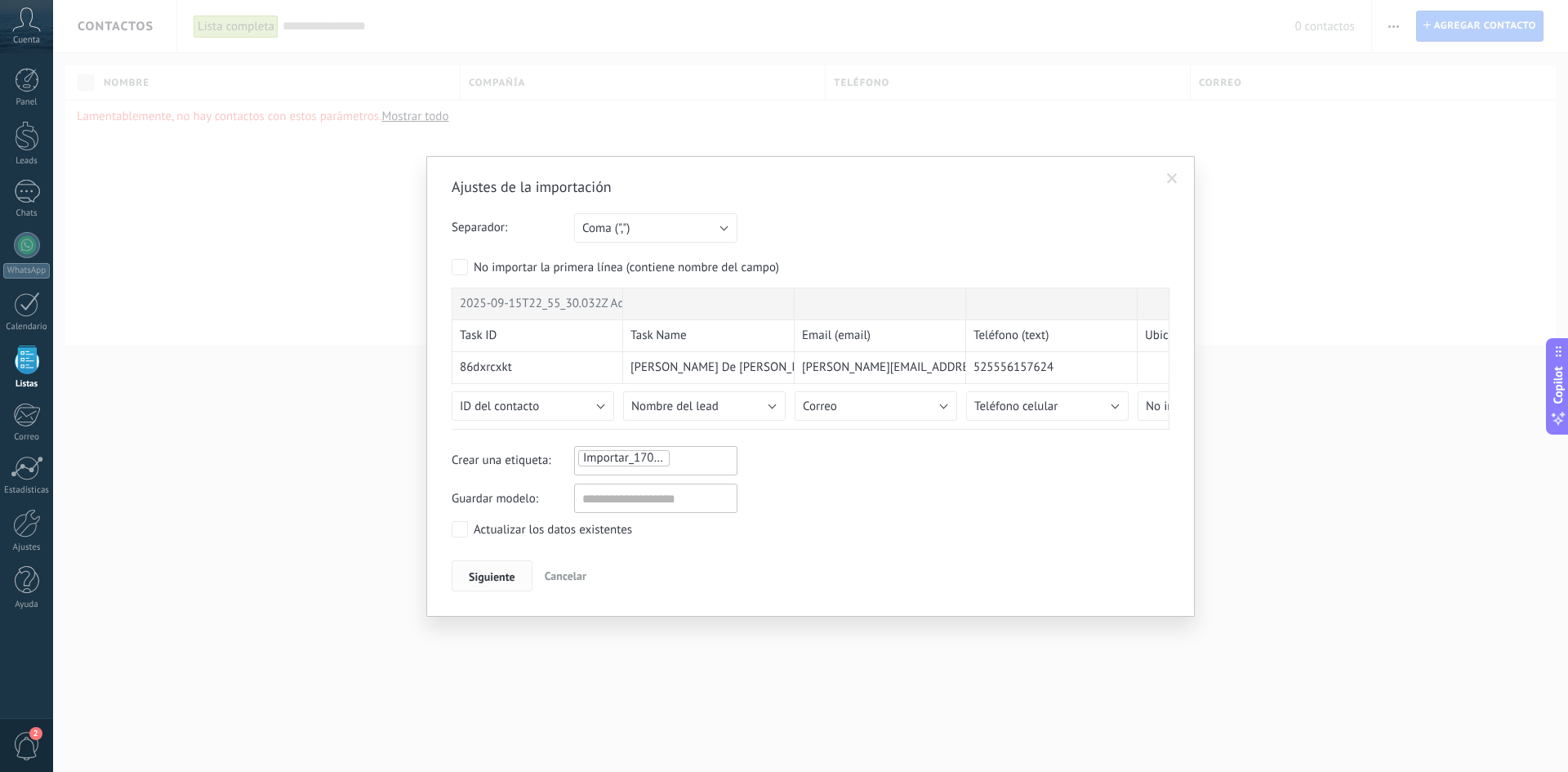
click at [488, 589] on button "Siguiente" at bounding box center [492, 576] width 81 height 31
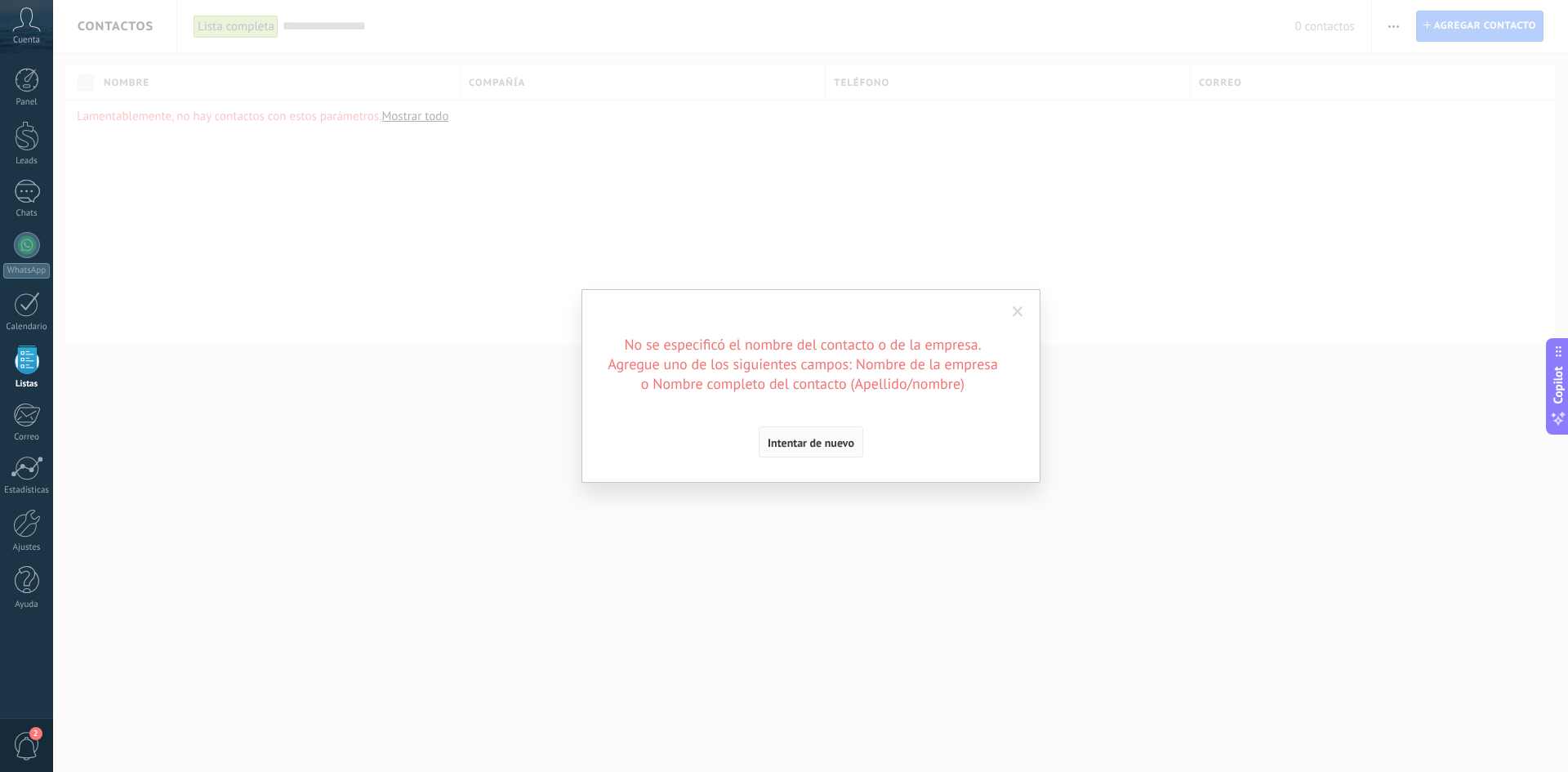
click at [819, 440] on span "Intentar de nuevo" at bounding box center [811, 443] width 87 height 11
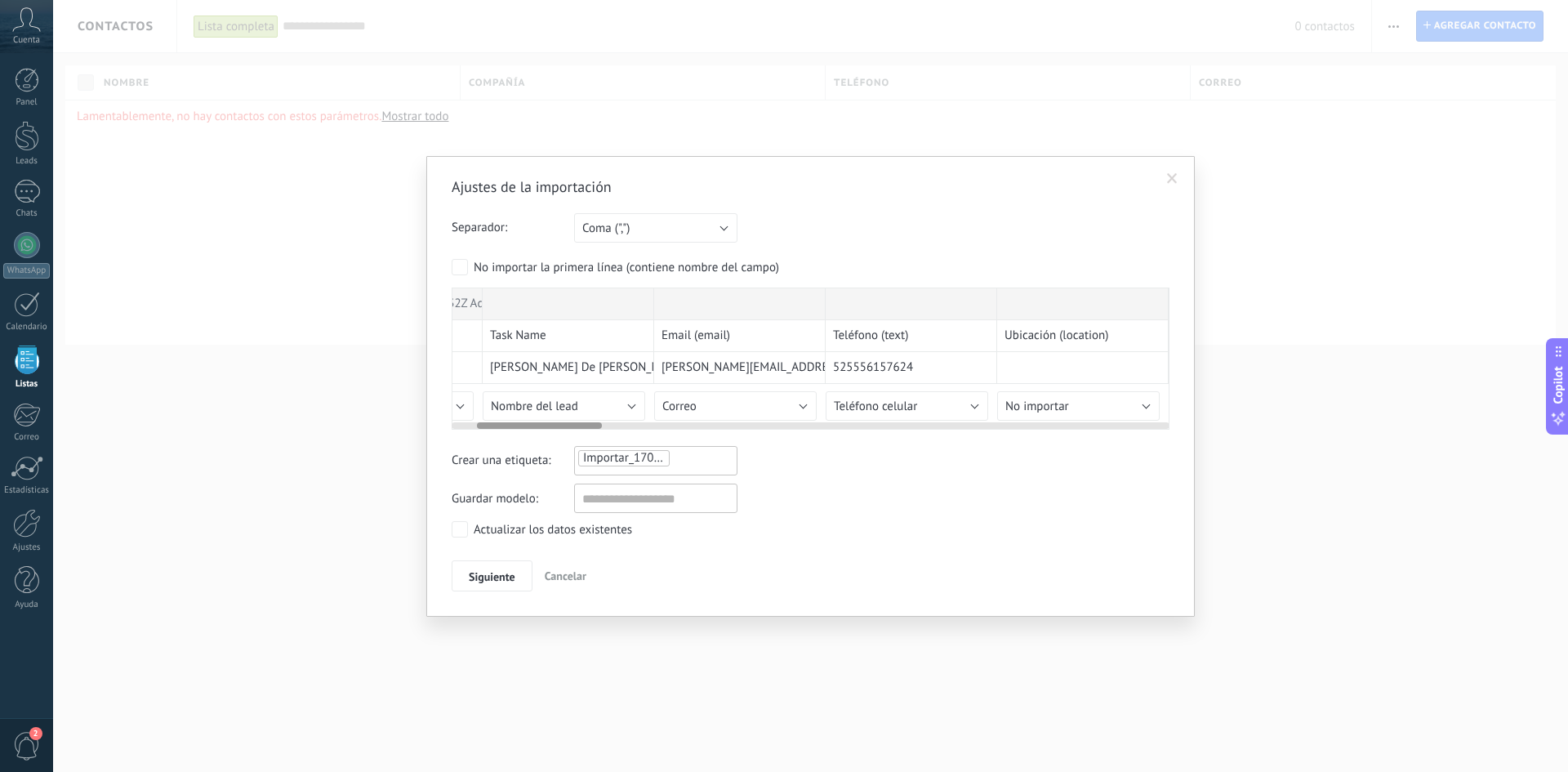
scroll to position [0, 145]
drag, startPoint x: 531, startPoint y: 426, endPoint x: 557, endPoint y: 426, distance: 26.0
click at [557, 426] on div at bounding box center [541, 426] width 125 height 7
click at [560, 400] on span "Nombre del lead" at bounding box center [529, 406] width 88 height 16
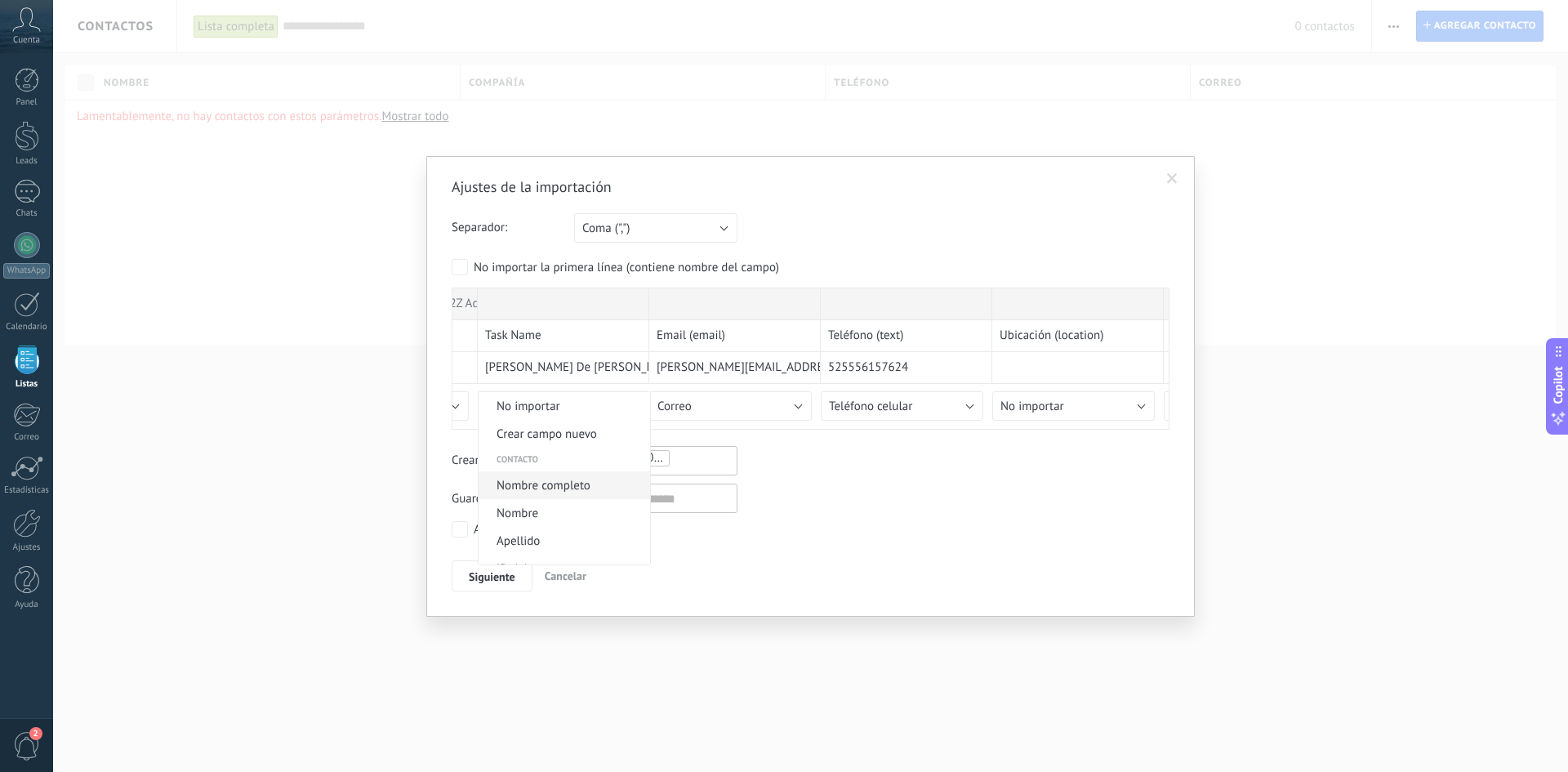
click at [574, 491] on span "Nombre completo" at bounding box center [562, 486] width 167 height 16
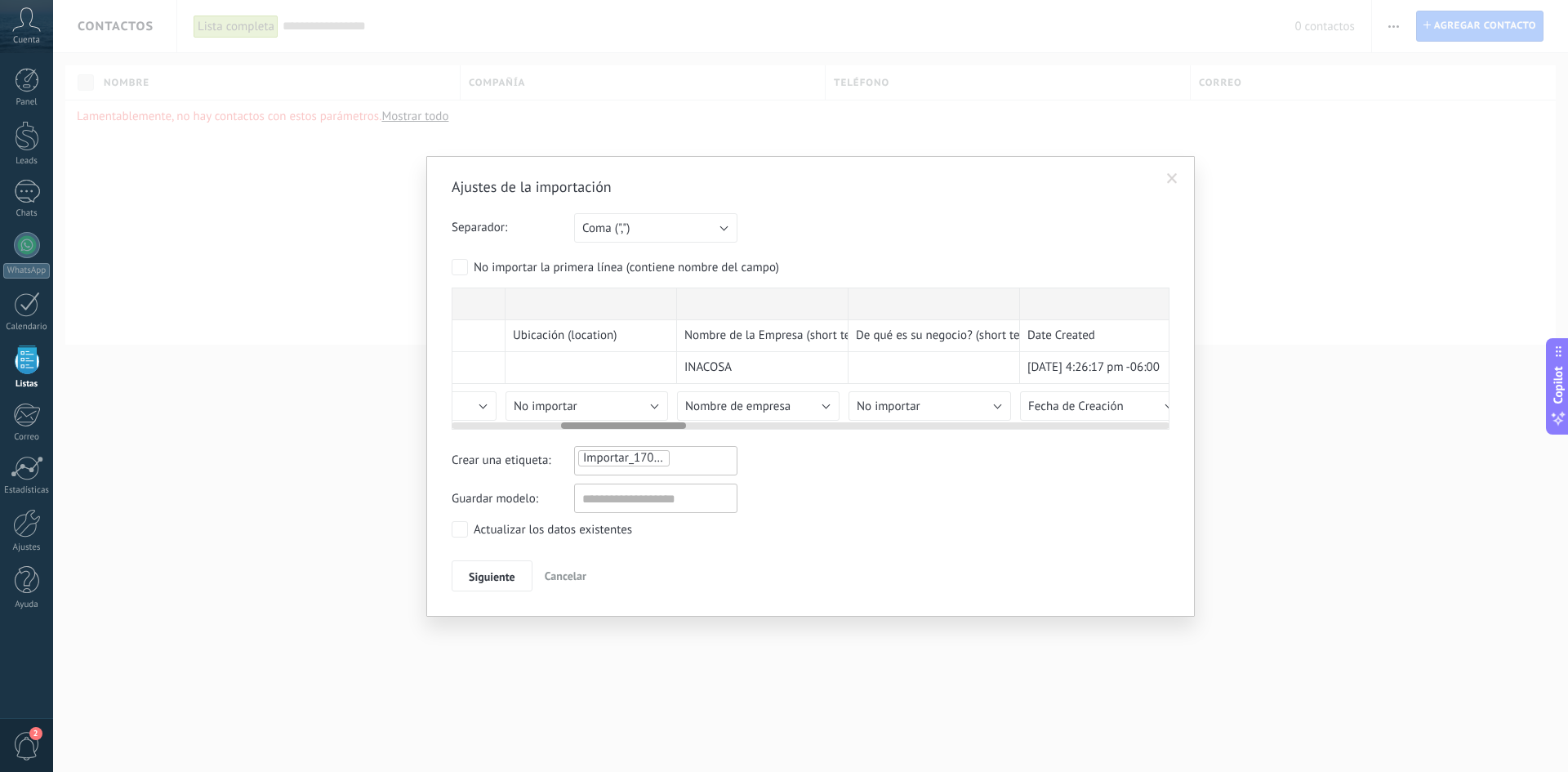
scroll to position [0, 683]
drag, startPoint x: 592, startPoint y: 424, endPoint x: 686, endPoint y: 427, distance: 94.0
click at [686, 427] on div at bounding box center [623, 426] width 125 height 7
click at [712, 404] on span "Nombre de empresa" at bounding box center [686, 406] width 105 height 16
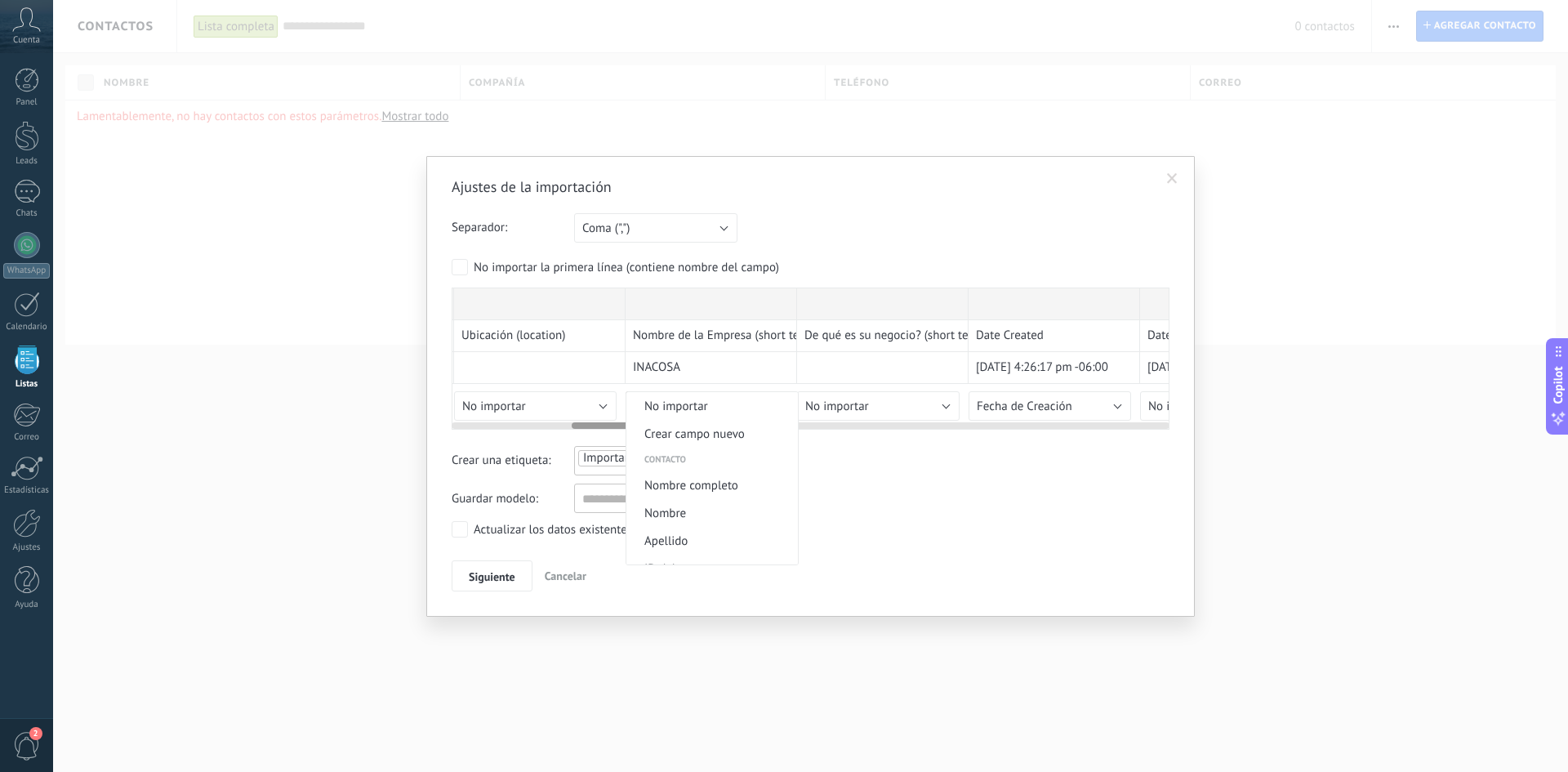
scroll to position [570, 0]
click at [726, 534] on span "Nombre del lead" at bounding box center [710, 528] width 167 height 16
click at [493, 578] on span "Siguiente" at bounding box center [492, 576] width 47 height 11
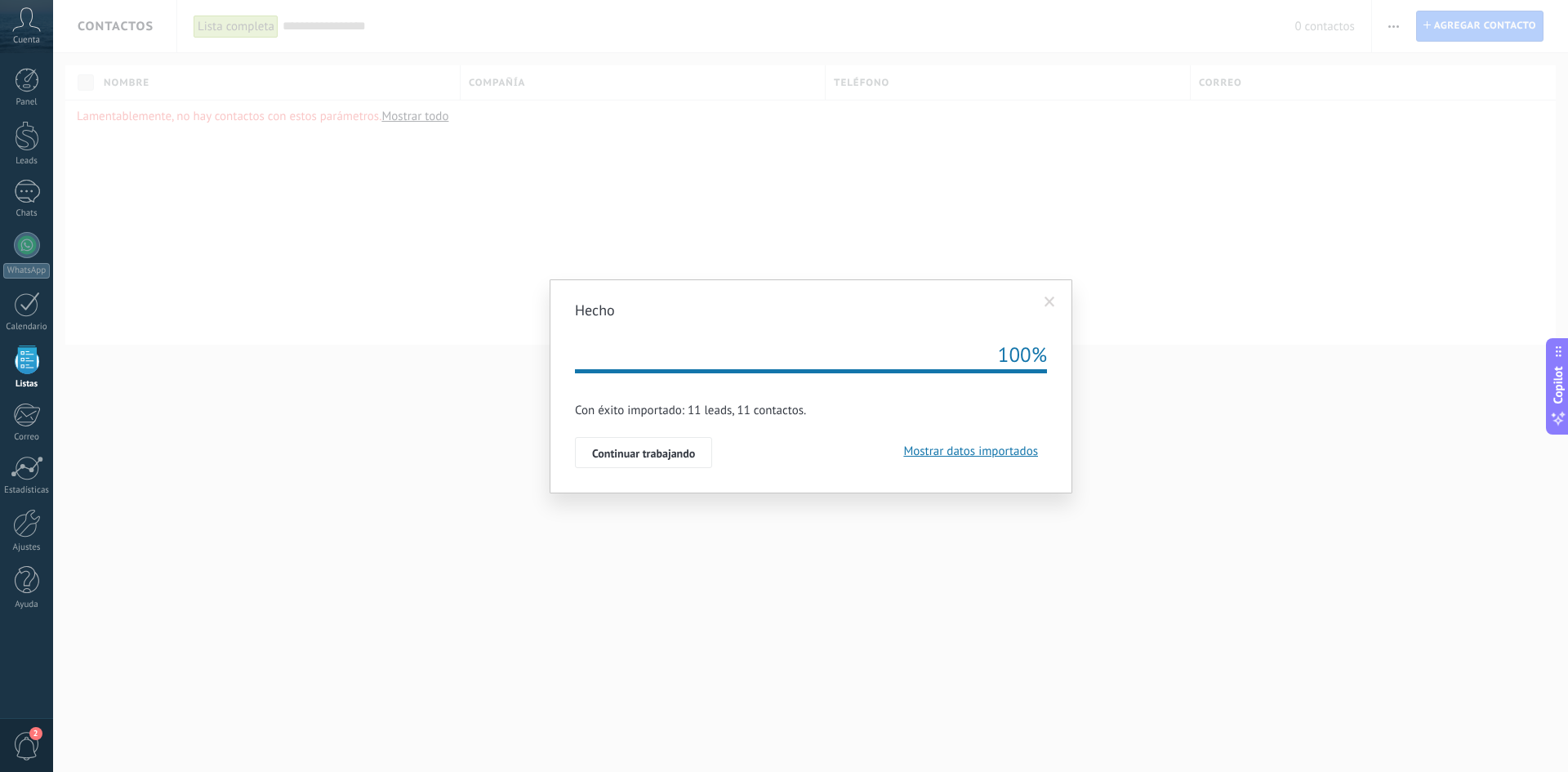
click at [951, 452] on span "Mostrar datos importados" at bounding box center [967, 451] width 142 height 16
